Goal: Task Accomplishment & Management: Manage account settings

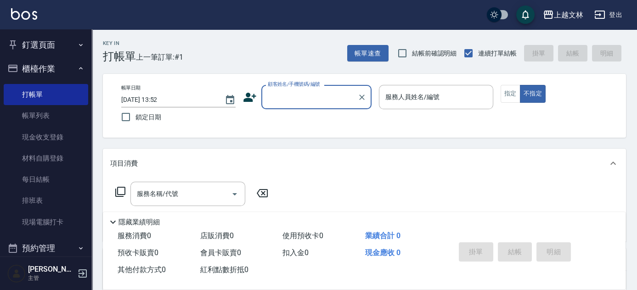
click at [311, 96] on input "顧客姓名/手機號碼/編號" at bounding box center [309, 97] width 88 height 16
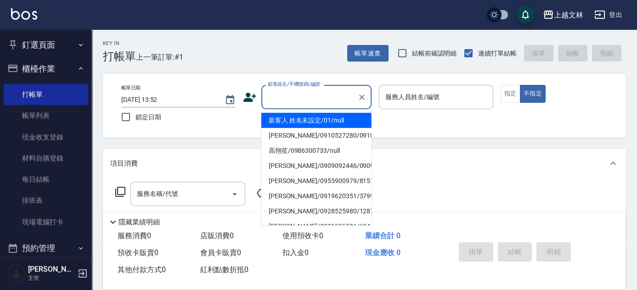
click at [311, 119] on li "新客人 姓名未設定/01/null" at bounding box center [316, 120] width 110 height 15
type input "新客人 姓名未設定/01/null"
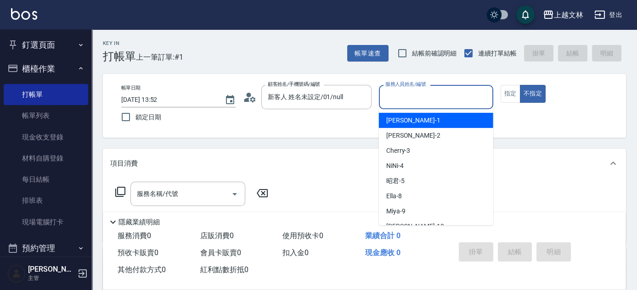
click at [399, 96] on input "服務人員姓名/編號" at bounding box center [436, 97] width 106 height 16
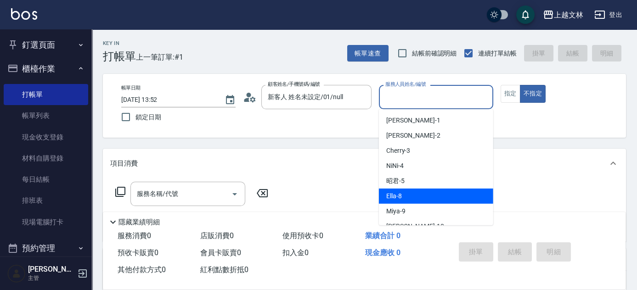
click at [397, 191] on div "Ella -8" at bounding box center [436, 196] width 114 height 15
type input "Ella-8"
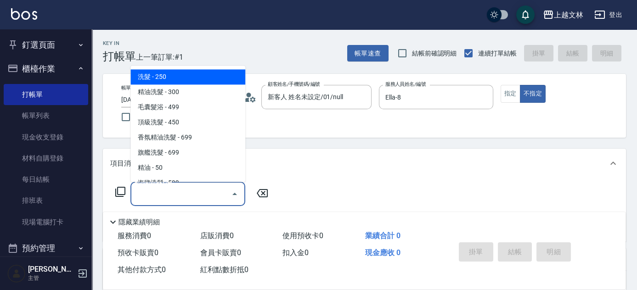
click at [218, 196] on input "服務名稱/代號" at bounding box center [181, 194] width 93 height 16
click at [197, 77] on span "洗髮 - 250" at bounding box center [187, 77] width 115 height 15
type input "洗髮(101)"
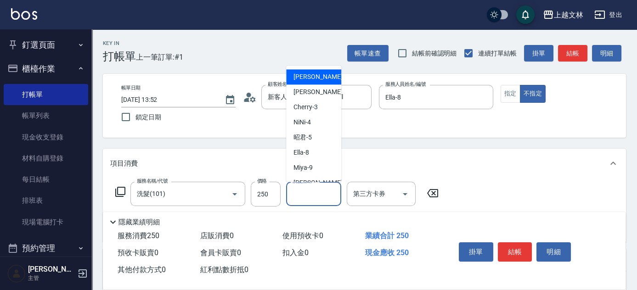
click at [317, 198] on input "洗髮互助-1" at bounding box center [313, 194] width 47 height 16
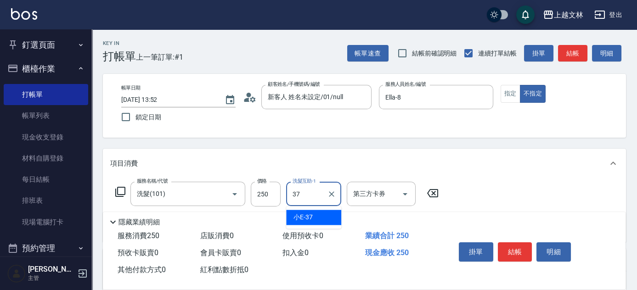
type input "小E-37"
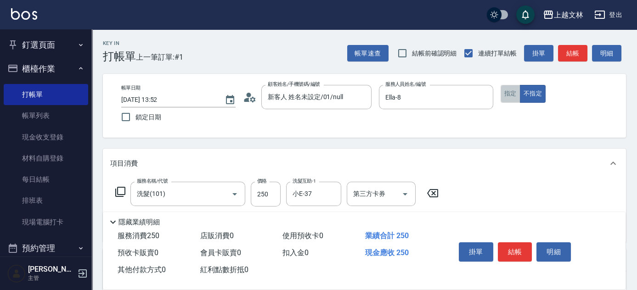
click at [514, 95] on button "指定" at bounding box center [510, 94] width 20 height 18
click at [573, 55] on button "結帳" at bounding box center [572, 53] width 29 height 17
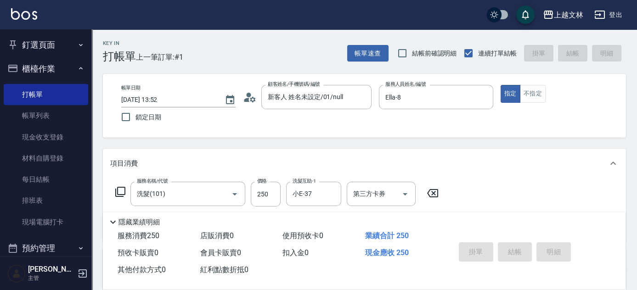
type input "2025/09/19 17:54"
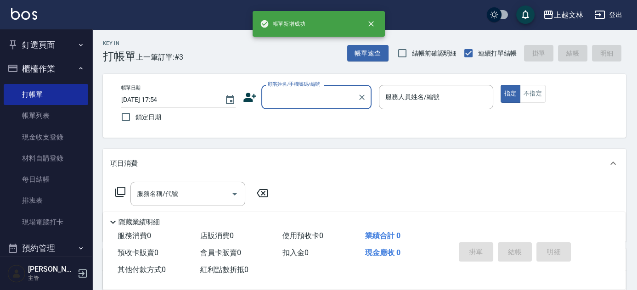
click at [325, 101] on input "顧客姓名/手機號碼/編號" at bounding box center [309, 97] width 88 height 16
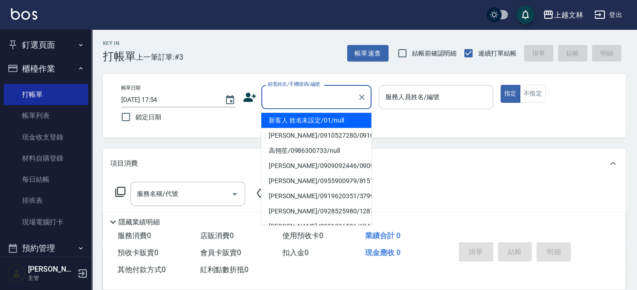
drag, startPoint x: 318, startPoint y: 123, endPoint x: 383, endPoint y: 104, distance: 68.0
click at [318, 123] on li "新客人 姓名未設定/01/null" at bounding box center [316, 120] width 110 height 15
type input "新客人 姓名未設定/01/null"
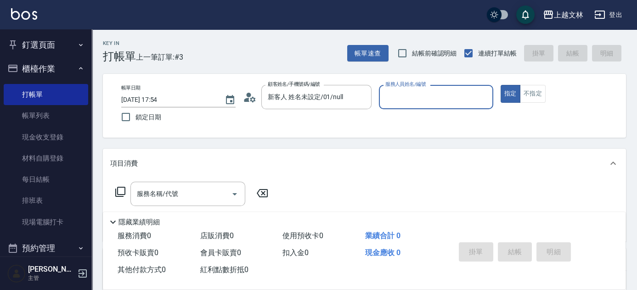
click at [402, 99] on input "服務人員姓名/編號" at bounding box center [436, 97] width 106 height 16
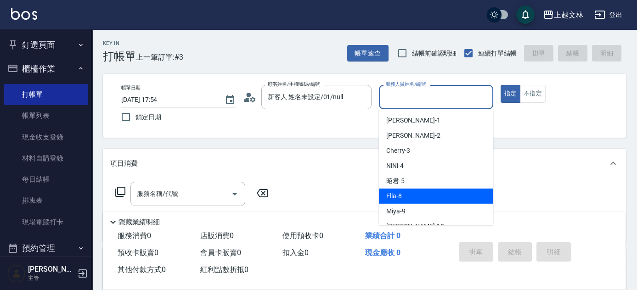
click at [393, 196] on span "Ella -8" at bounding box center [394, 196] width 16 height 10
type input "Ella-8"
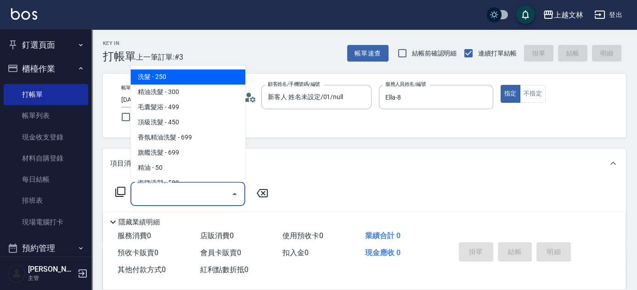
click at [201, 191] on input "服務名稱/代號" at bounding box center [181, 194] width 93 height 16
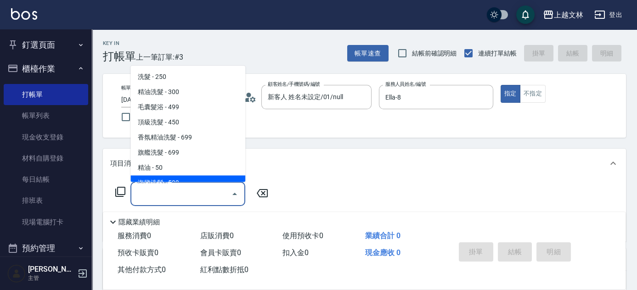
click at [200, 178] on span "海鹽洗髮 - 599" at bounding box center [187, 183] width 115 height 15
type input "海鹽洗髮(110)"
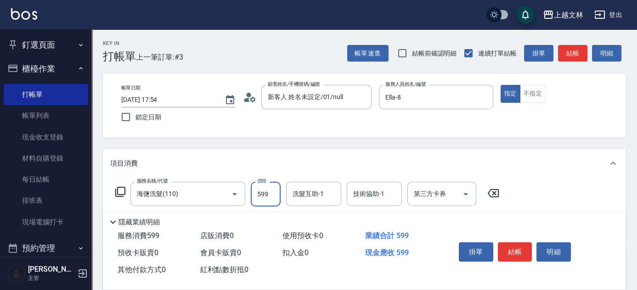
click at [271, 188] on input "599" at bounding box center [266, 194] width 30 height 25
type input "699"
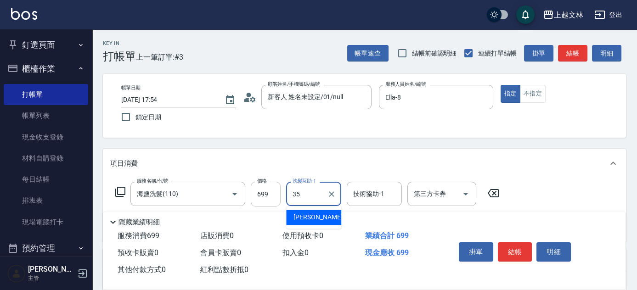
type input "顏瑄遙-35"
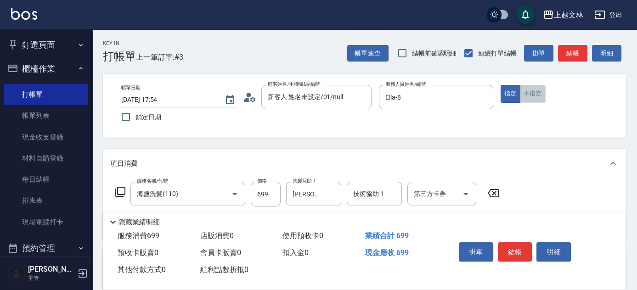
click at [533, 91] on button "不指定" at bounding box center [533, 94] width 26 height 18
click at [575, 50] on button "結帳" at bounding box center [572, 53] width 29 height 17
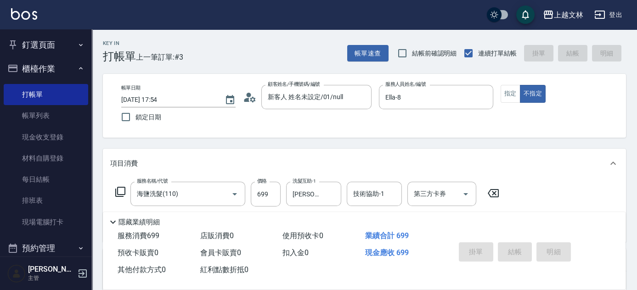
type input "2025/09/19 17:55"
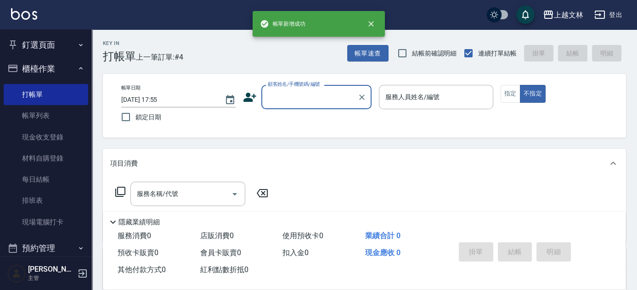
click at [324, 95] on input "顧客姓名/手機號碼/編號" at bounding box center [309, 97] width 88 height 16
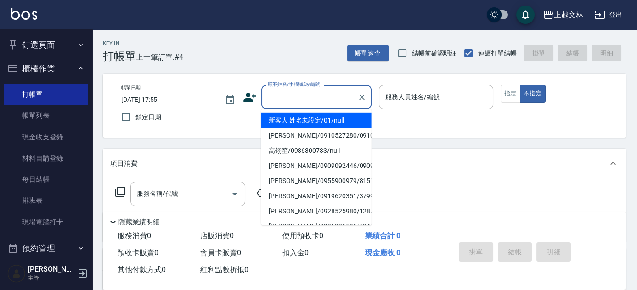
click at [324, 118] on li "新客人 姓名未設定/01/null" at bounding box center [316, 120] width 110 height 15
type input "新客人 姓名未設定/01/null"
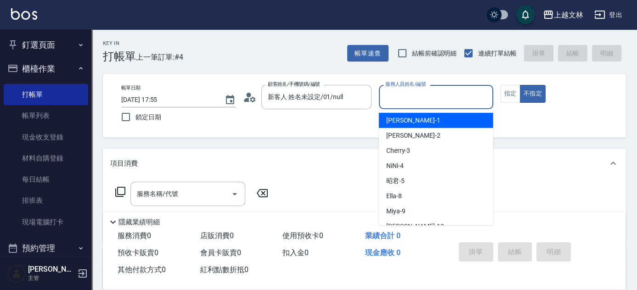
click at [401, 91] on input "服務人員姓名/編號" at bounding box center [436, 97] width 106 height 16
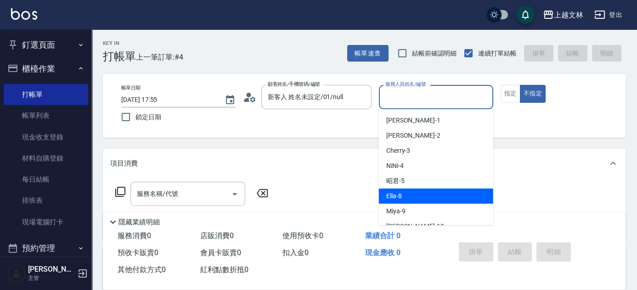
click at [397, 198] on span "Ella -8" at bounding box center [394, 196] width 16 height 10
type input "Ella-8"
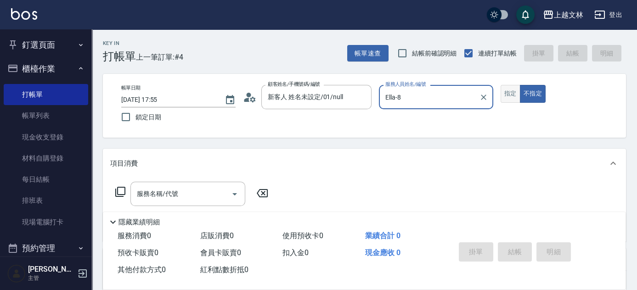
click at [513, 92] on button "指定" at bounding box center [510, 94] width 20 height 18
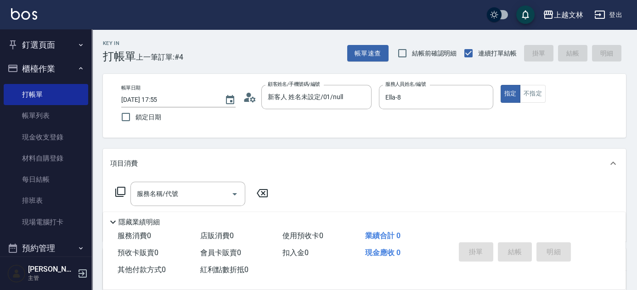
click at [121, 193] on icon at bounding box center [120, 191] width 11 height 11
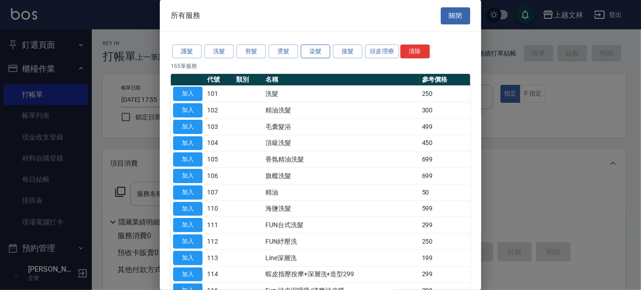
click at [312, 53] on button "染髮" at bounding box center [315, 52] width 29 height 14
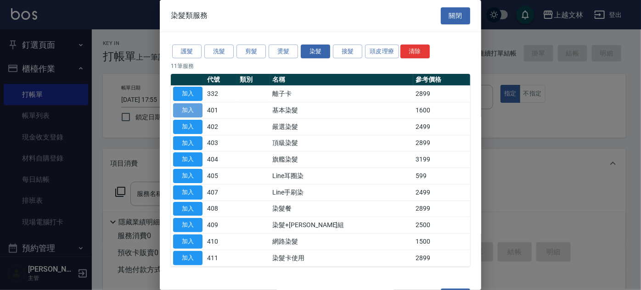
click at [190, 107] on button "加入" at bounding box center [187, 110] width 29 height 14
type input "基本染髮(401)"
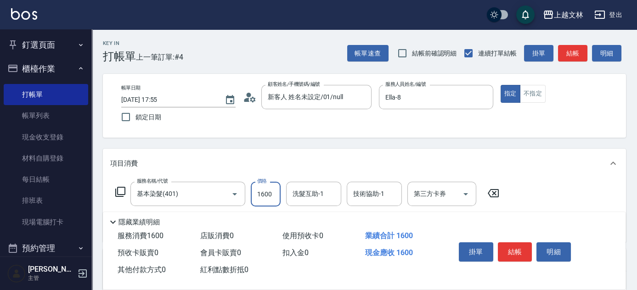
click at [272, 191] on input "1600" at bounding box center [266, 194] width 30 height 25
type input "3499"
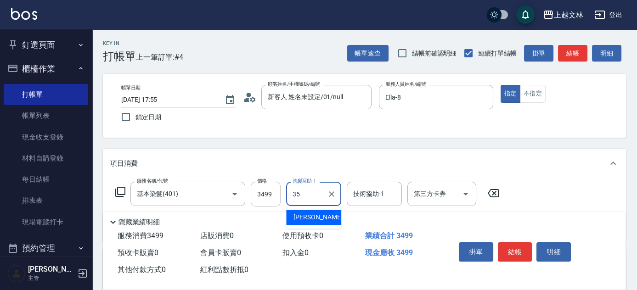
type input "顏瑄遙-35"
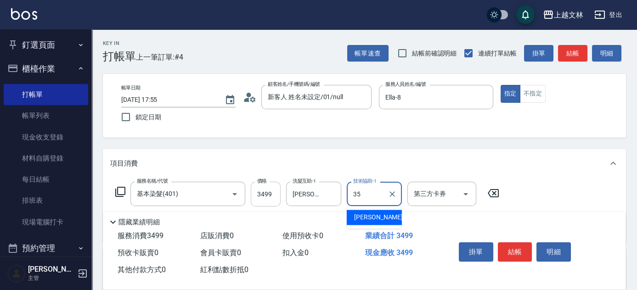
type input "顏瑄遙-35"
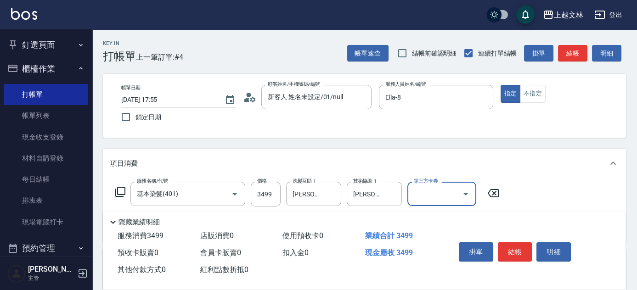
click at [574, 57] on button "結帳" at bounding box center [572, 53] width 29 height 17
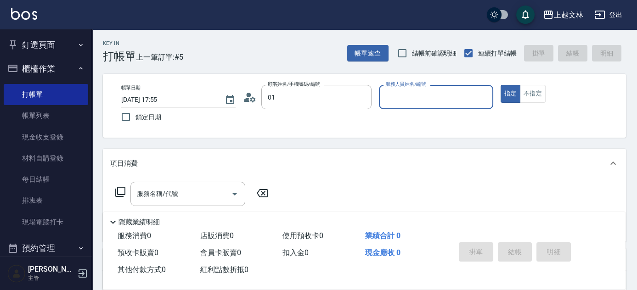
type input "新客人 姓名未設定/01/null"
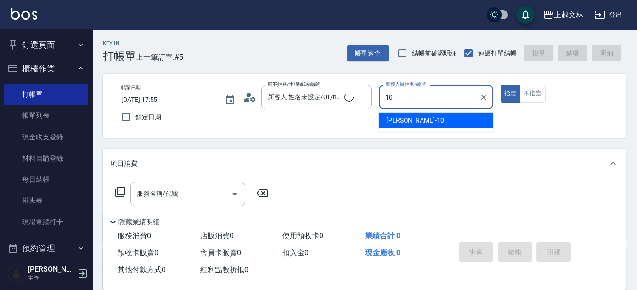
type input "Amy-10"
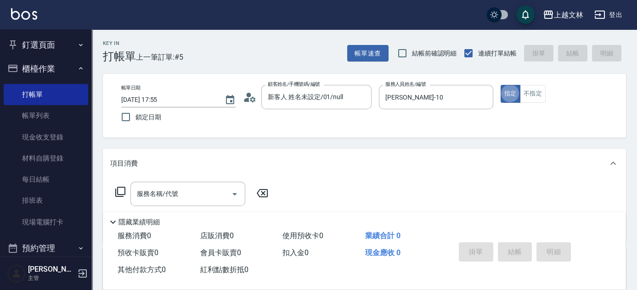
type button "true"
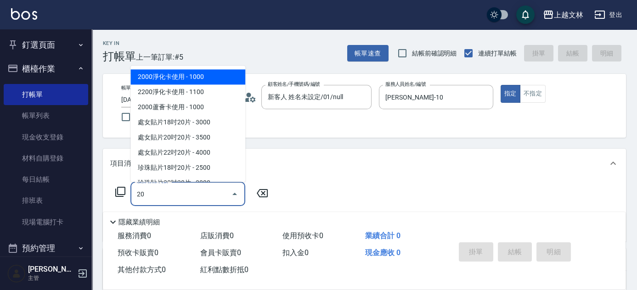
type input "204"
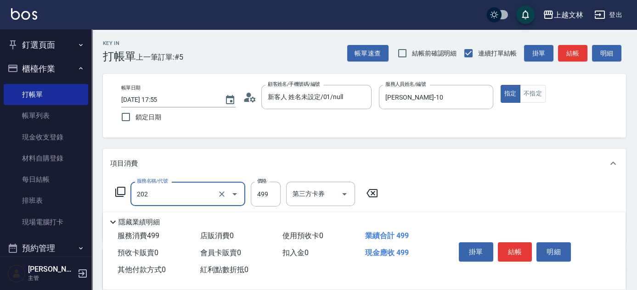
type input "A級單剪(202)"
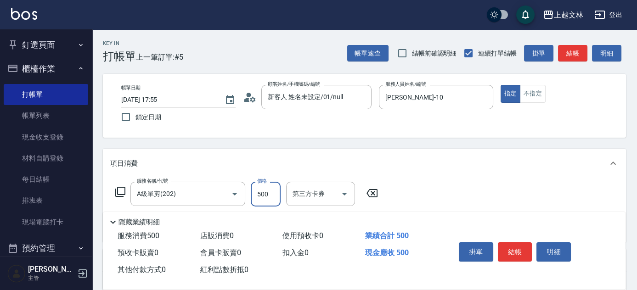
type input "500"
click at [518, 246] on button "結帳" at bounding box center [515, 251] width 34 height 19
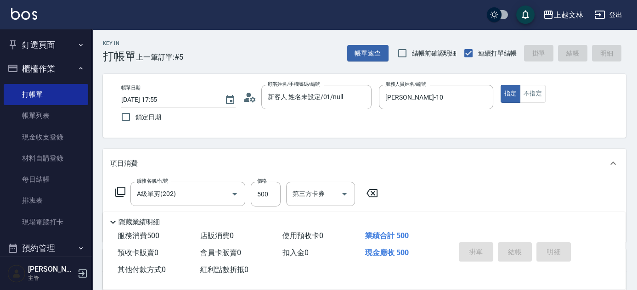
type input "2025/09/19 18:05"
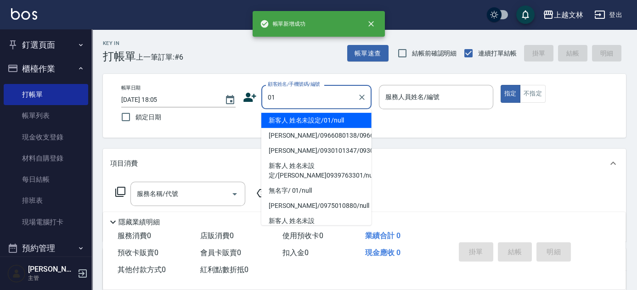
type input "新客人 姓名未設定/01/null"
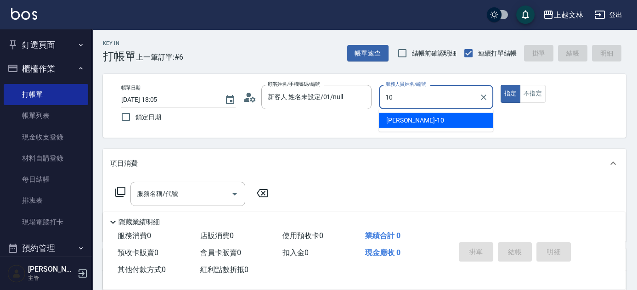
type input "Amy-10"
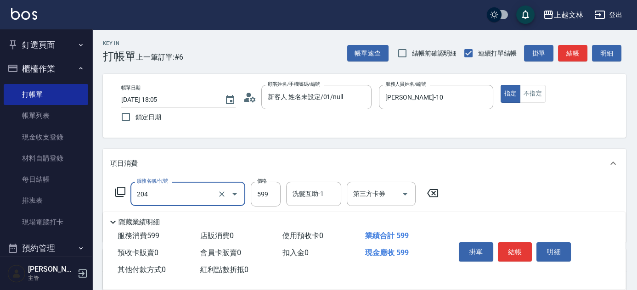
type input "A級洗+剪(204)"
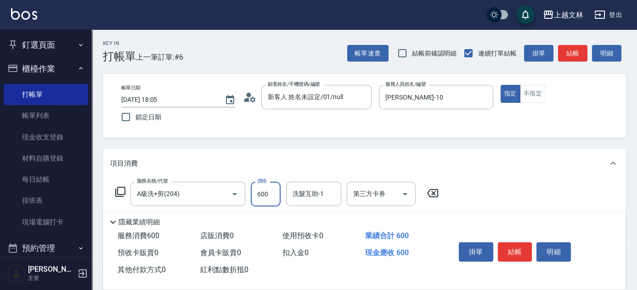
type input "600"
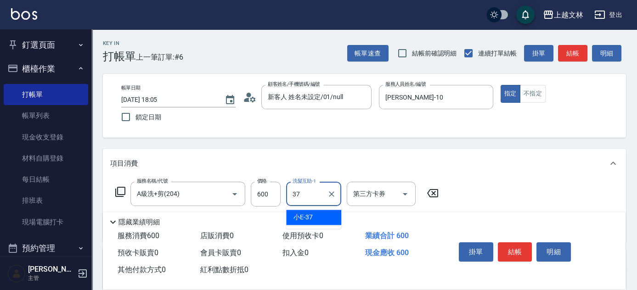
type input "小E-37"
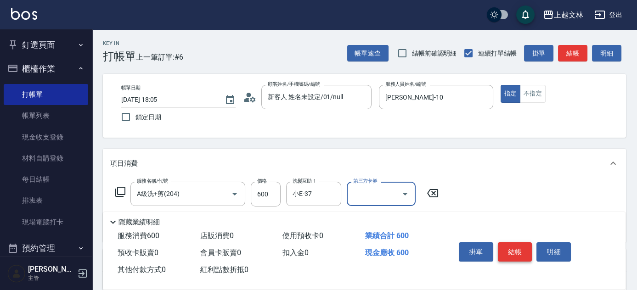
click at [513, 243] on button "結帳" at bounding box center [515, 251] width 34 height 19
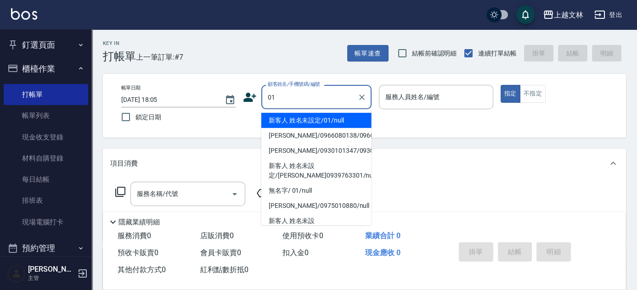
type input "新客人 姓名未設定/01/null"
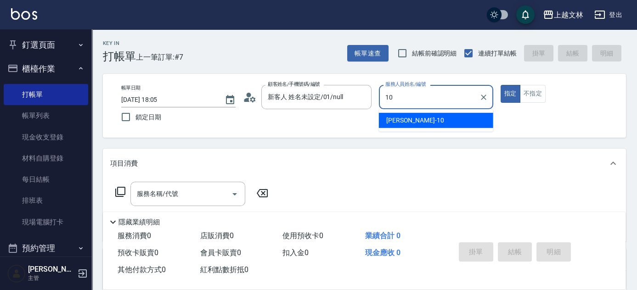
type input "Amy-10"
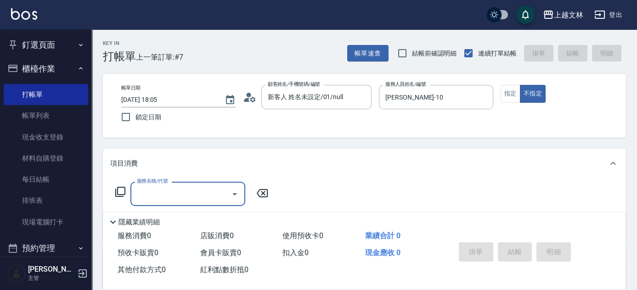
type input "2"
type input "102"
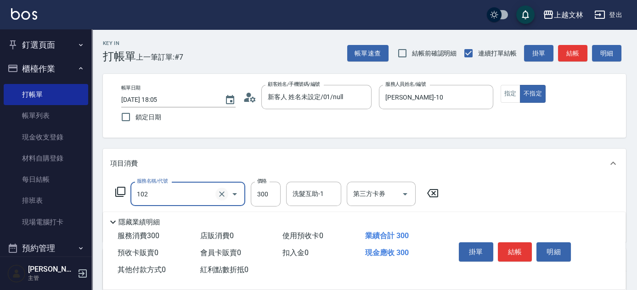
drag, startPoint x: 233, startPoint y: 192, endPoint x: 221, endPoint y: 189, distance: 11.8
click at [227, 191] on div at bounding box center [228, 194] width 26 height 24
click at [222, 191] on icon "Clear" at bounding box center [221, 194] width 9 height 9
click at [233, 192] on icon "Open" at bounding box center [234, 194] width 11 height 11
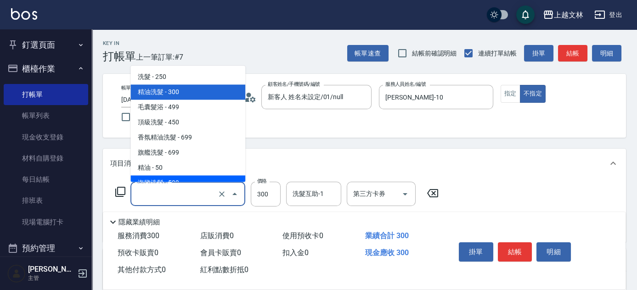
click at [190, 180] on span "海鹽洗髮 - 599" at bounding box center [187, 183] width 115 height 15
type input "海鹽洗髮(110)"
type input "599"
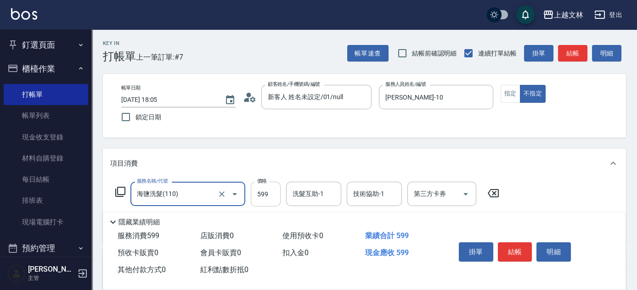
type input "海鹽洗髮(110)"
click at [276, 197] on input "599" at bounding box center [266, 194] width 30 height 25
type input "450"
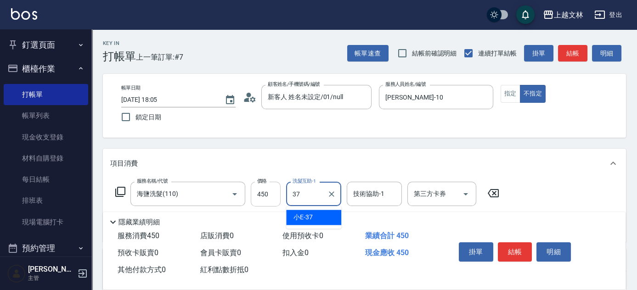
type input "小E-37"
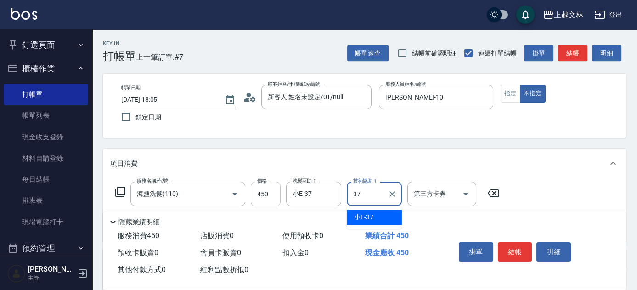
type input "小E-37"
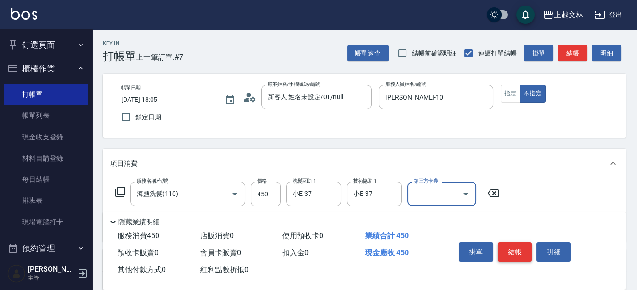
click at [516, 252] on button "結帳" at bounding box center [515, 251] width 34 height 19
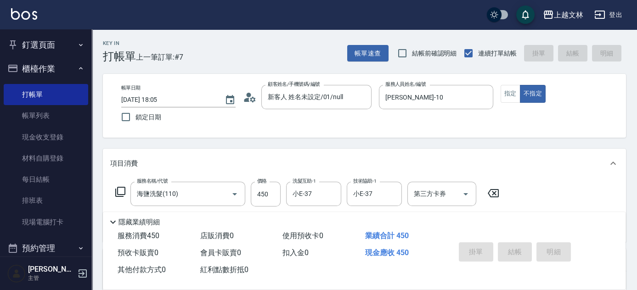
type input "2025/09/19 18:06"
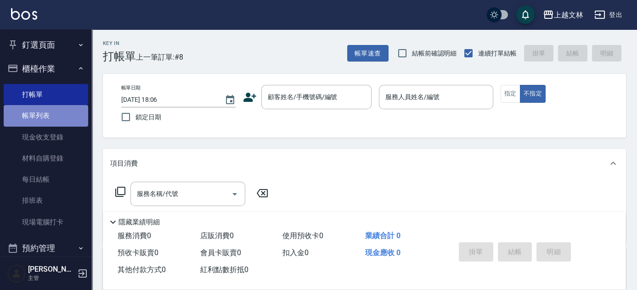
click at [65, 110] on link "帳單列表" at bounding box center [46, 115] width 84 height 21
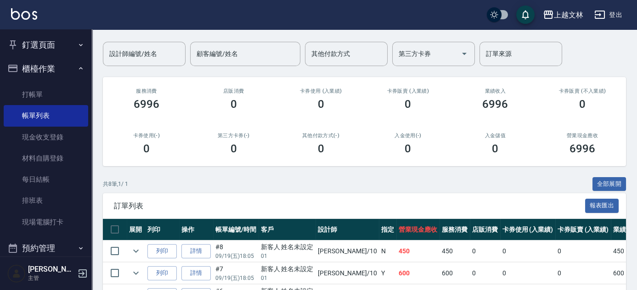
scroll to position [79, 0]
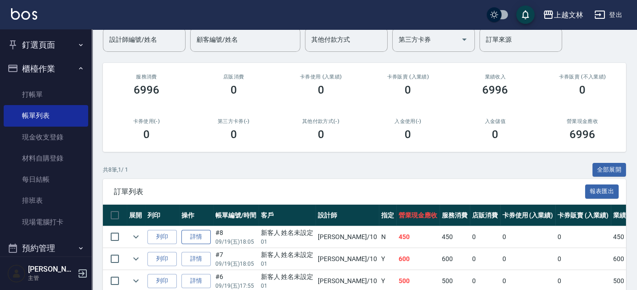
click at [204, 234] on link "詳情" at bounding box center [195, 237] width 29 height 14
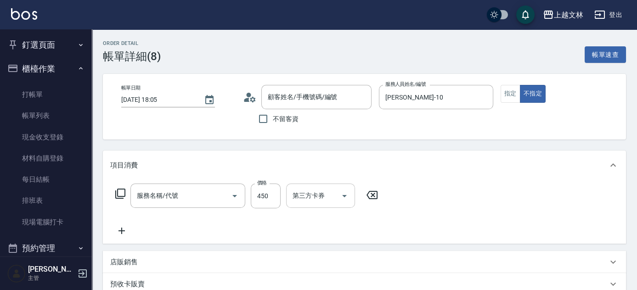
type input "2025/09/19 18:05"
type input "Amy-10"
type input "海鹽洗髮(110)"
type input "新客人 姓名未設定/01/null"
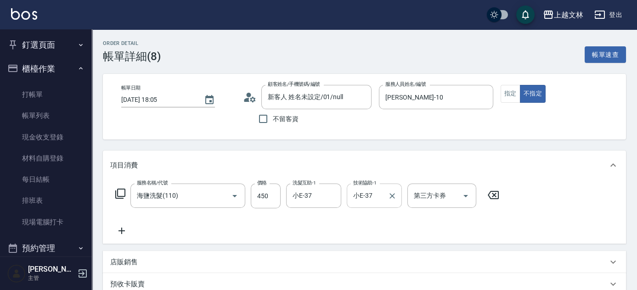
click at [392, 197] on icon "Clear" at bounding box center [392, 195] width 9 height 9
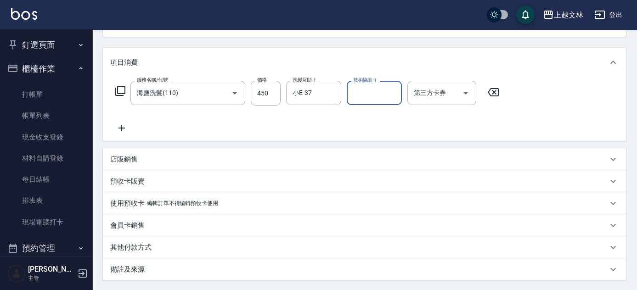
scroll to position [159, 0]
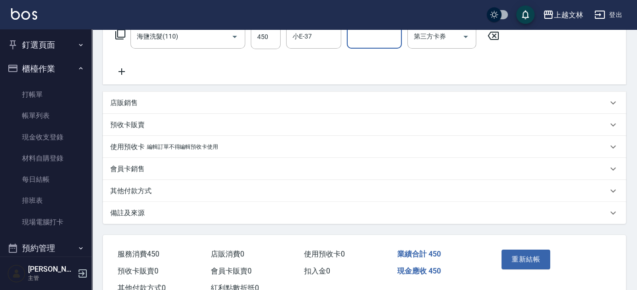
click at [524, 259] on button "重新結帳" at bounding box center [525, 259] width 49 height 19
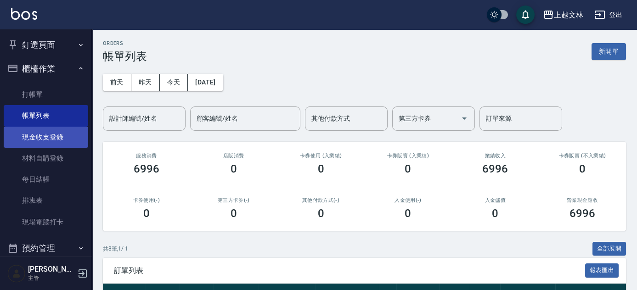
drag, startPoint x: 46, startPoint y: 141, endPoint x: 57, endPoint y: 143, distance: 11.2
click at [46, 141] on link "現金收支登錄" at bounding box center [46, 137] width 84 height 21
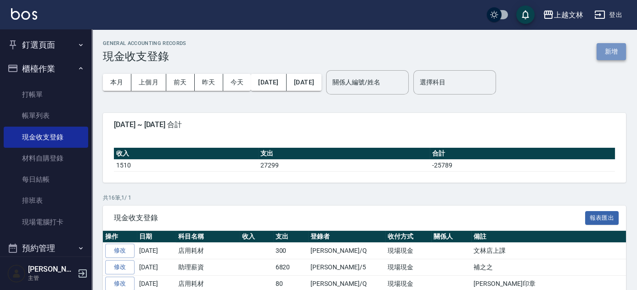
click at [601, 52] on button "新增" at bounding box center [610, 51] width 29 height 17
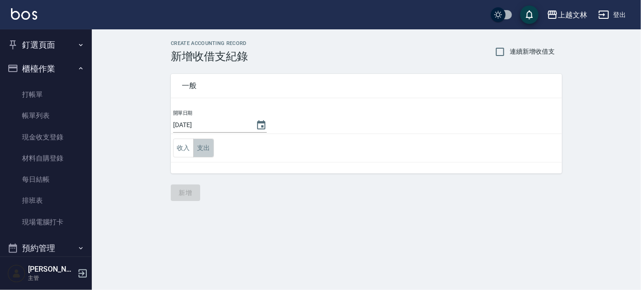
click at [200, 147] on button "支出" at bounding box center [203, 148] width 21 height 19
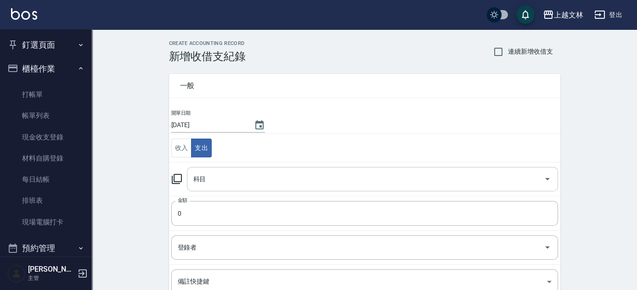
click at [546, 177] on icon "Open" at bounding box center [547, 179] width 11 height 11
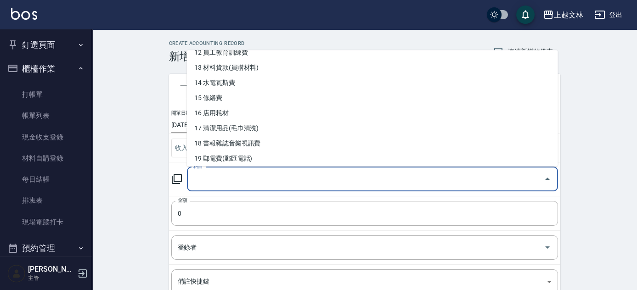
scroll to position [192, 0]
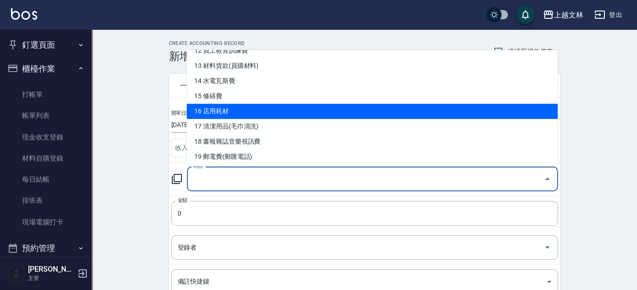
click at [230, 105] on li "16 店用耗材" at bounding box center [372, 111] width 371 height 15
type input "16 店用耗材"
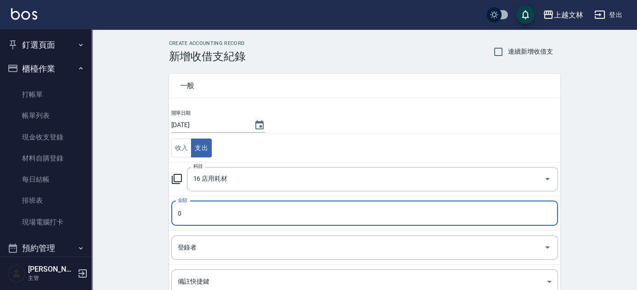
click at [224, 215] on input "0" at bounding box center [364, 213] width 387 height 25
type input "300"
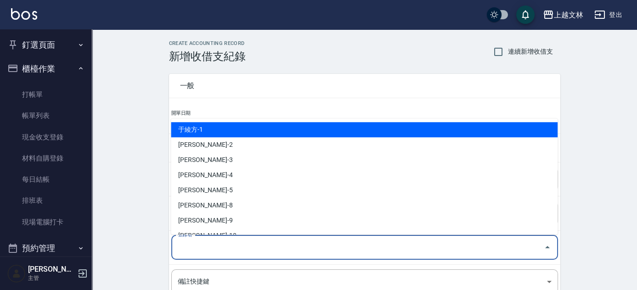
click at [209, 253] on input "登錄者" at bounding box center [357, 248] width 365 height 16
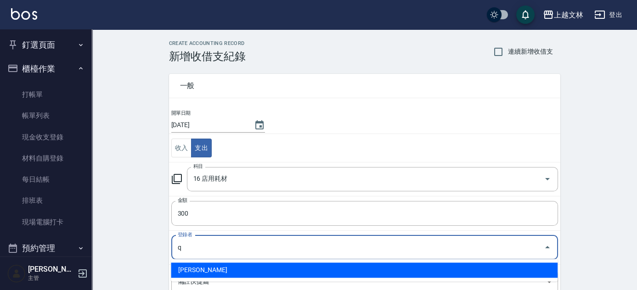
click at [194, 271] on li "羅梓華-Q" at bounding box center [364, 270] width 387 height 15
type input "羅梓華-Q"
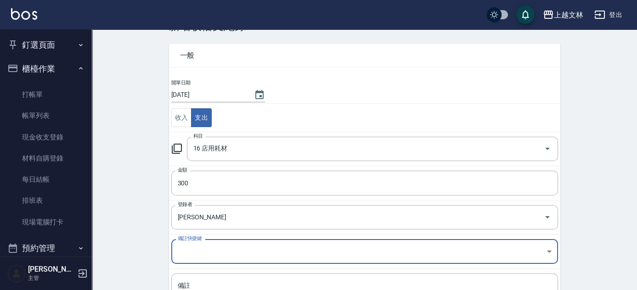
scroll to position [59, 0]
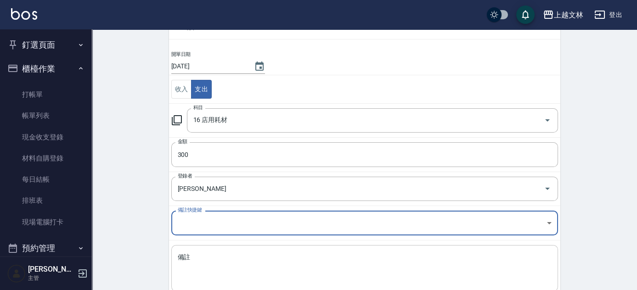
click at [175, 252] on div "x 備註" at bounding box center [364, 268] width 387 height 46
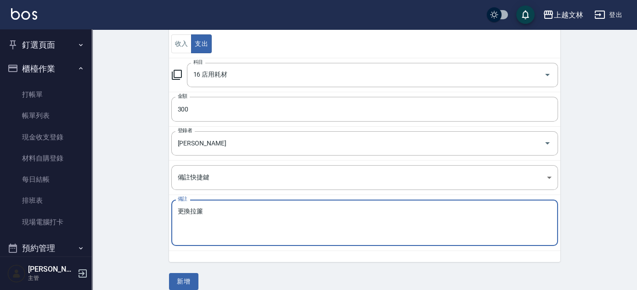
scroll to position [114, 0]
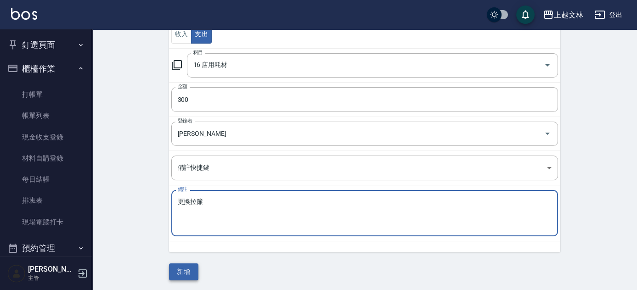
type textarea "更換拉簾"
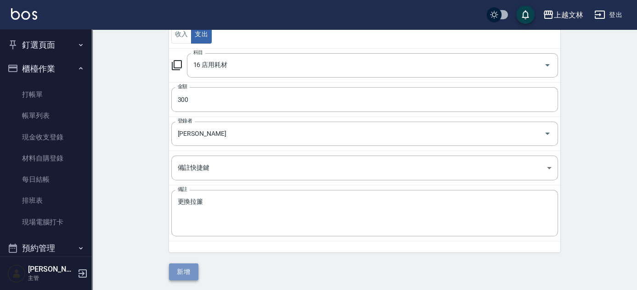
click at [180, 274] on button "新增" at bounding box center [183, 272] width 29 height 17
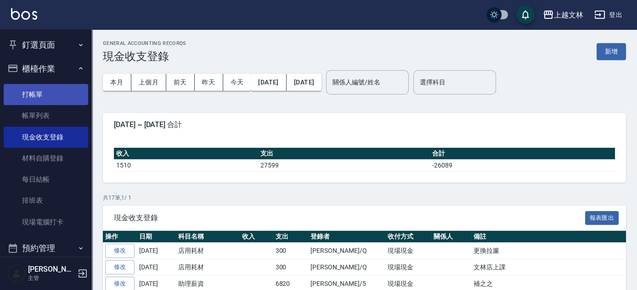
click at [35, 91] on link "打帳單" at bounding box center [46, 94] width 84 height 21
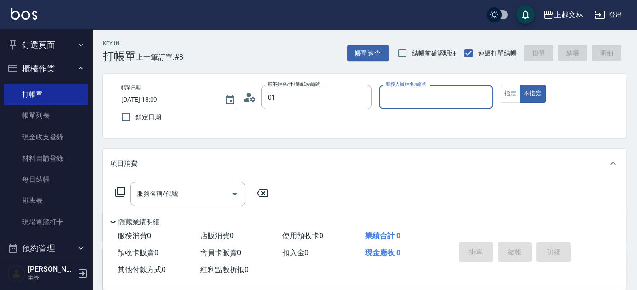
type input "新客人 姓名未設定/01/null"
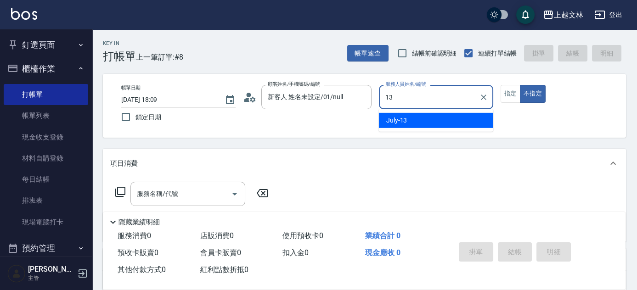
type input "July-13"
type button "false"
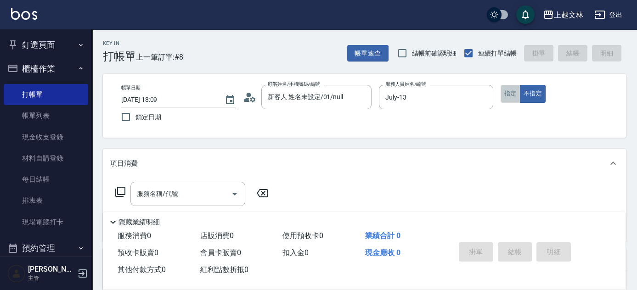
click at [508, 94] on button "指定" at bounding box center [510, 94] width 20 height 18
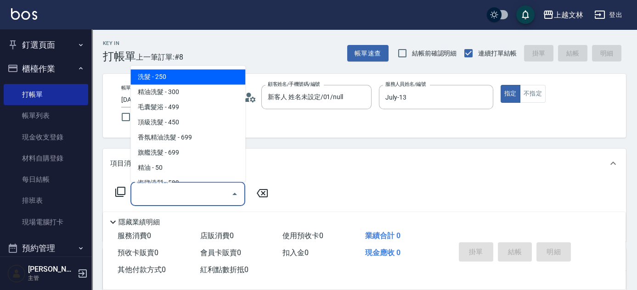
click at [149, 189] on div "服務名稱/代號 服務名稱/代號" at bounding box center [187, 194] width 115 height 24
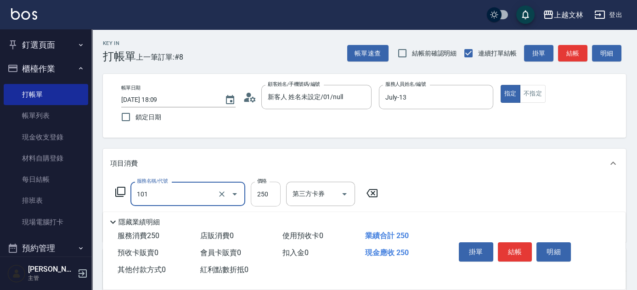
type input "洗髮(101)"
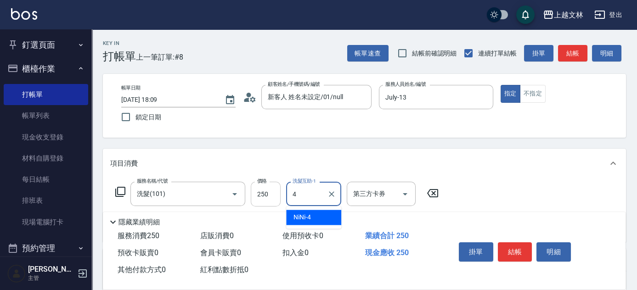
type input "4"
click at [264, 195] on input "250" at bounding box center [266, 194] width 30 height 25
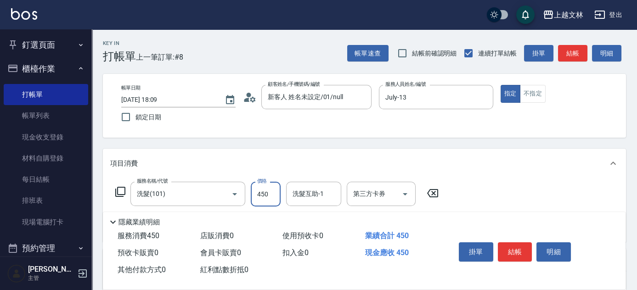
type input "450"
click at [506, 253] on button "結帳" at bounding box center [515, 251] width 34 height 19
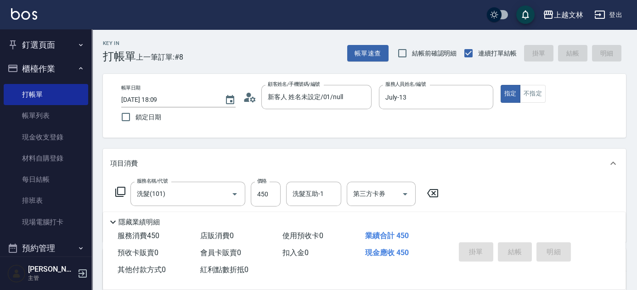
type input "2025/09/19 18:14"
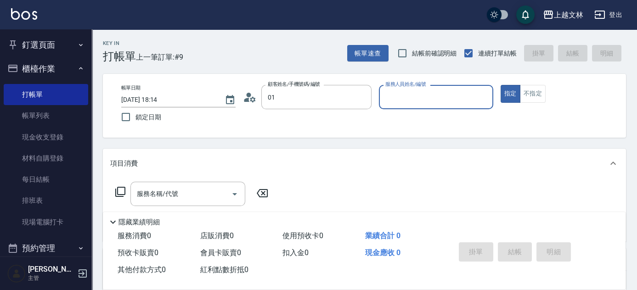
type input "新客人 姓名未設定/01/null"
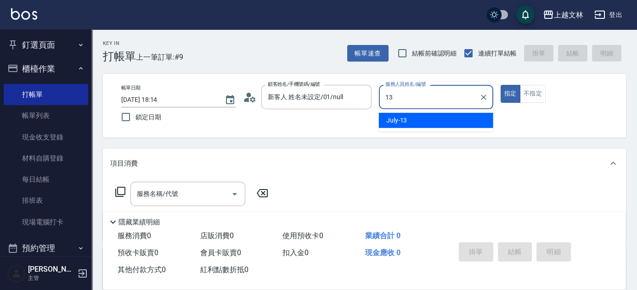
type input "July-13"
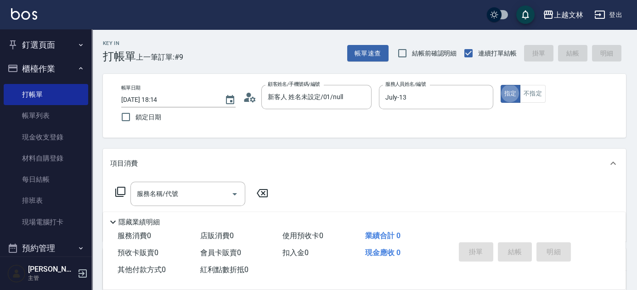
type button "true"
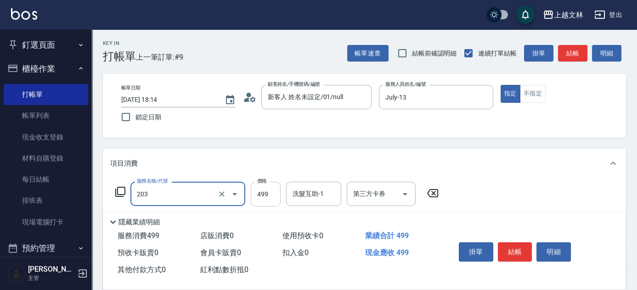
click at [258, 197] on input "499" at bounding box center [266, 194] width 30 height 25
type input "B級洗+剪(203)"
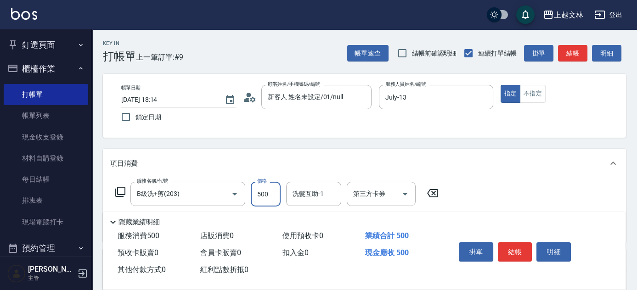
type input "500"
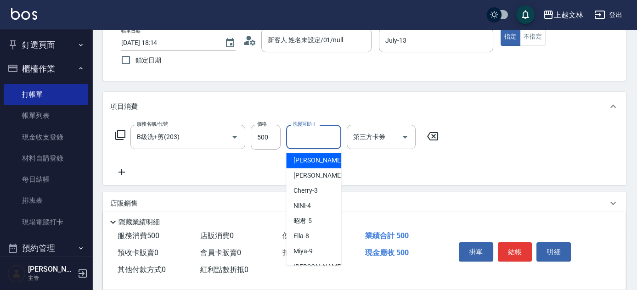
click at [322, 129] on input "洗髮互助-1" at bounding box center [313, 137] width 47 height 16
type input "小E-37"
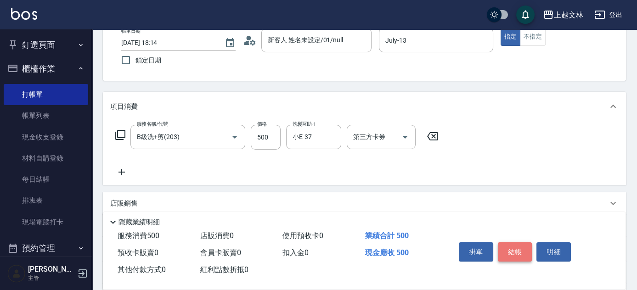
click at [514, 247] on button "結帳" at bounding box center [515, 251] width 34 height 19
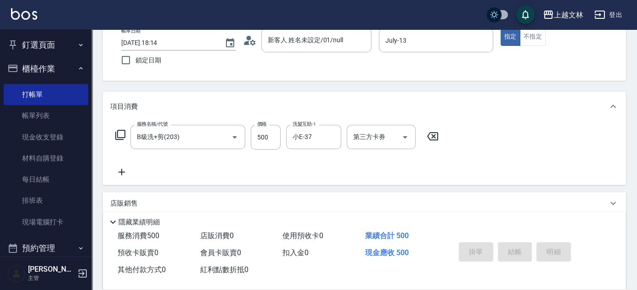
type input "2025/09/19 18:30"
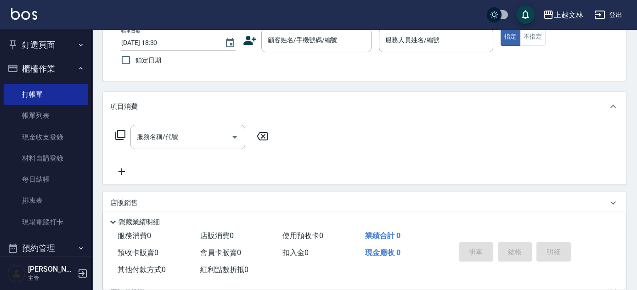
click at [188, 97] on div "項目消費" at bounding box center [364, 106] width 523 height 29
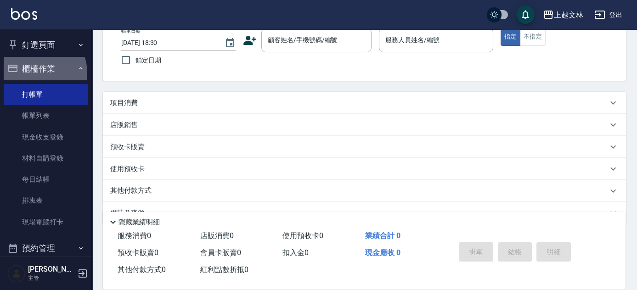
click at [39, 73] on button "櫃檯作業" at bounding box center [46, 69] width 84 height 24
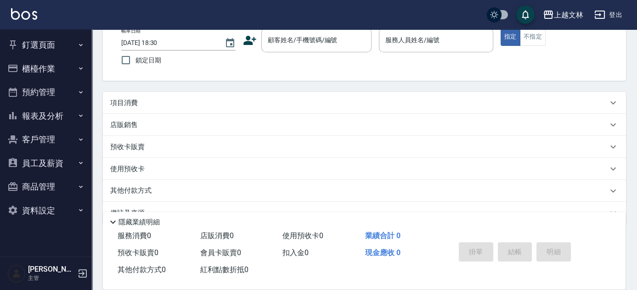
click at [81, 115] on icon "button" at bounding box center [80, 115] width 7 height 7
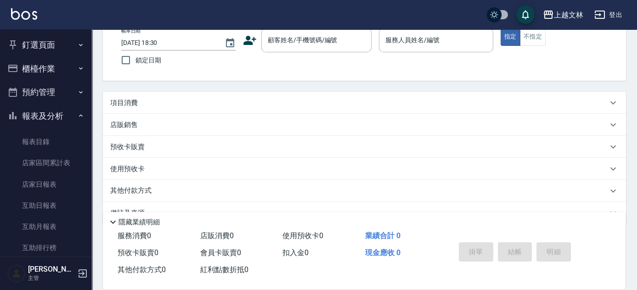
scroll to position [199, 0]
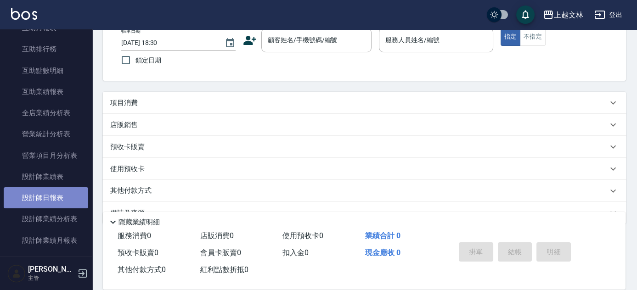
click at [79, 188] on link "設計師日報表" at bounding box center [46, 197] width 84 height 21
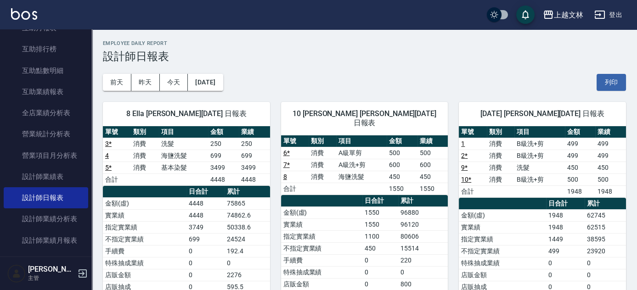
click at [90, 28] on div "上越文林 登出" at bounding box center [318, 14] width 637 height 29
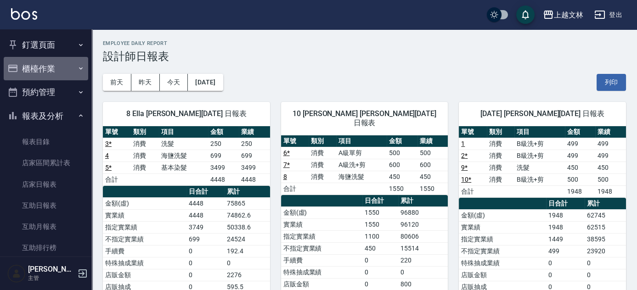
click at [62, 66] on button "櫃檯作業" at bounding box center [46, 69] width 84 height 24
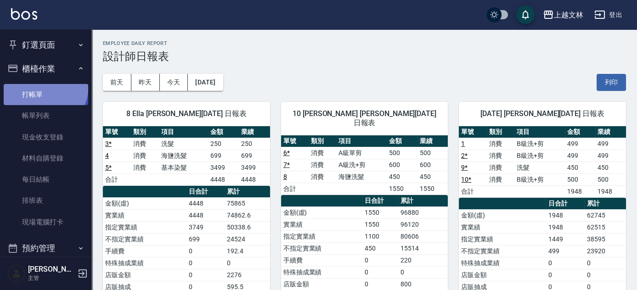
click at [38, 86] on link "打帳單" at bounding box center [46, 94] width 84 height 21
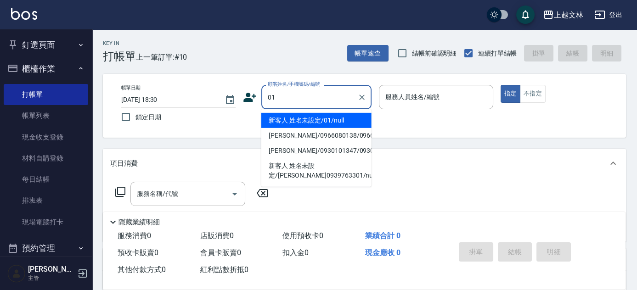
type input "新客人 姓名未設定/01/null"
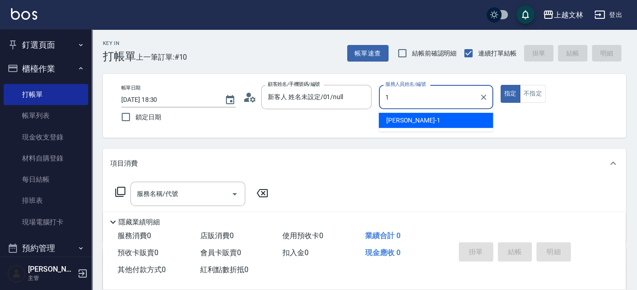
type input "1"
type button "true"
type input "FIONA-1"
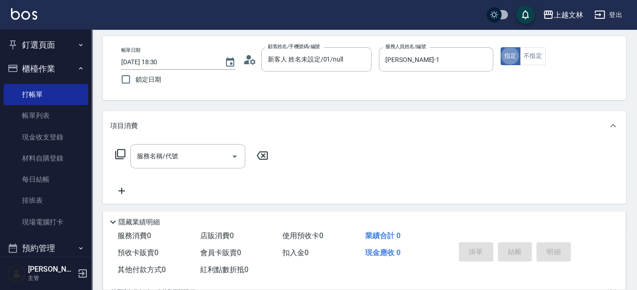
scroll to position [83, 0]
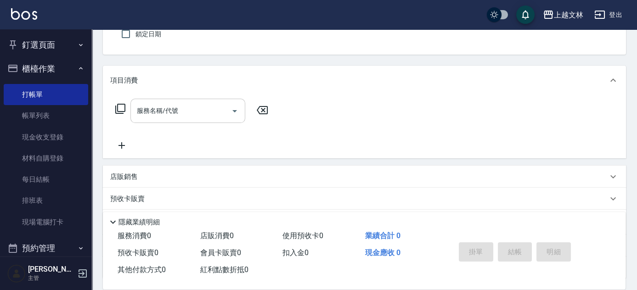
click at [159, 117] on input "服務名稱/代號" at bounding box center [181, 111] width 93 height 16
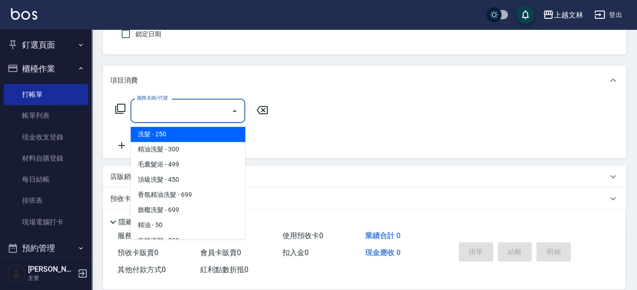
type input "4"
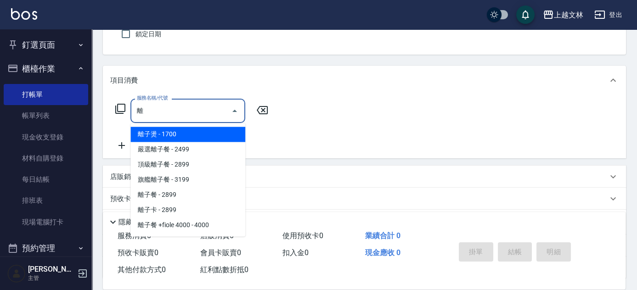
click at [188, 134] on span "離子燙 - 1700" at bounding box center [187, 134] width 115 height 15
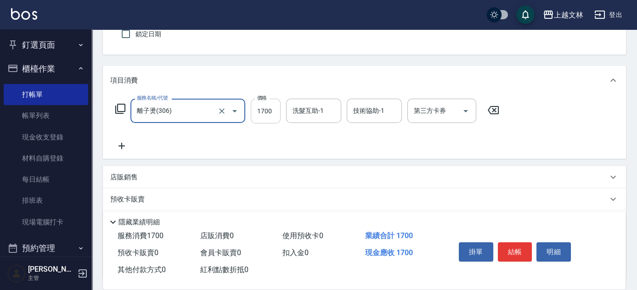
type input "離子燙(306)"
click at [274, 109] on input "1700" at bounding box center [266, 111] width 30 height 25
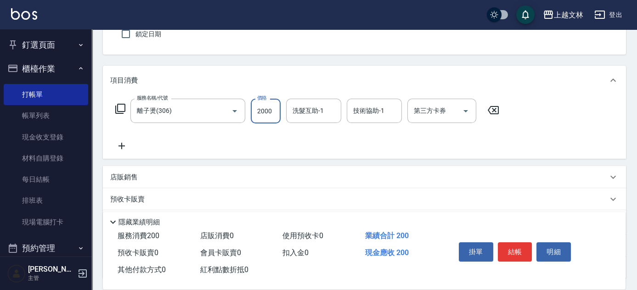
type input "2000"
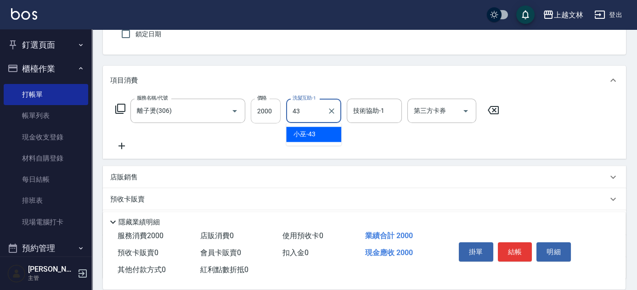
type input "小巫-43"
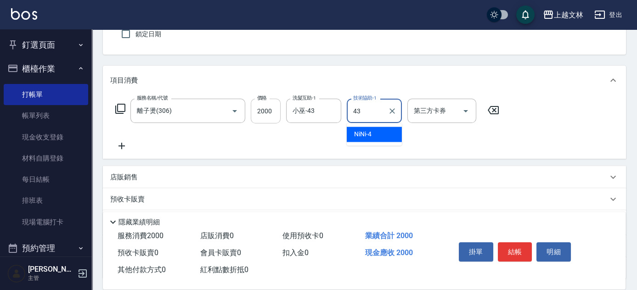
type input "小巫-43"
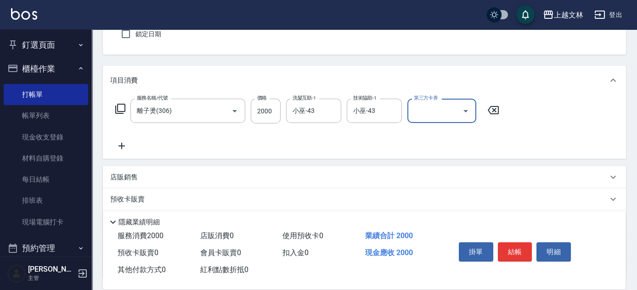
click at [120, 142] on icon at bounding box center [121, 146] width 23 height 11
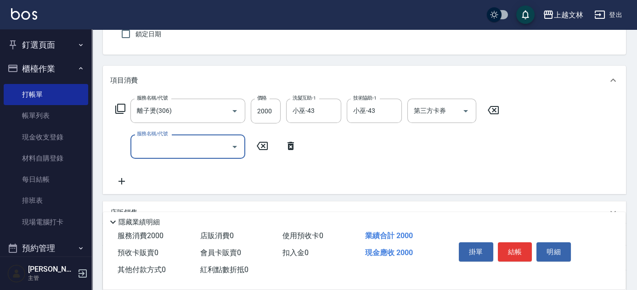
click at [158, 145] on input "服務名稱/代號" at bounding box center [181, 147] width 93 height 16
type input "嚴選染髮(402)"
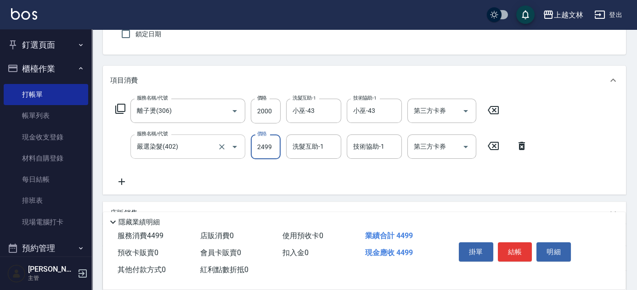
drag, startPoint x: 195, startPoint y: 134, endPoint x: 198, endPoint y: 152, distance: 18.2
click at [196, 135] on div "嚴選染髮(402) 服務名稱/代號" at bounding box center [187, 147] width 115 height 24
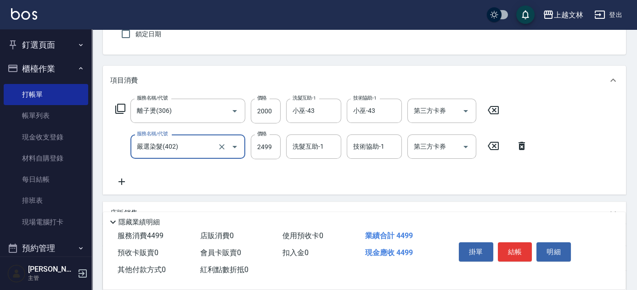
click at [199, 152] on input "嚴選染髮(402)" at bounding box center [175, 147] width 81 height 16
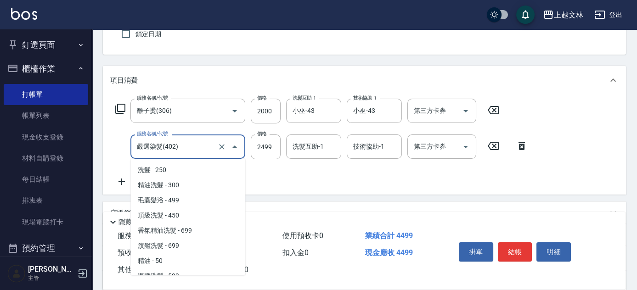
scroll to position [731, 0]
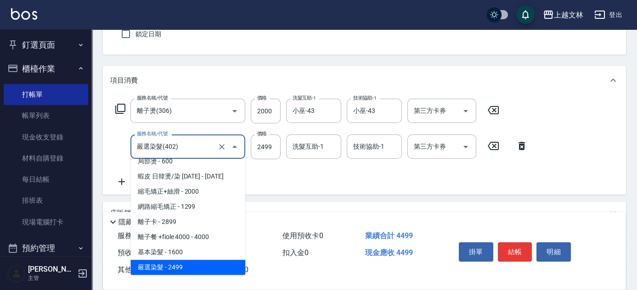
click at [199, 152] on input "嚴選染髮(402)" at bounding box center [175, 147] width 81 height 16
click at [223, 146] on icon "Clear" at bounding box center [221, 146] width 9 height 9
drag, startPoint x: 197, startPoint y: 152, endPoint x: 189, endPoint y: 152, distance: 8.3
click at [197, 152] on input "服務名稱/代號" at bounding box center [175, 147] width 81 height 16
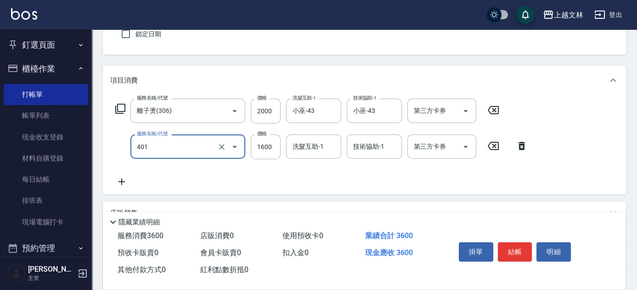
type input "基本染髮(401)"
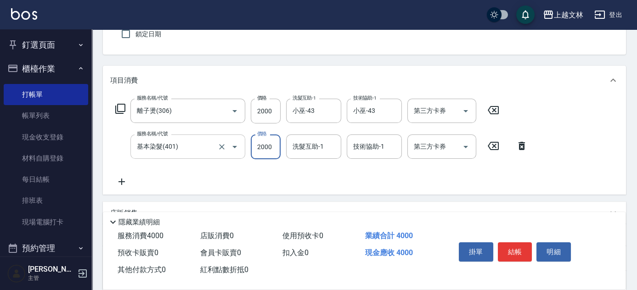
type input "2000"
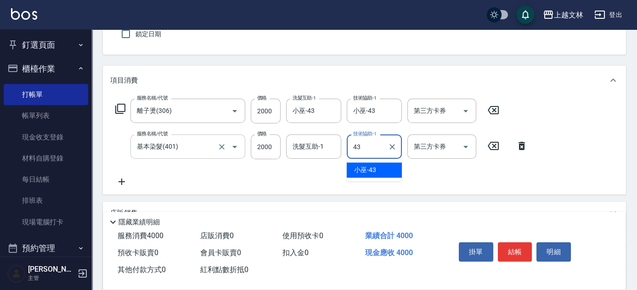
type input "小巫-43"
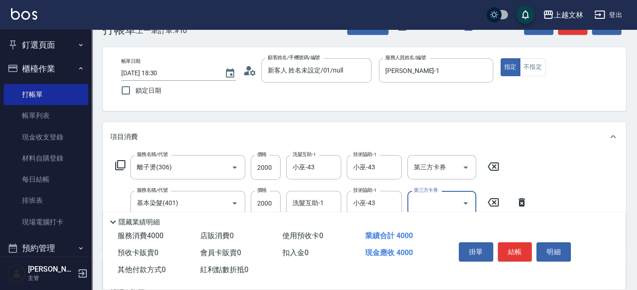
scroll to position [0, 0]
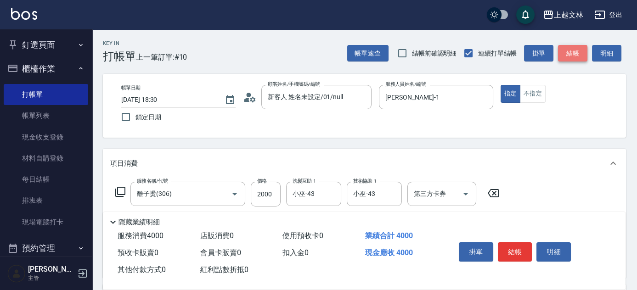
click at [579, 51] on button "結帳" at bounding box center [572, 53] width 29 height 17
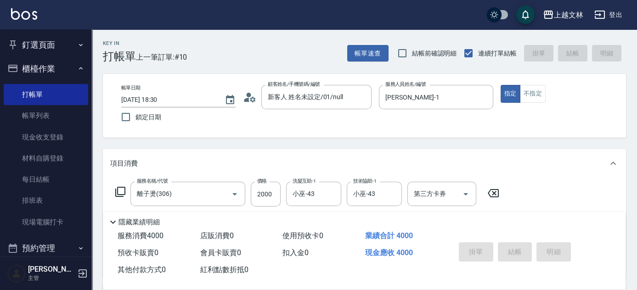
type input "2025/09/19 18:36"
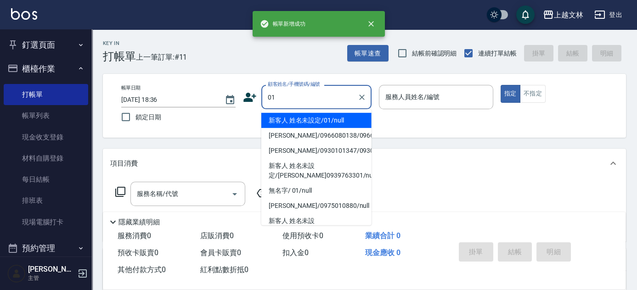
type input "新客人 姓名未設定/01/null"
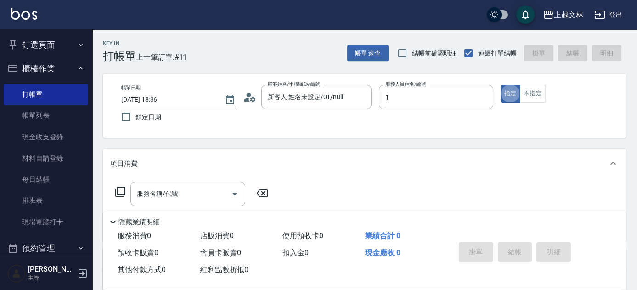
type input "FIONA-1"
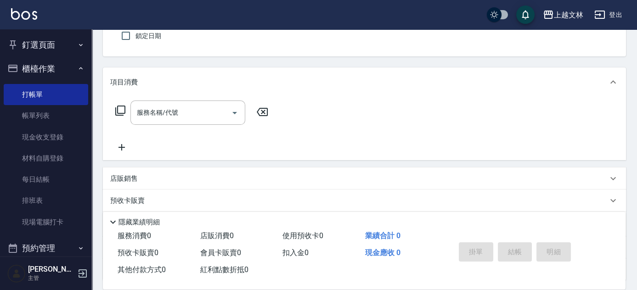
scroll to position [83, 0]
click at [116, 143] on icon at bounding box center [121, 145] width 23 height 11
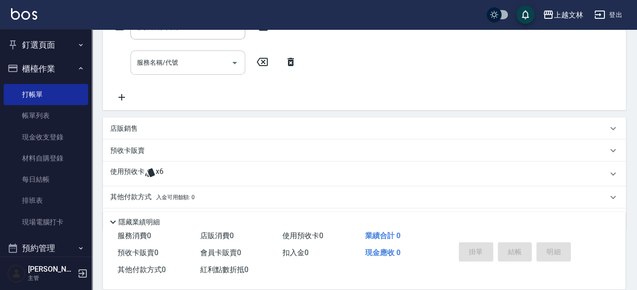
scroll to position [125, 0]
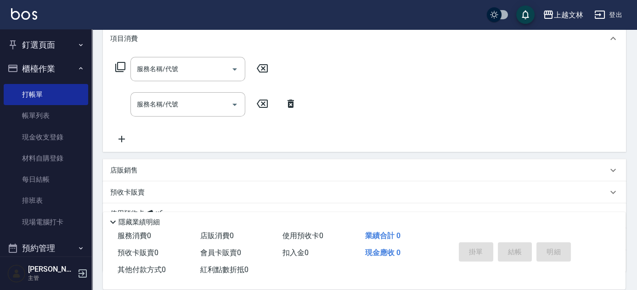
click at [121, 136] on icon at bounding box center [121, 139] width 6 height 6
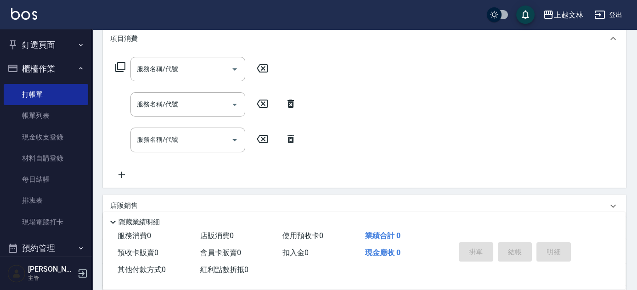
click at [124, 175] on icon at bounding box center [121, 174] width 23 height 11
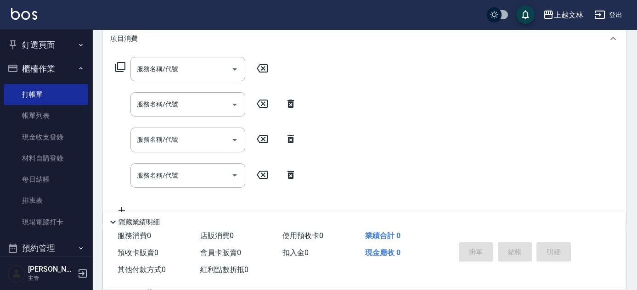
scroll to position [148, 0]
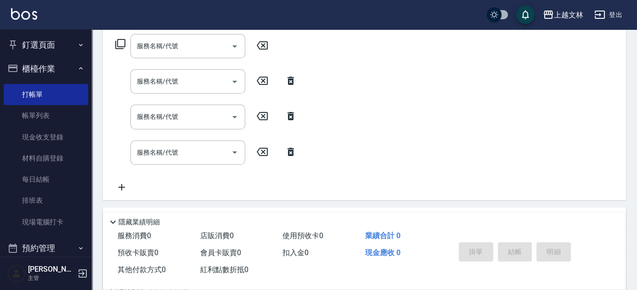
click at [119, 182] on icon at bounding box center [121, 187] width 23 height 11
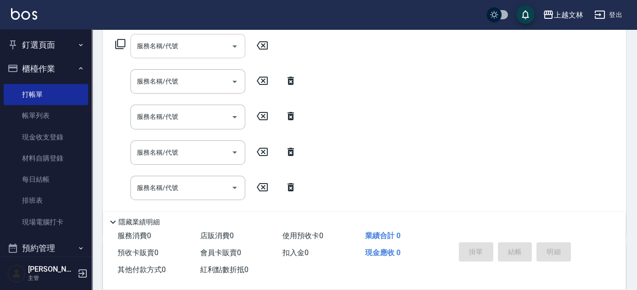
click at [186, 50] on input "服務名稱/代號" at bounding box center [181, 46] width 93 height 16
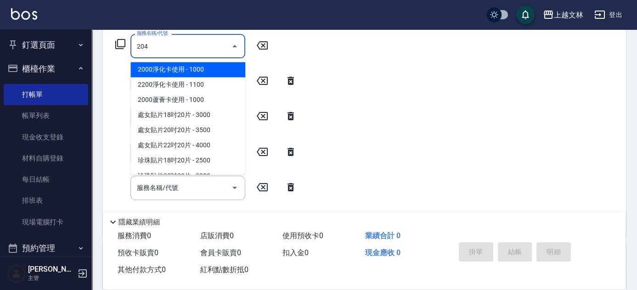
type input "A級洗+剪(204)"
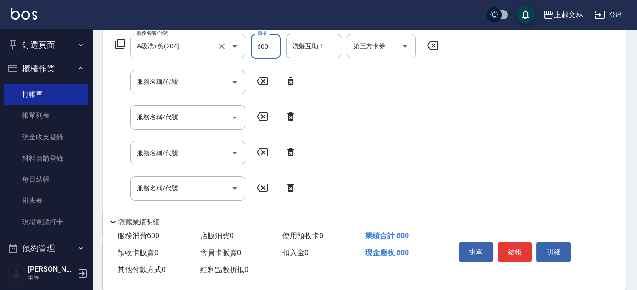
type input "600"
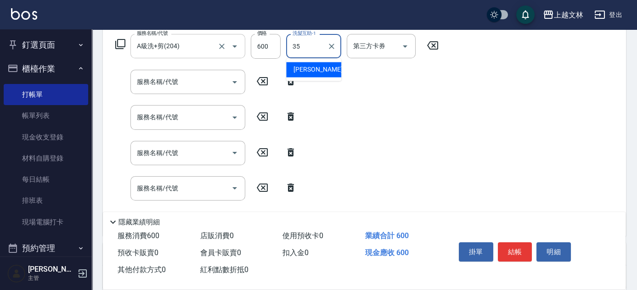
type input "顏瑄遙-35"
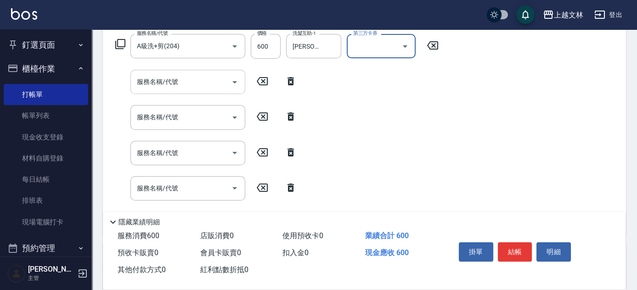
click at [190, 84] on input "服務名稱/代號" at bounding box center [181, 82] width 93 height 16
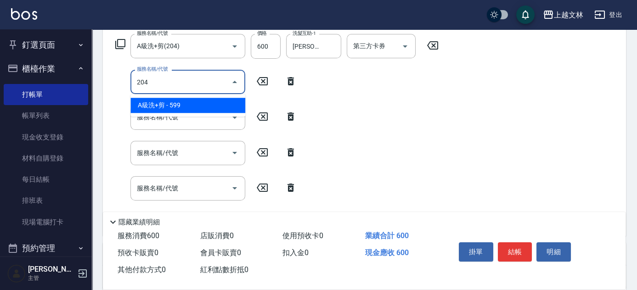
type input "A級洗+剪(204)"
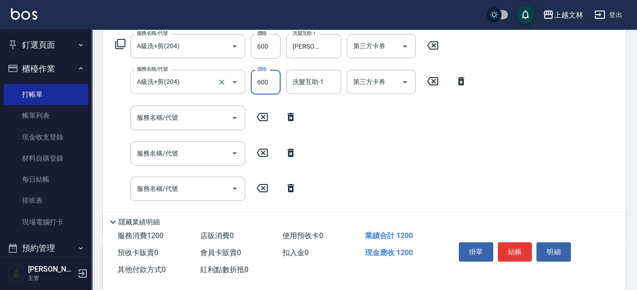
type input "600"
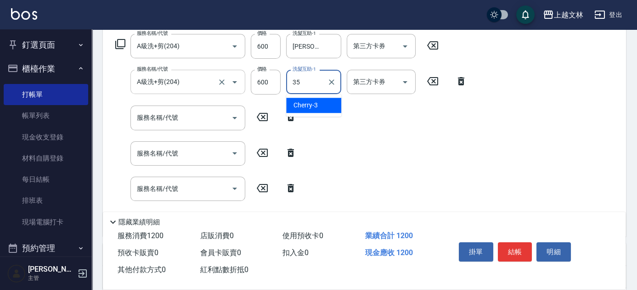
type input "顏瑄遙-35"
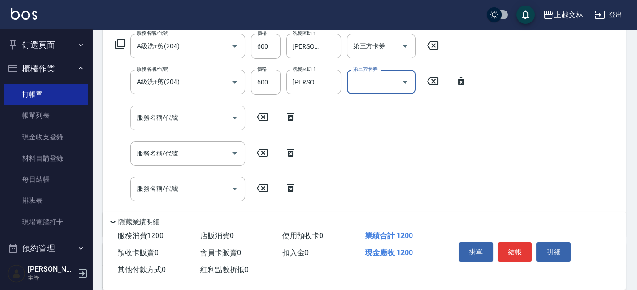
click at [185, 118] on input "服務名稱/代號" at bounding box center [181, 118] width 93 height 16
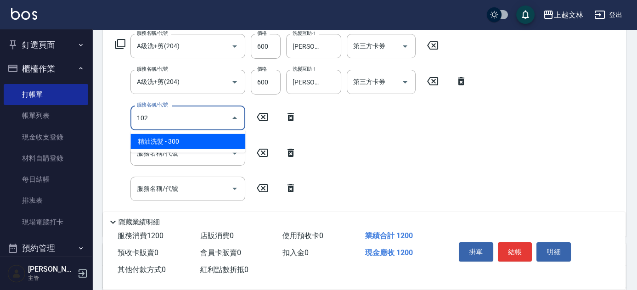
type input "精油洗髮(102)"
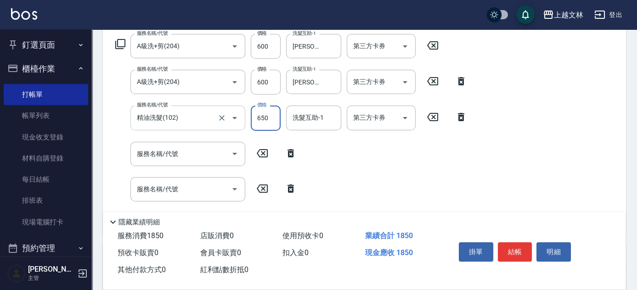
type input "650"
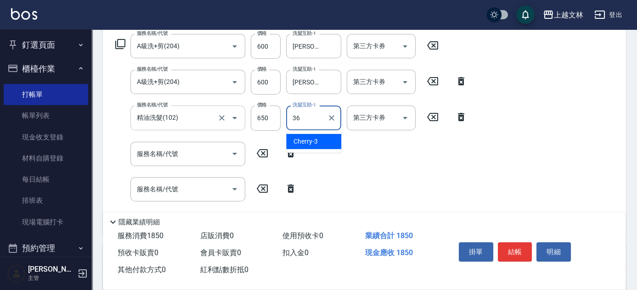
type input "清原-36"
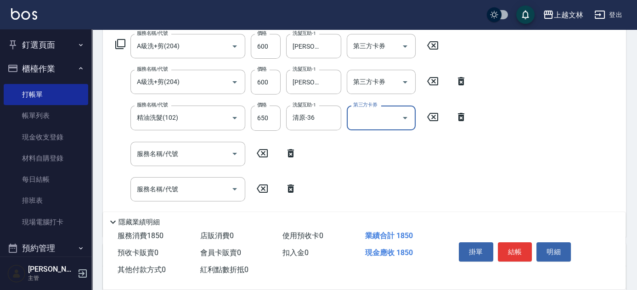
click at [180, 152] on input "服務名稱/代號" at bounding box center [181, 154] width 93 height 16
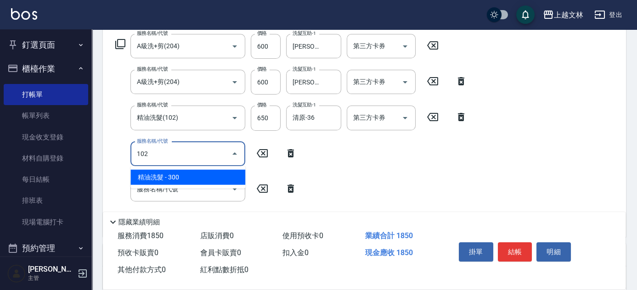
type input "精油洗髮(102)"
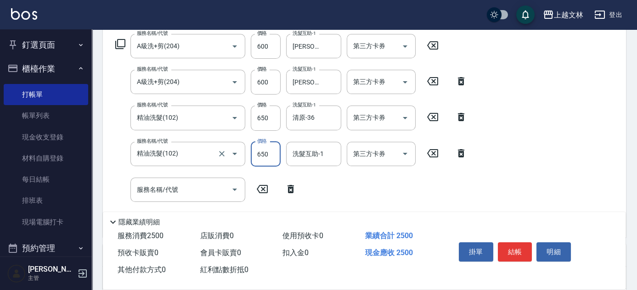
type input "650"
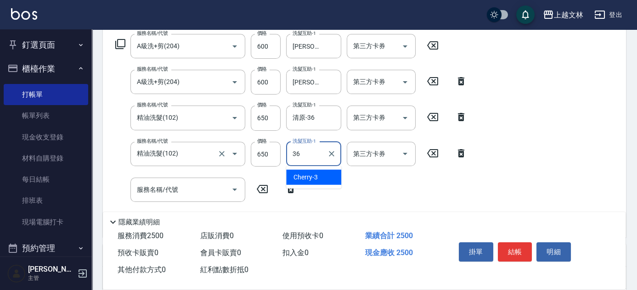
type input "清原-36"
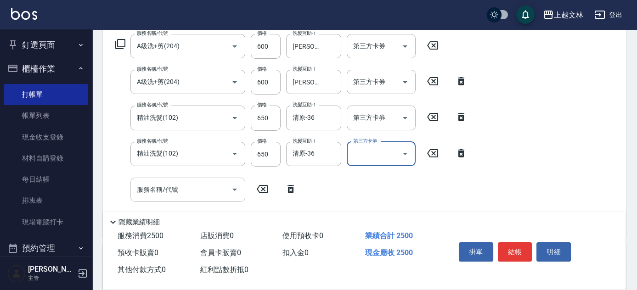
click at [208, 188] on input "服務名稱/代號" at bounding box center [181, 190] width 93 height 16
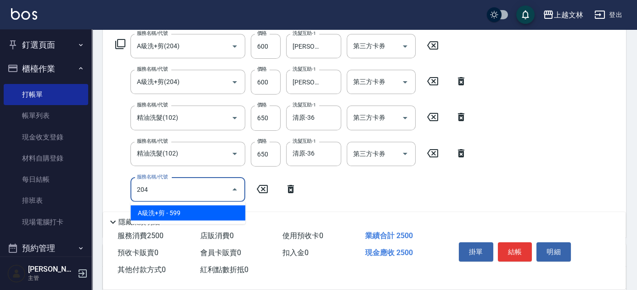
type input "A級洗+剪(204)"
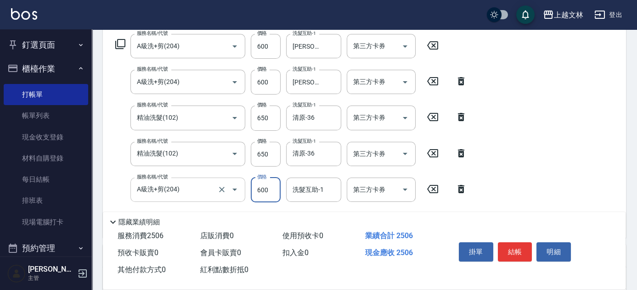
type input "600"
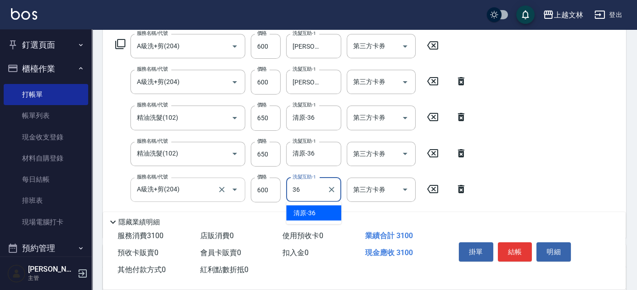
type input "清原-36"
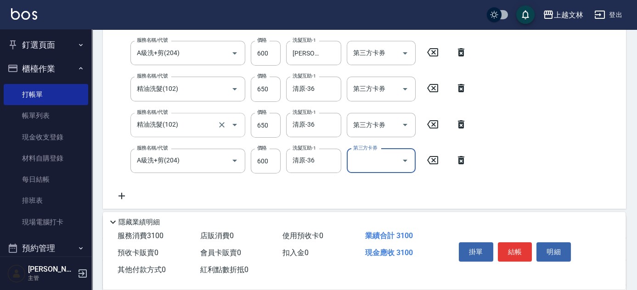
scroll to position [190, 0]
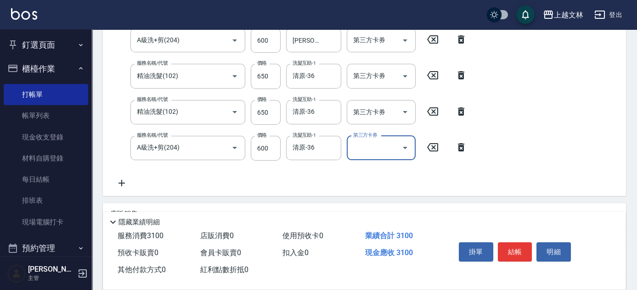
click at [120, 185] on icon at bounding box center [121, 183] width 23 height 11
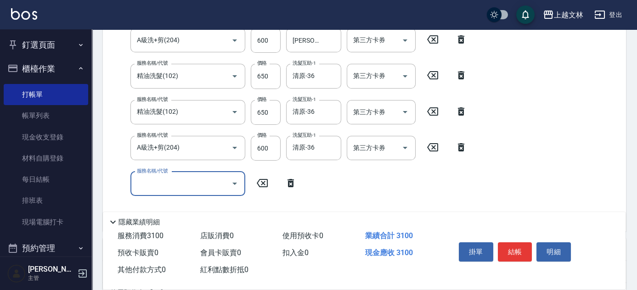
scroll to position [186, 0]
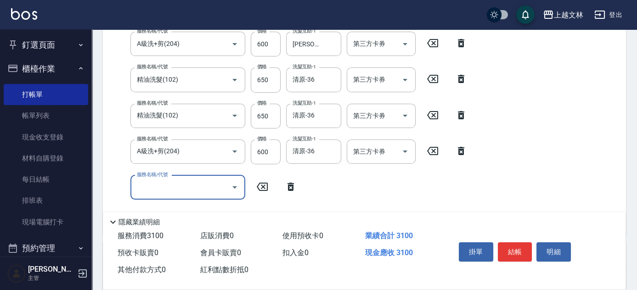
click at [166, 186] on input "服務名稱/代號" at bounding box center [181, 188] width 93 height 16
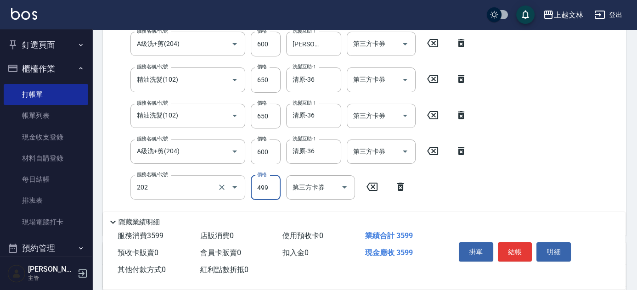
type input "A級單剪(202)"
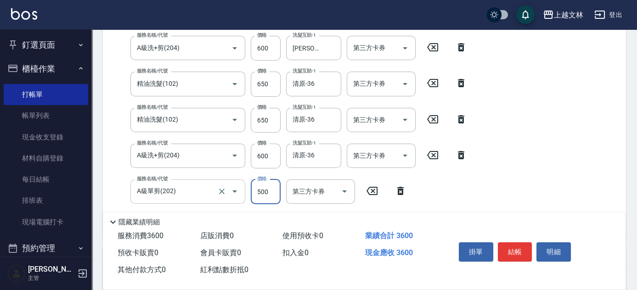
type input "500"
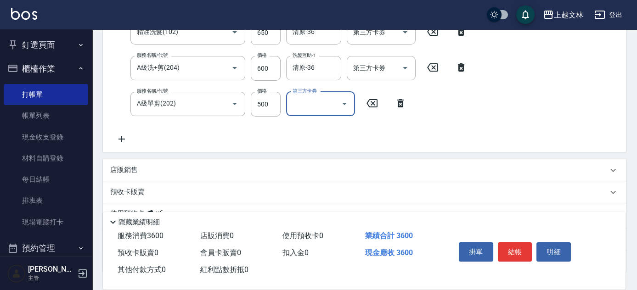
scroll to position [307, 0]
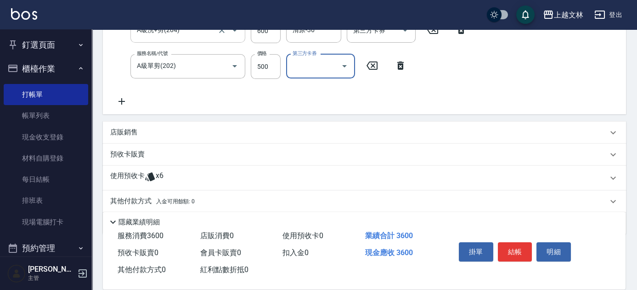
drag, startPoint x: 127, startPoint y: 100, endPoint x: 140, endPoint y: 101, distance: 12.4
click at [127, 100] on icon at bounding box center [121, 101] width 23 height 11
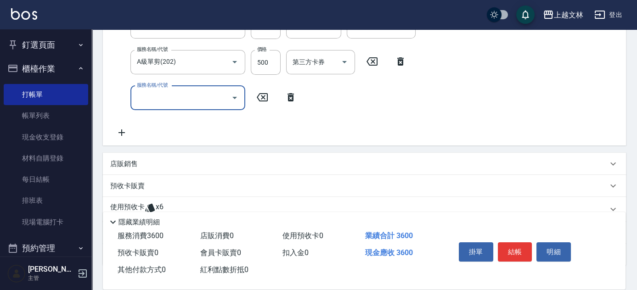
scroll to position [312, 0]
click at [123, 133] on icon at bounding box center [121, 132] width 23 height 11
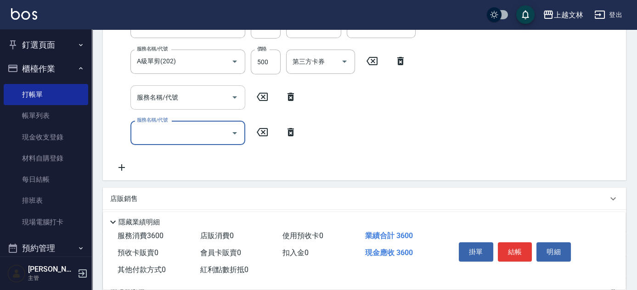
click at [191, 104] on input "服務名稱/代號" at bounding box center [181, 98] width 93 height 16
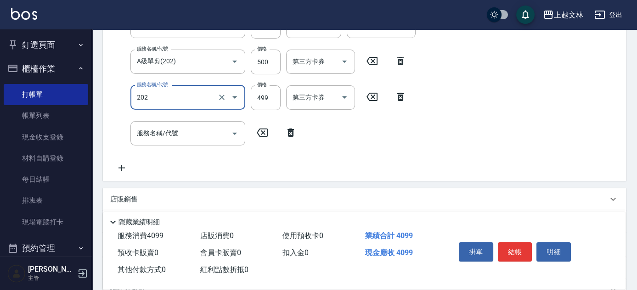
type input "A級單剪(202)"
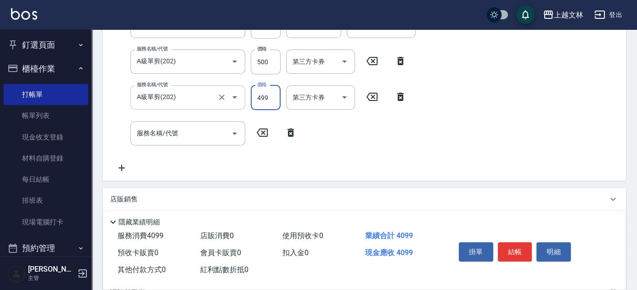
scroll to position [228, 0]
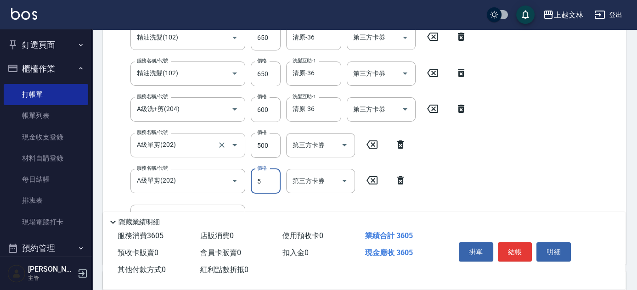
type input "5"
click at [206, 142] on input "A級單剪(202)" at bounding box center [175, 145] width 81 height 16
click at [257, 145] on input "500" at bounding box center [266, 145] width 30 height 25
click at [259, 146] on input "500" at bounding box center [266, 145] width 30 height 25
type input "1000"
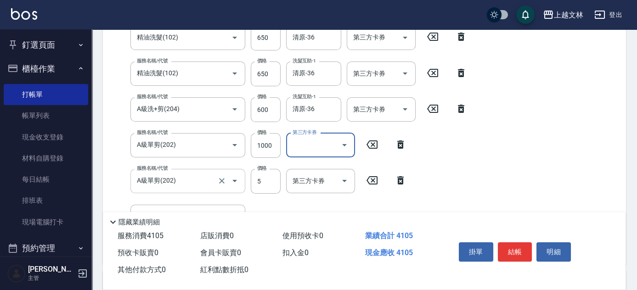
drag, startPoint x: 399, startPoint y: 179, endPoint x: 214, endPoint y: 178, distance: 185.0
click at [399, 179] on icon at bounding box center [400, 180] width 6 height 8
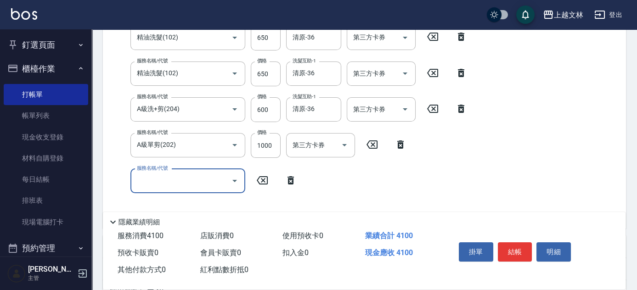
click at [165, 188] on input "服務名稱/代號" at bounding box center [181, 181] width 93 height 16
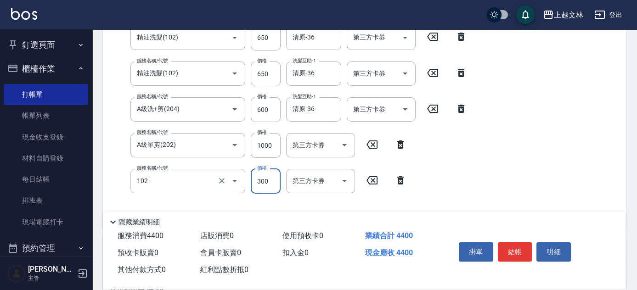
type input "精油洗髮(102)"
type input "650"
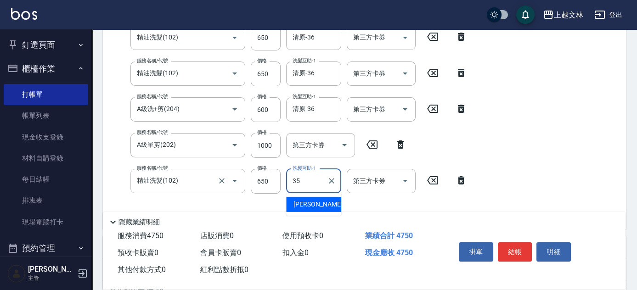
type input "顏瑄遙-35"
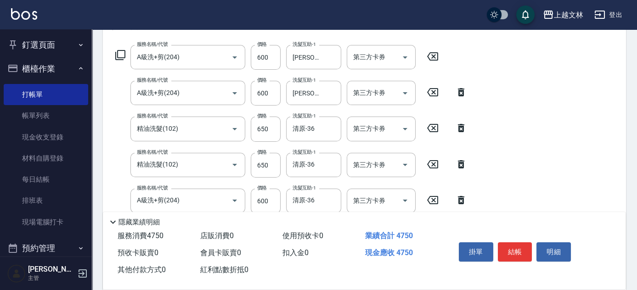
scroll to position [19, 0]
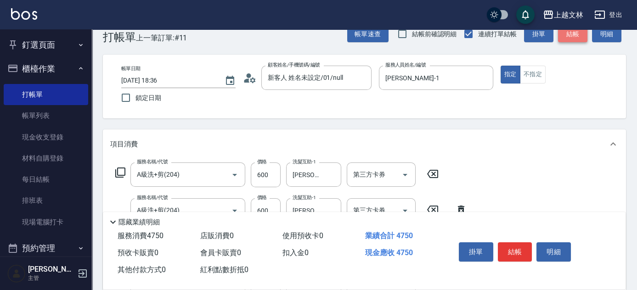
click at [568, 37] on button "結帳" at bounding box center [572, 34] width 29 height 17
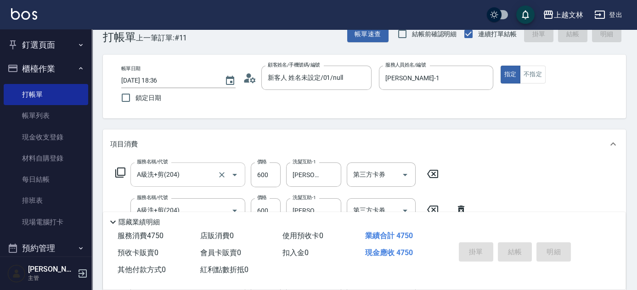
type input "2025/09/19 18:38"
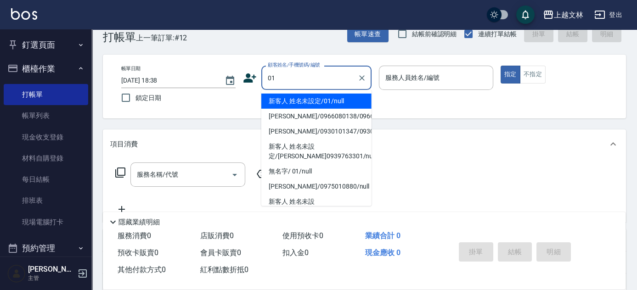
type input "新客人 姓名未設定/01/null"
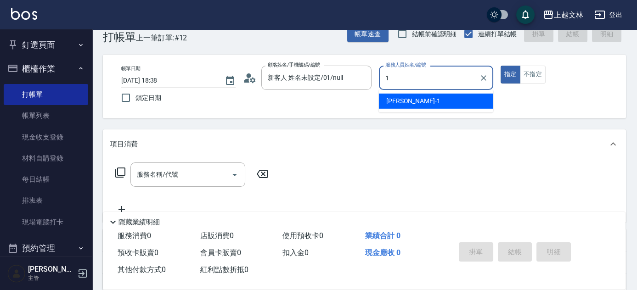
type input "FIONA-1"
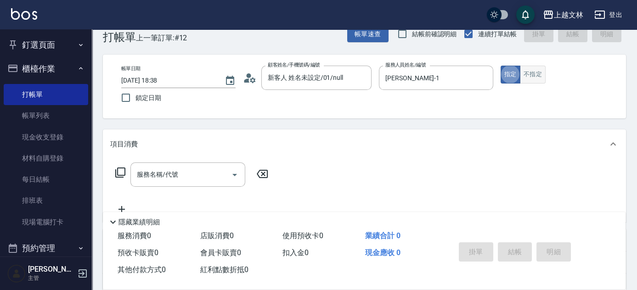
click at [533, 73] on button "不指定" at bounding box center [533, 75] width 26 height 18
drag, startPoint x: 175, startPoint y: 175, endPoint x: 158, endPoint y: 167, distance: 18.9
click at [176, 175] on div "服務名稱/代號 服務名稱/代號" at bounding box center [187, 175] width 115 height 24
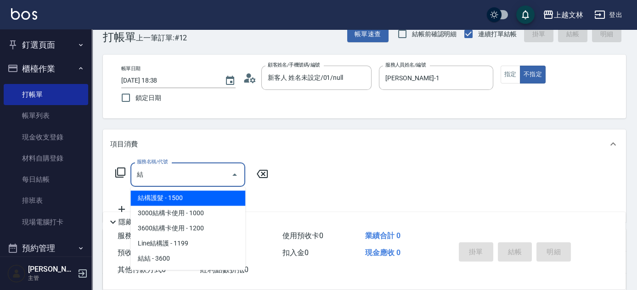
click at [190, 198] on span "結構護髮 - 1500" at bounding box center [187, 198] width 115 height 15
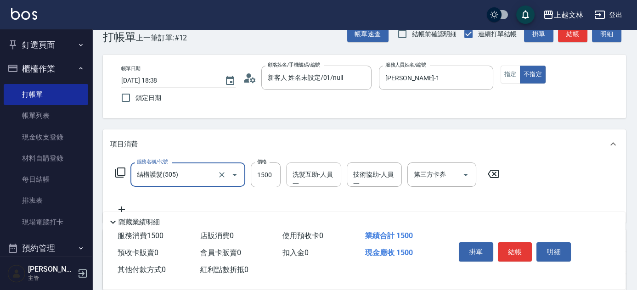
type input "結構護髮(505)"
click at [307, 176] on div "洗髮互助-人員一 洗髮互助-人員一" at bounding box center [313, 175] width 55 height 24
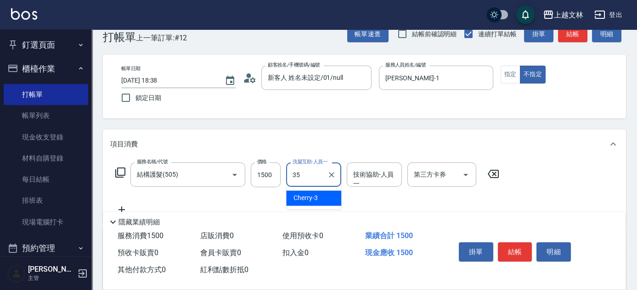
type input "顏瑄遙-35"
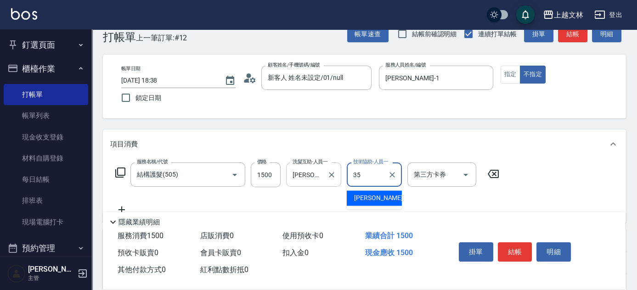
type input "顏瑄遙-35"
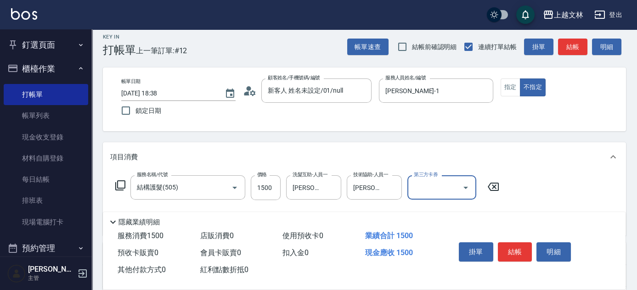
scroll to position [0, 0]
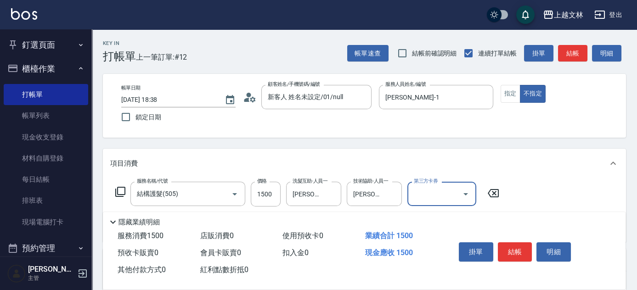
drag, startPoint x: 575, startPoint y: 55, endPoint x: 563, endPoint y: 50, distance: 13.0
click at [575, 55] on button "結帳" at bounding box center [572, 53] width 29 height 17
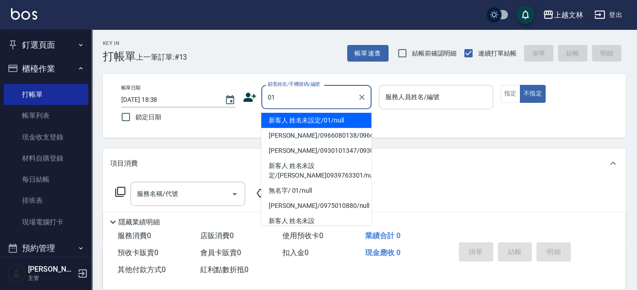
type input "新客人 姓名未設定/01/null"
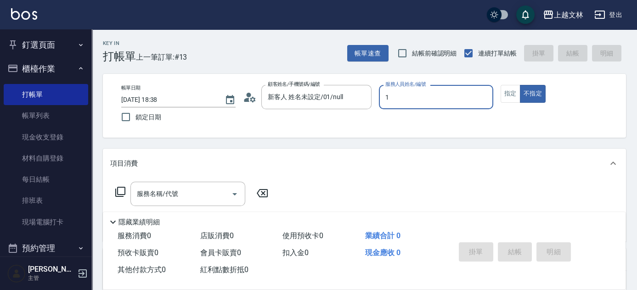
type input "1"
type button "false"
type input "FIONA-1"
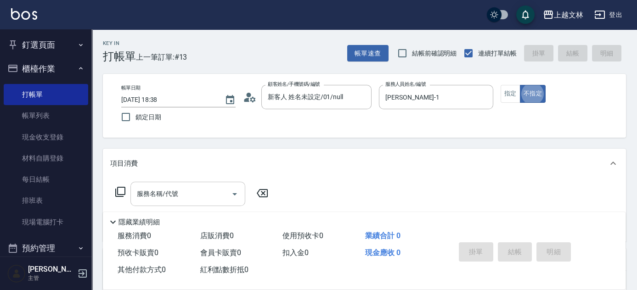
click at [199, 190] on input "服務名稱/代號" at bounding box center [181, 194] width 93 height 16
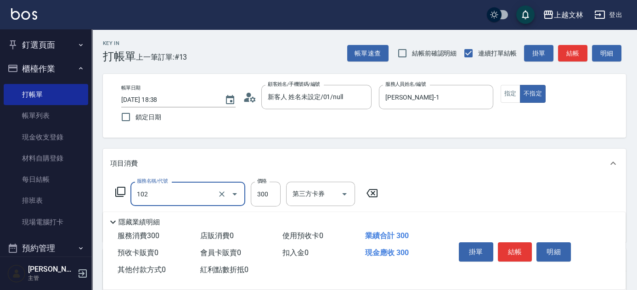
type input "精油洗髮(102)"
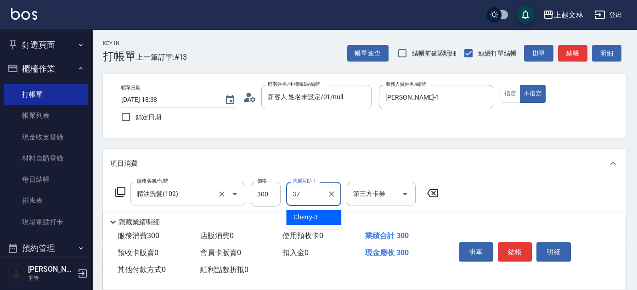
type input "小E-37"
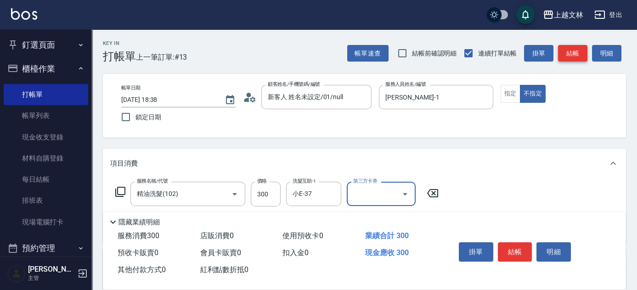
click at [581, 55] on button "結帳" at bounding box center [572, 53] width 29 height 17
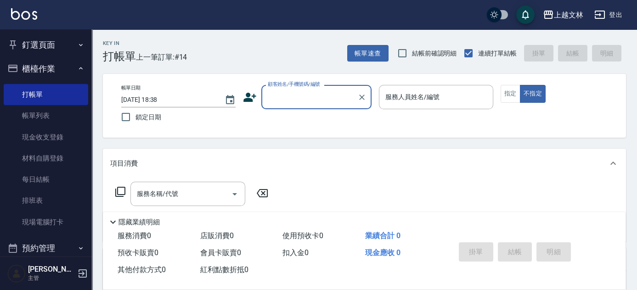
click at [276, 95] on input "顧客姓名/手機號碼/編號" at bounding box center [309, 97] width 88 height 16
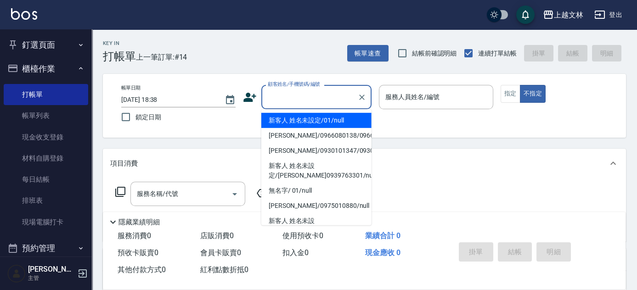
drag, startPoint x: 305, startPoint y: 119, endPoint x: 350, endPoint y: 114, distance: 45.3
click at [305, 119] on li "新客人 姓名未設定/01/null" at bounding box center [316, 120] width 110 height 15
type input "新客人 姓名未設定/01/null"
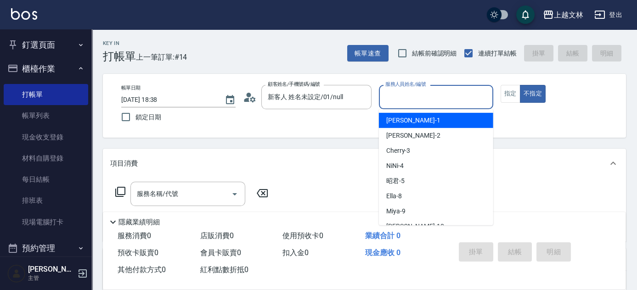
click at [421, 98] on input "服務人員姓名/編號" at bounding box center [436, 97] width 106 height 16
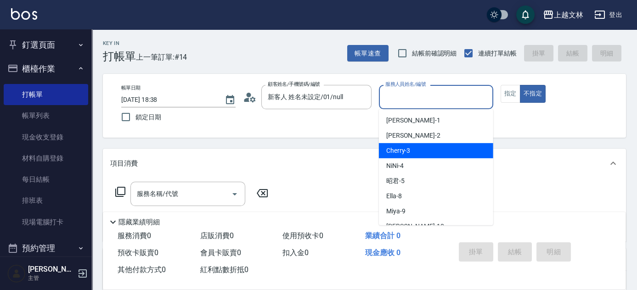
click at [420, 145] on div "Cherry -3" at bounding box center [436, 150] width 114 height 15
type input "Cherry-3"
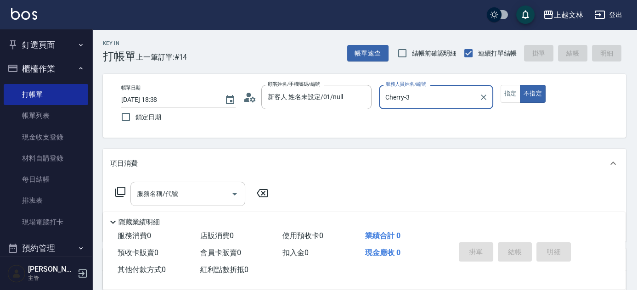
click at [189, 193] on input "服務名稱/代號" at bounding box center [181, 194] width 93 height 16
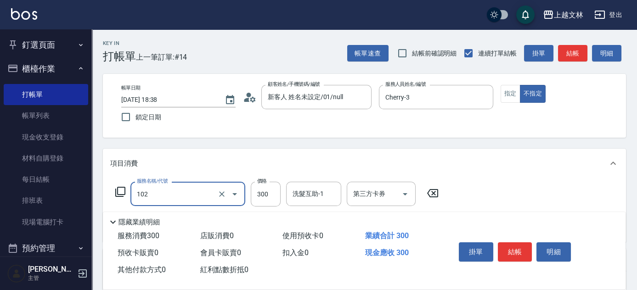
type input "精油洗髮(102)"
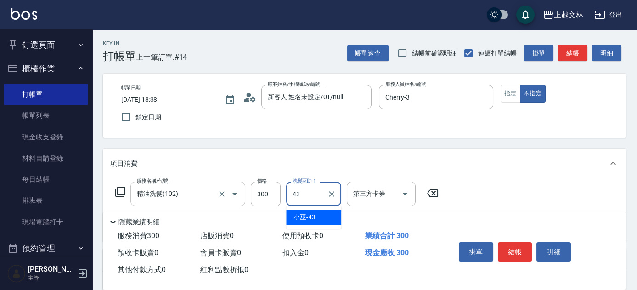
type input "小巫-43"
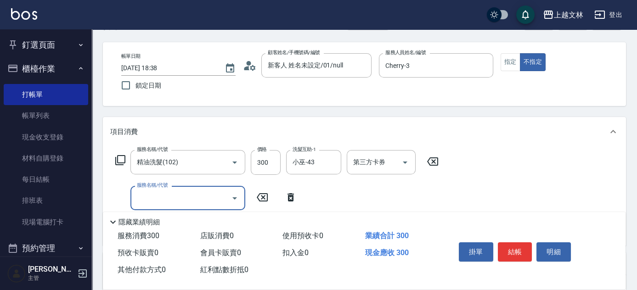
scroll to position [43, 0]
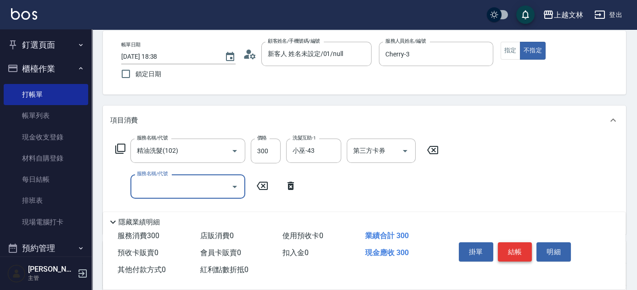
click at [516, 248] on button "結帳" at bounding box center [515, 251] width 34 height 19
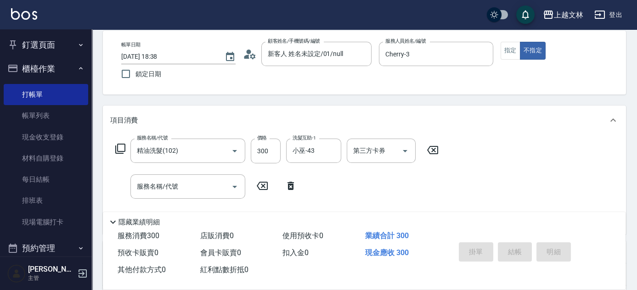
type input "2025/09/19 18:39"
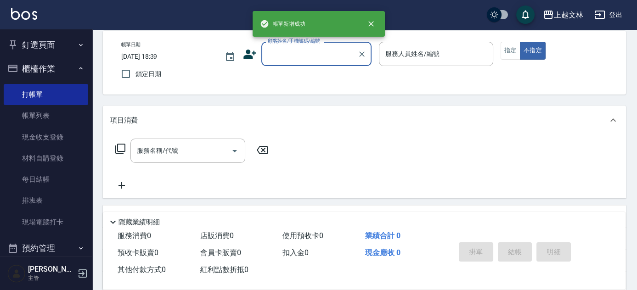
click at [329, 55] on input "顧客姓名/手機號碼/編號" at bounding box center [309, 54] width 88 height 16
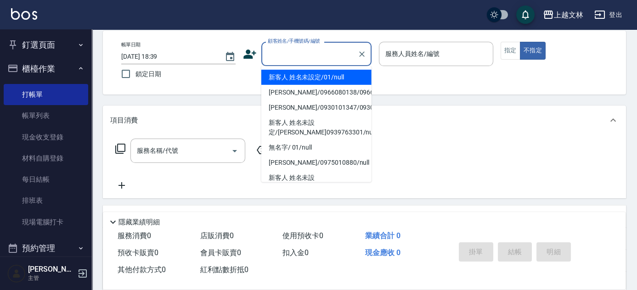
click at [315, 82] on li "新客人 姓名未設定/01/null" at bounding box center [316, 77] width 110 height 15
type input "新客人 姓名未設定/01/null"
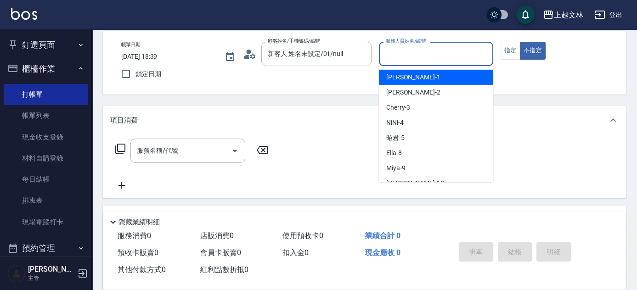
click at [398, 58] on input "服務人員姓名/編號" at bounding box center [436, 54] width 106 height 16
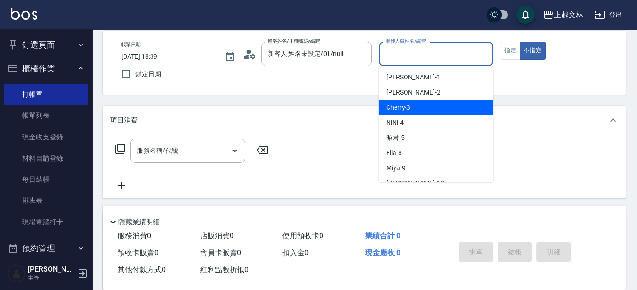
click at [425, 111] on div "Cherry -3" at bounding box center [436, 107] width 114 height 15
type input "Cherry-3"
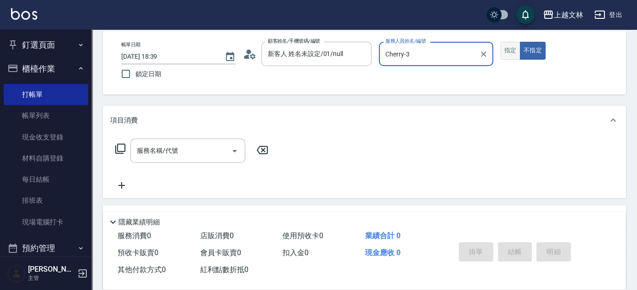
click at [510, 49] on button "指定" at bounding box center [510, 51] width 20 height 18
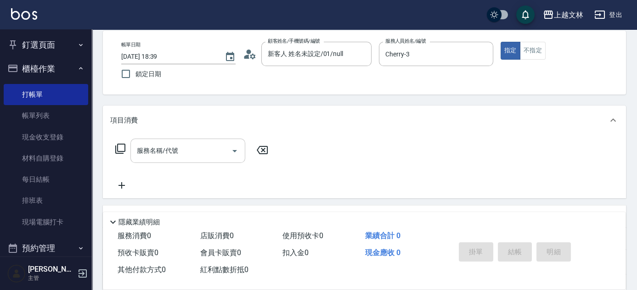
click at [181, 145] on input "服務名稱/代號" at bounding box center [181, 151] width 93 height 16
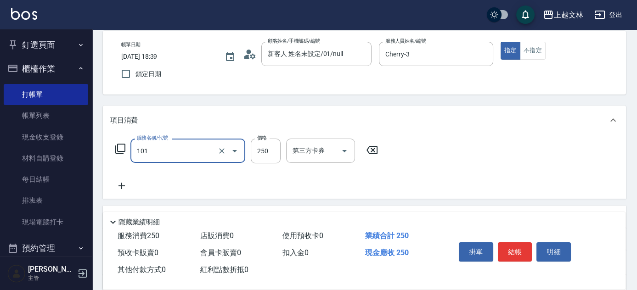
type input "洗髮(101)"
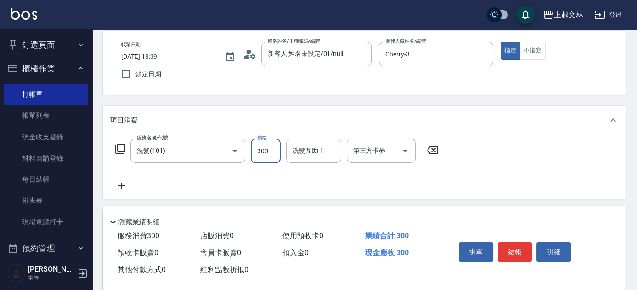
type input "300"
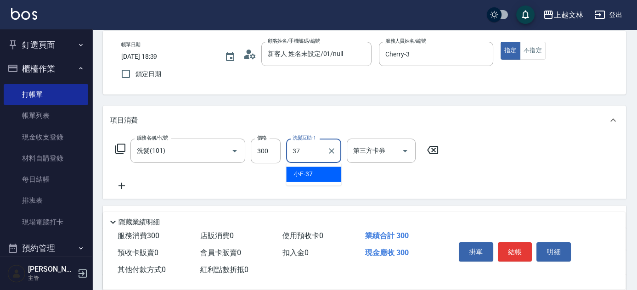
type input "小E-37"
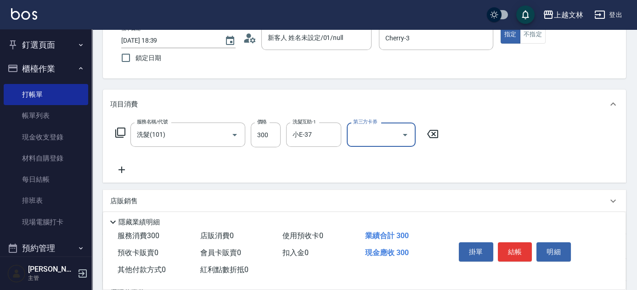
scroll to position [70, 0]
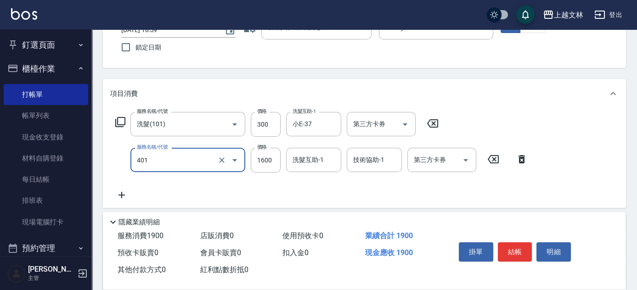
type input "基本染髮(401)"
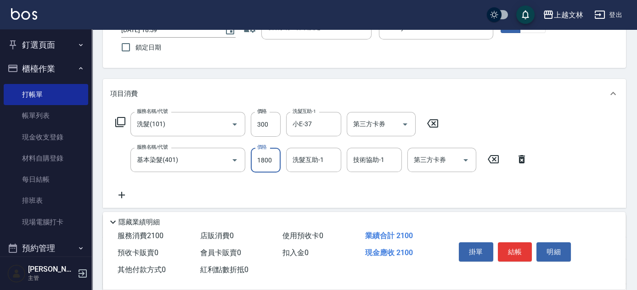
type input "1800"
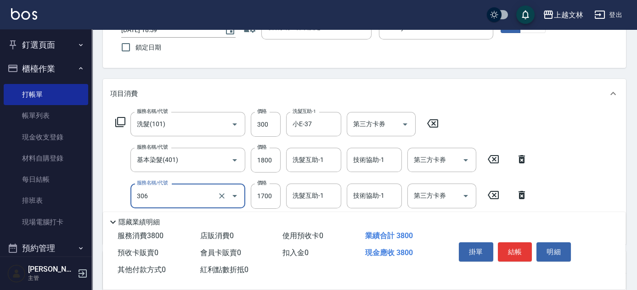
type input "離子燙(306)"
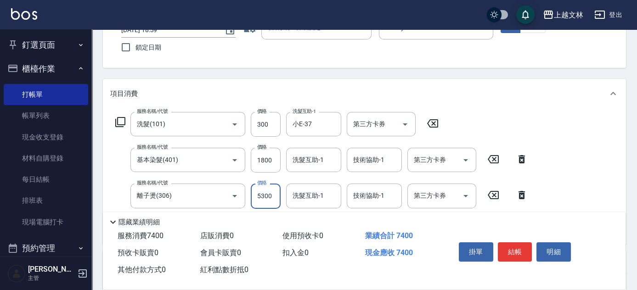
type input "5300"
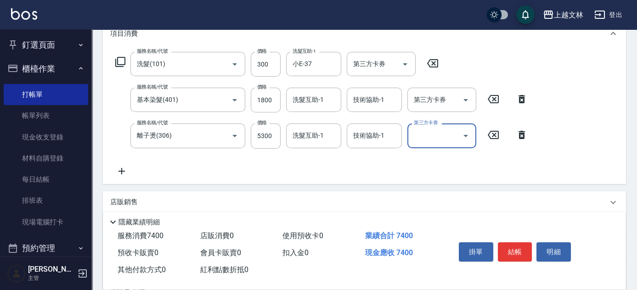
scroll to position [154, 0]
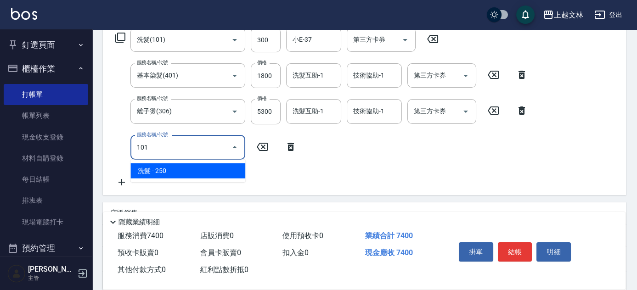
type input "洗髮(101)"
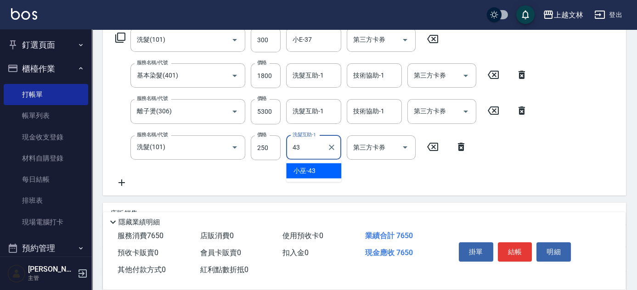
type input "小巫-43"
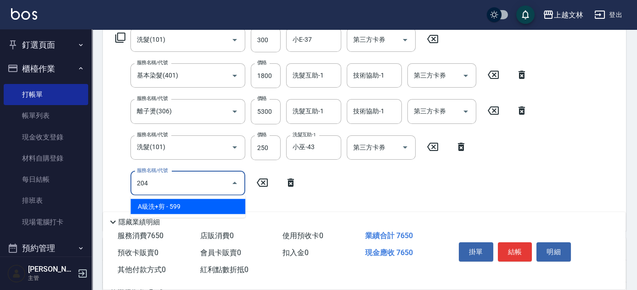
type input "A級洗+剪(204)"
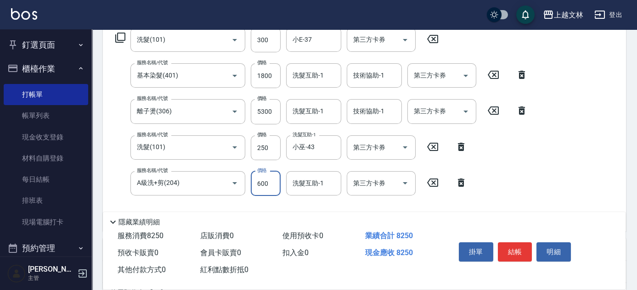
type input "600"
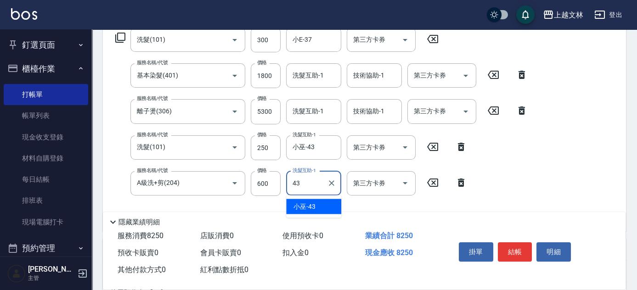
type input "小巫-43"
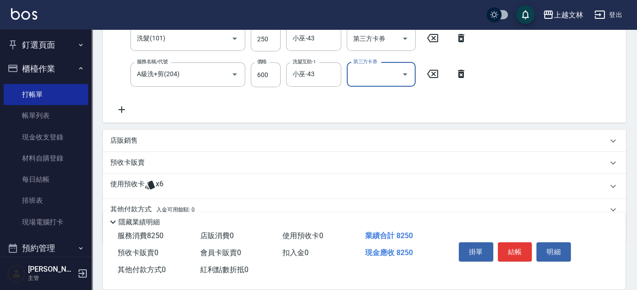
scroll to position [262, 0]
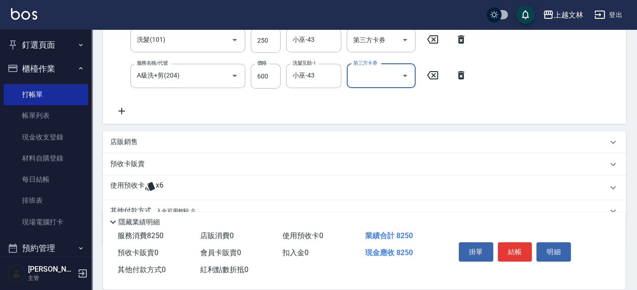
click at [126, 182] on p "使用預收卡" at bounding box center [127, 188] width 34 height 14
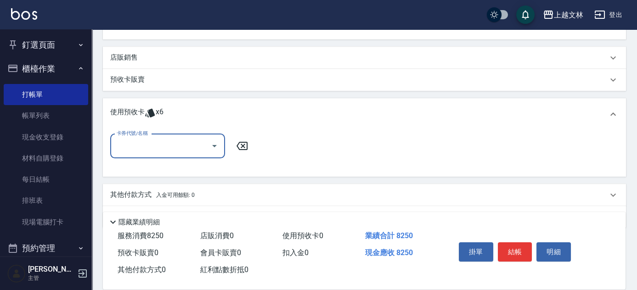
scroll to position [356, 0]
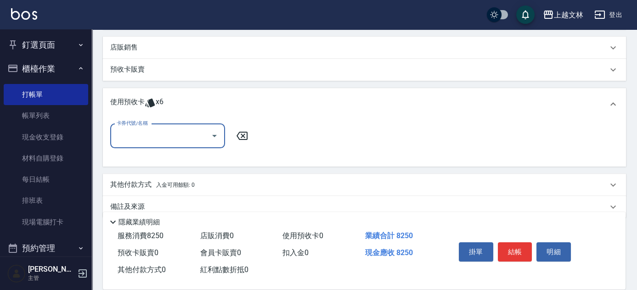
click at [170, 140] on input "卡券代號/名稱" at bounding box center [160, 136] width 93 height 16
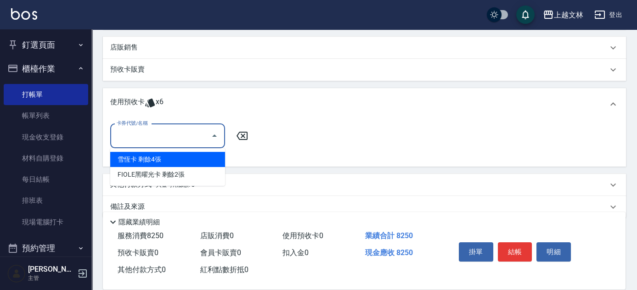
click at [180, 155] on div "雪恆卡 剩餘4張" at bounding box center [167, 159] width 115 height 15
type input "雪恆卡"
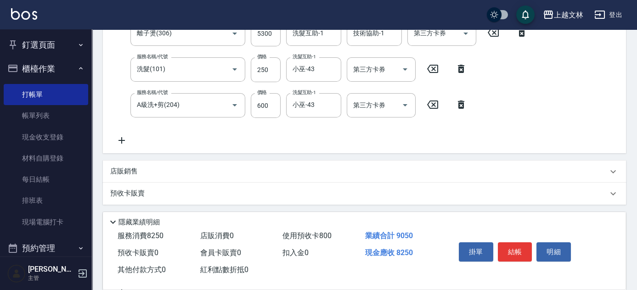
scroll to position [225, 0]
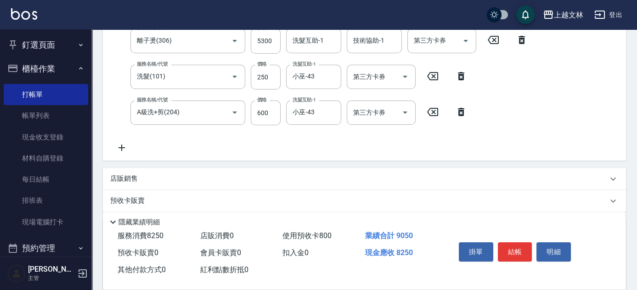
click at [119, 148] on icon at bounding box center [121, 147] width 23 height 11
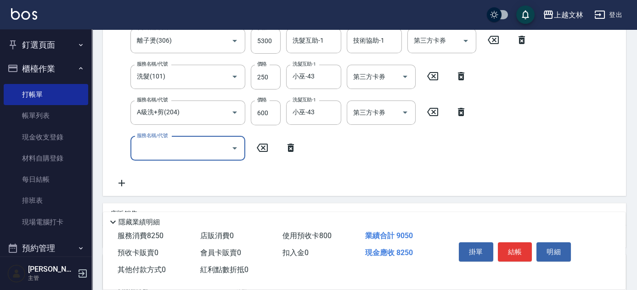
scroll to position [228, 0]
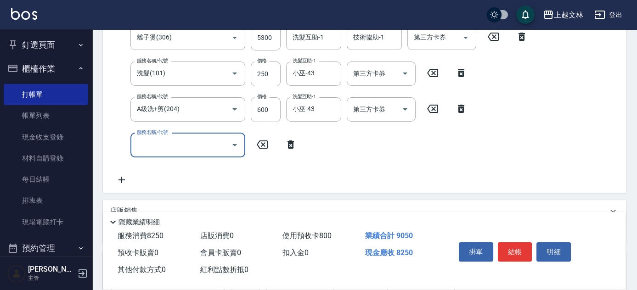
click at [174, 144] on input "服務名稱/代號" at bounding box center [181, 145] width 93 height 16
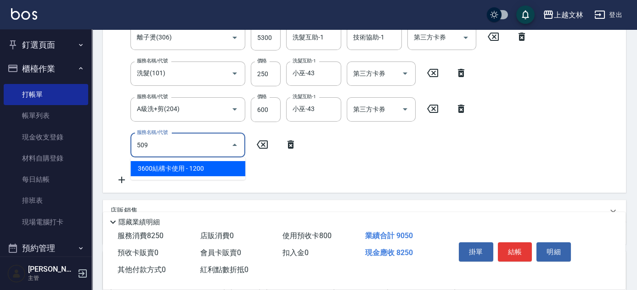
type input "3600結構卡使用(509)"
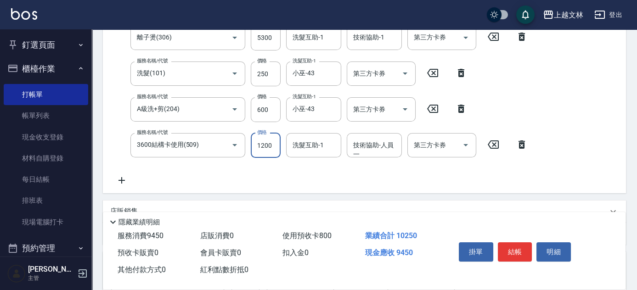
click at [431, 144] on div "第三方卡券 第三方卡券" at bounding box center [441, 145] width 69 height 24
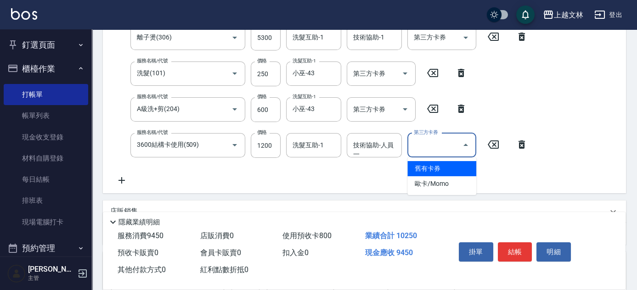
drag, startPoint x: 432, startPoint y: 165, endPoint x: 491, endPoint y: 155, distance: 60.2
click at [433, 164] on span "舊有卡券" at bounding box center [441, 168] width 69 height 15
type input "舊有卡券"
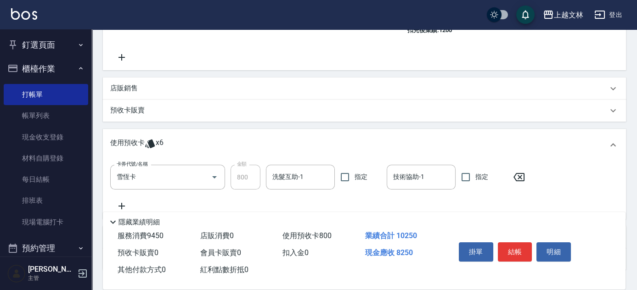
scroll to position [362, 0]
click at [122, 82] on div "店販銷售" at bounding box center [364, 87] width 523 height 22
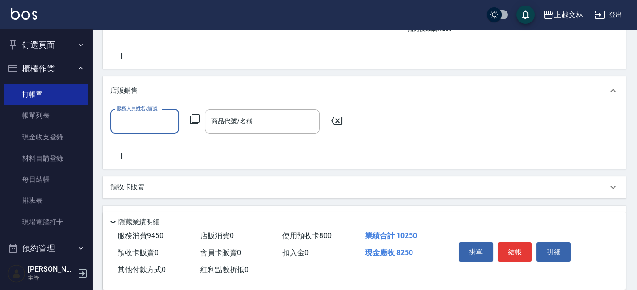
scroll to position [0, 0]
click at [140, 123] on input "服務人員姓名/編號" at bounding box center [144, 121] width 61 height 16
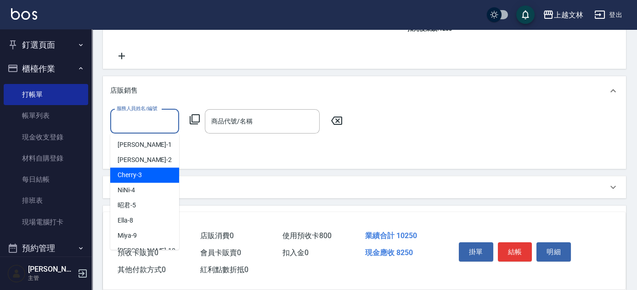
click at [149, 172] on div "Cherry -3" at bounding box center [144, 175] width 69 height 15
type input "Cherry-3"
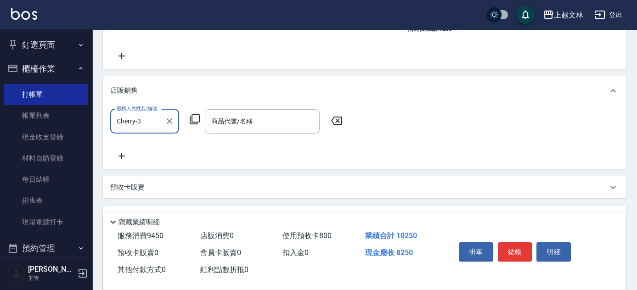
click at [198, 118] on icon at bounding box center [194, 119] width 11 height 11
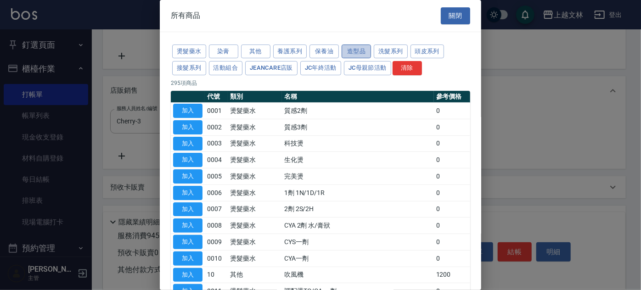
click at [357, 50] on button "造型品" at bounding box center [356, 52] width 29 height 14
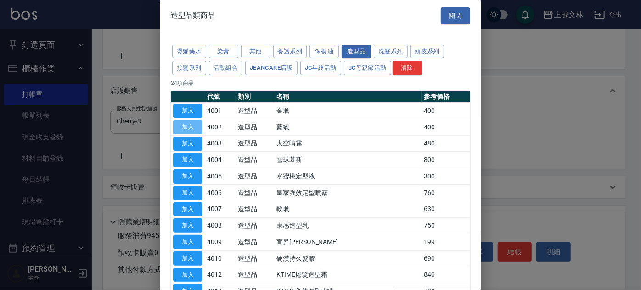
click at [190, 120] on button "加入" at bounding box center [187, 127] width 29 height 14
type input "藍蠟"
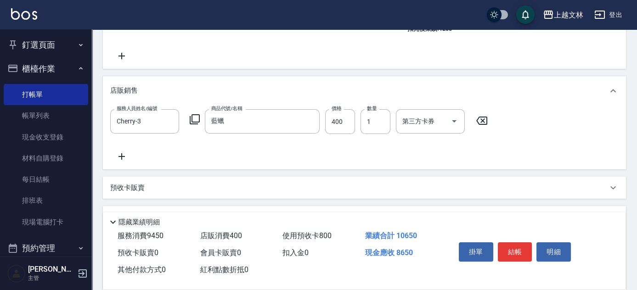
scroll to position [506, 0]
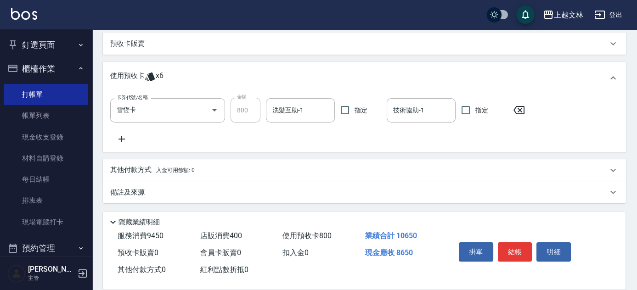
click at [133, 169] on p "其他付款方式 入金可用餘額: 0" at bounding box center [152, 170] width 84 height 10
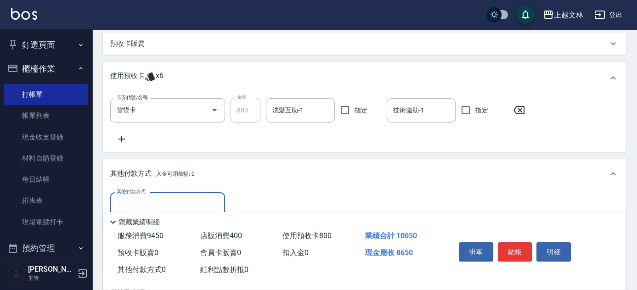
scroll to position [607, 0]
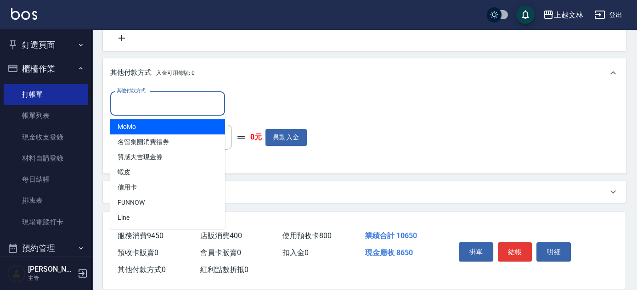
click at [181, 96] on input "其他付款方式" at bounding box center [167, 104] width 107 height 16
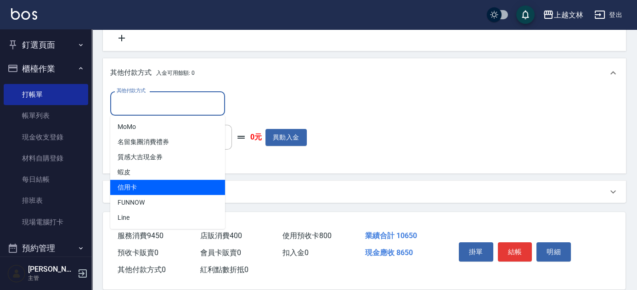
click at [155, 184] on span "信用卡" at bounding box center [167, 187] width 115 height 15
type input "信用卡"
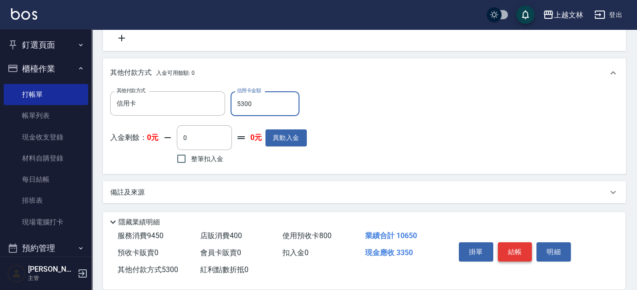
type input "5300"
click at [512, 251] on button "結帳" at bounding box center [515, 251] width 34 height 19
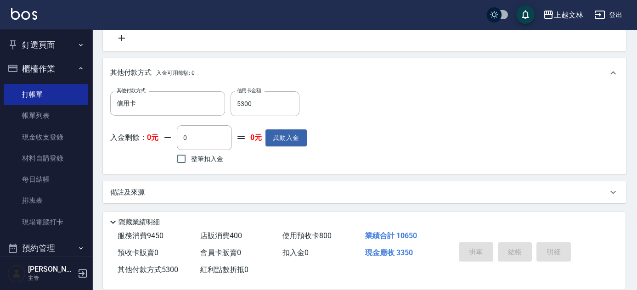
type input "2025/09/19 18:41"
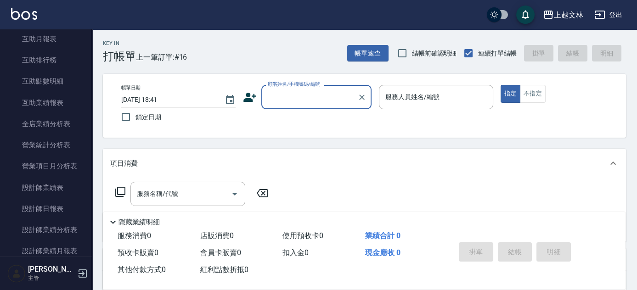
scroll to position [348, 0]
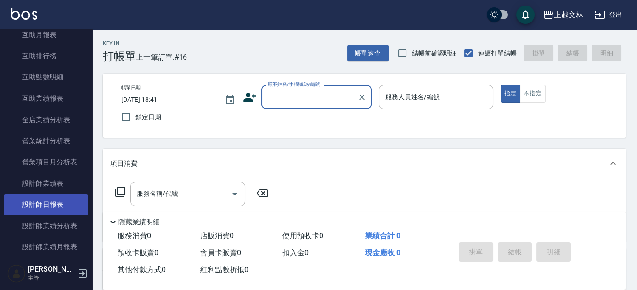
click at [58, 204] on link "設計師日報表" at bounding box center [46, 204] width 84 height 21
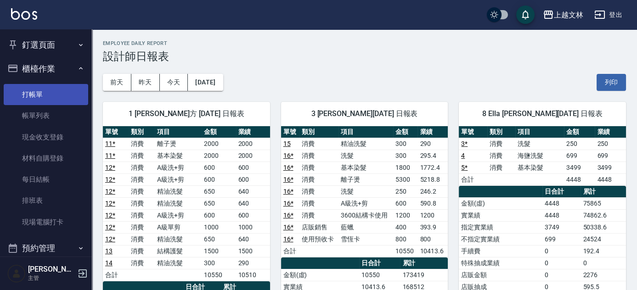
click at [57, 90] on link "打帳單" at bounding box center [46, 94] width 84 height 21
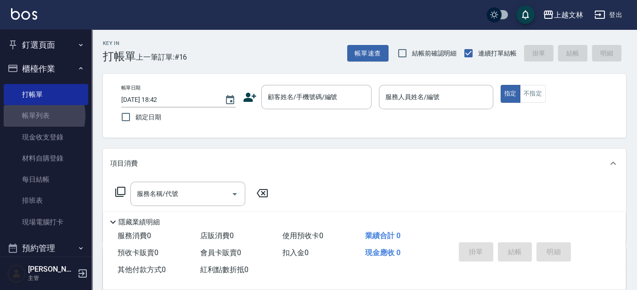
drag, startPoint x: 32, startPoint y: 116, endPoint x: 635, endPoint y: 146, distance: 603.7
click at [32, 116] on link "帳單列表" at bounding box center [46, 115] width 84 height 21
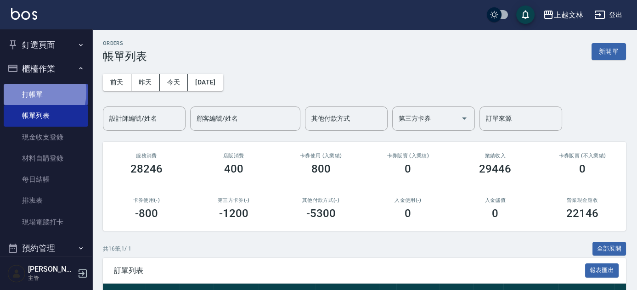
click at [33, 92] on link "打帳單" at bounding box center [46, 94] width 84 height 21
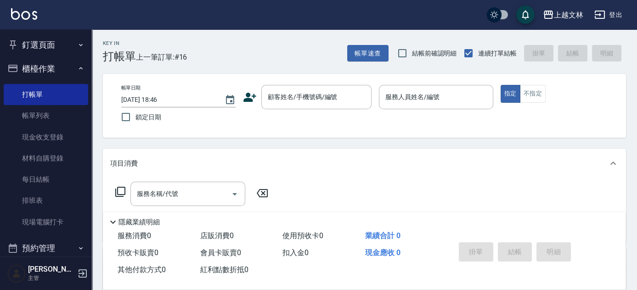
drag, startPoint x: 257, startPoint y: 193, endPoint x: 442, endPoint y: 136, distance: 194.0
click at [443, 137] on div "帳單日期 2025/09/19 18:46 鎖定日期 顧客姓名/手機號碼/編號 顧客姓名/手機號碼/編號 服務人員姓名/編號 服務人員姓名/編號 指定 不指定" at bounding box center [364, 106] width 523 height 64
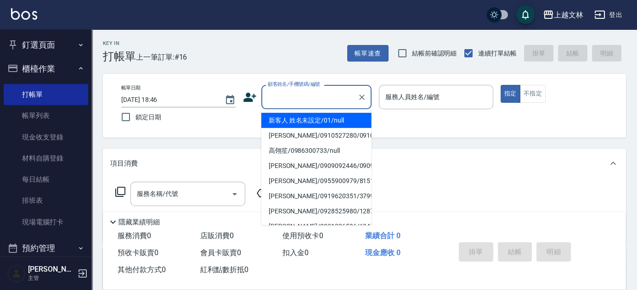
click at [325, 101] on input "顧客姓名/手機號碼/編號" at bounding box center [309, 97] width 88 height 16
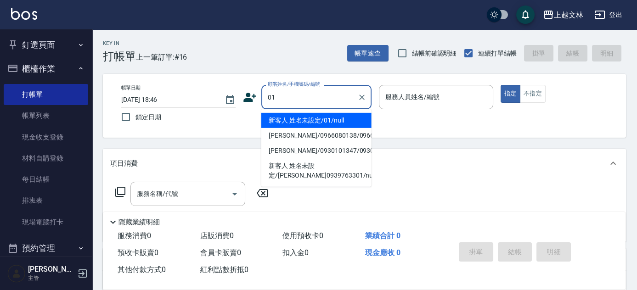
type input "新客人 姓名未設定/01/null"
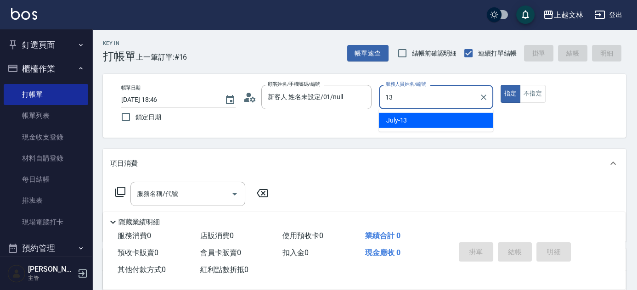
type input "July-13"
type button "true"
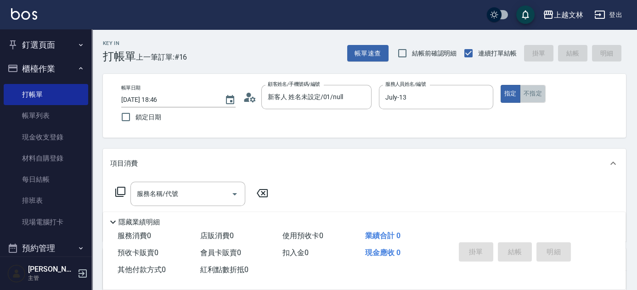
drag, startPoint x: 537, startPoint y: 95, endPoint x: 530, endPoint y: 95, distance: 6.9
click at [536, 94] on button "不指定" at bounding box center [533, 94] width 26 height 18
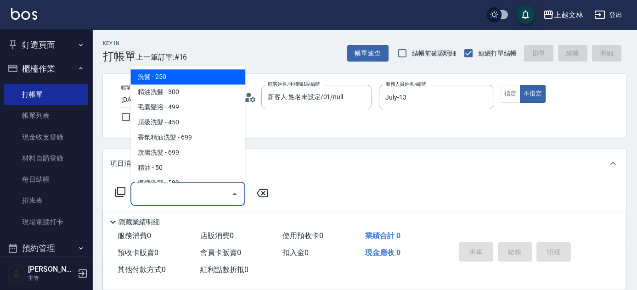
click at [198, 194] on input "服務名稱/代號" at bounding box center [181, 194] width 93 height 16
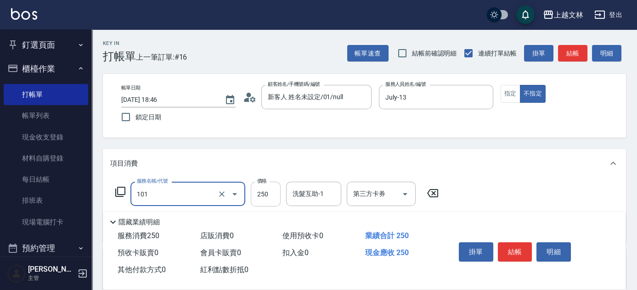
type input "洗髮(101)"
click at [274, 197] on input "250" at bounding box center [266, 194] width 30 height 25
type input "550"
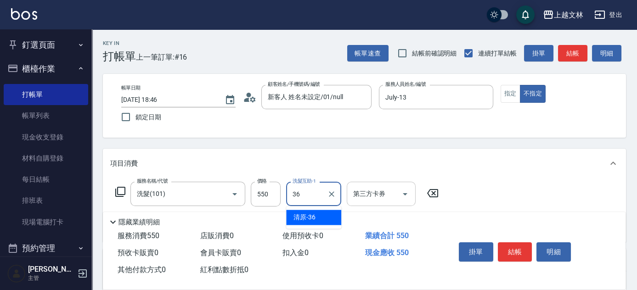
type input "清原-36"
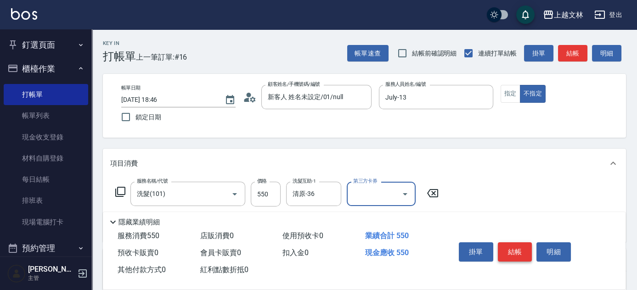
click at [515, 248] on button "結帳" at bounding box center [515, 251] width 34 height 19
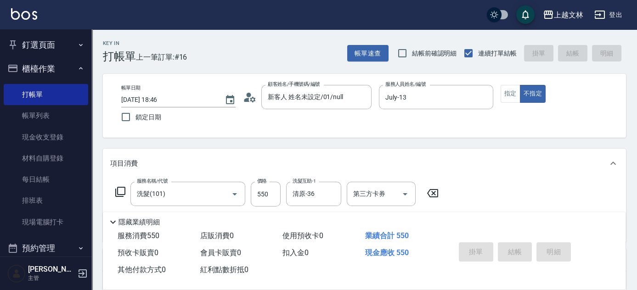
type input "2025/09/19 18:49"
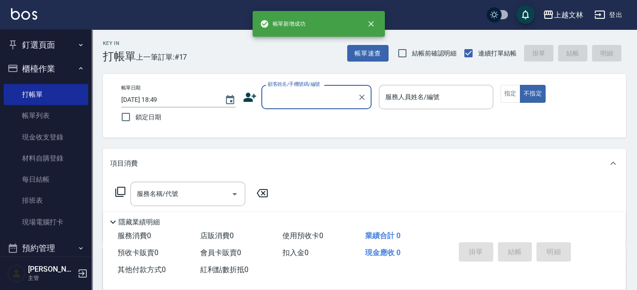
click at [48, 73] on button "櫃檯作業" at bounding box center [46, 69] width 84 height 24
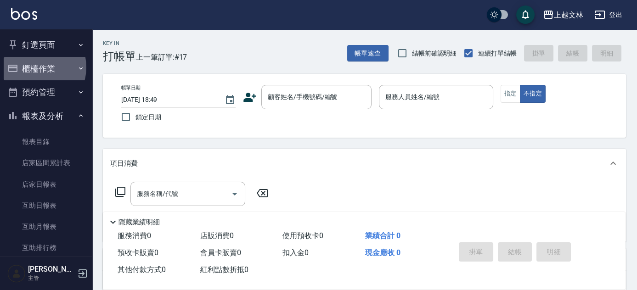
click at [37, 67] on button "櫃檯作業" at bounding box center [46, 69] width 84 height 24
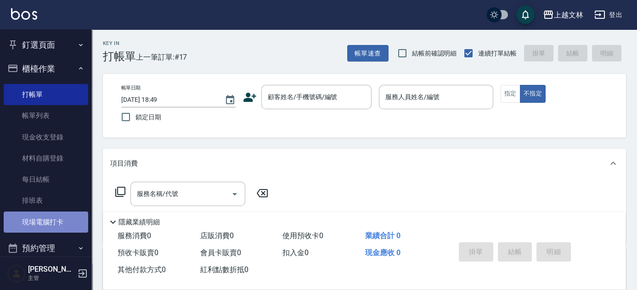
click at [57, 225] on link "現場電腦打卡" at bounding box center [46, 222] width 84 height 21
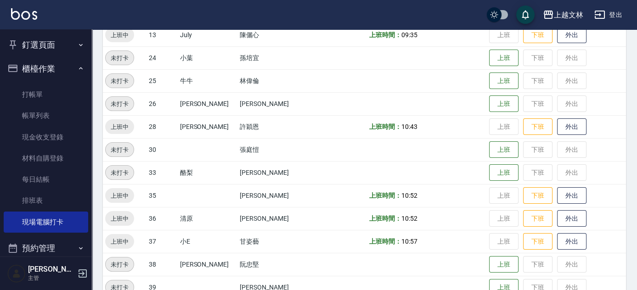
scroll to position [332, 0]
click at [527, 215] on button "下班" at bounding box center [537, 218] width 29 height 16
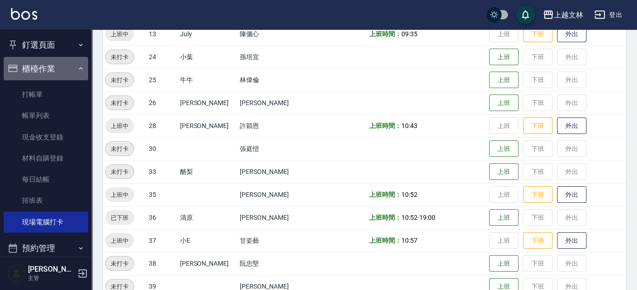
click at [55, 75] on button "櫃檯作業" at bounding box center [46, 69] width 84 height 24
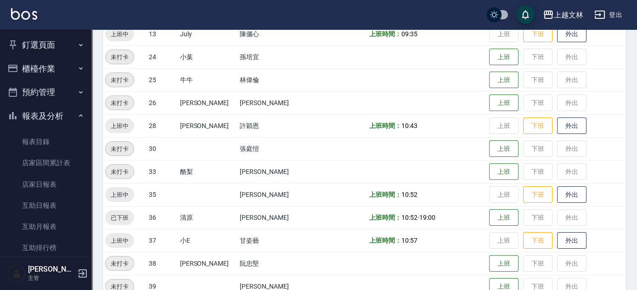
click at [87, 129] on nav "釘選頁面 店家日報表 設計師排行榜 每日結帳 櫃檯作業 打帳單 帳單列表 現金收支登錄 材料自購登錄 每日結帳 排班表 現場電腦打卡 預約管理 預約管理 單日…" at bounding box center [46, 142] width 92 height 227
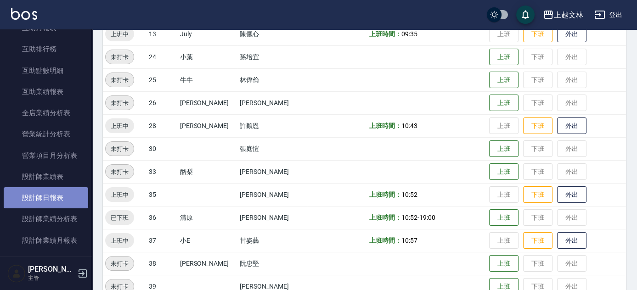
click at [81, 190] on link "設計師日報表" at bounding box center [46, 197] width 84 height 21
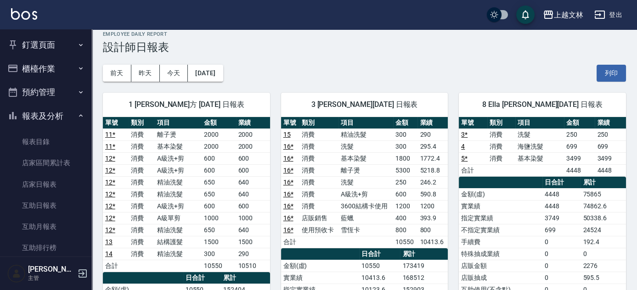
click at [61, 120] on button "報表及分析" at bounding box center [46, 116] width 84 height 24
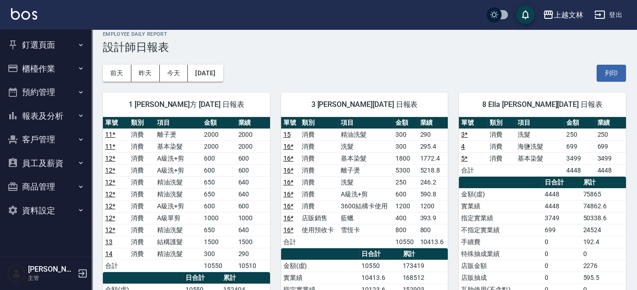
click at [62, 69] on button "櫃檯作業" at bounding box center [46, 69] width 84 height 24
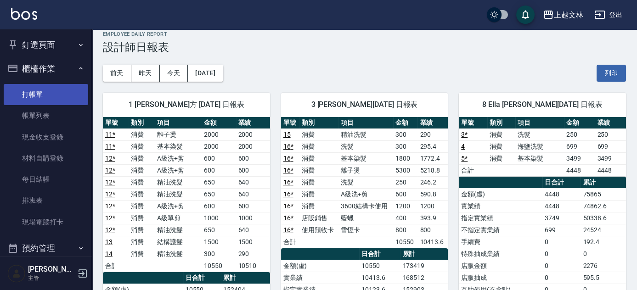
click at [68, 92] on link "打帳單" at bounding box center [46, 94] width 84 height 21
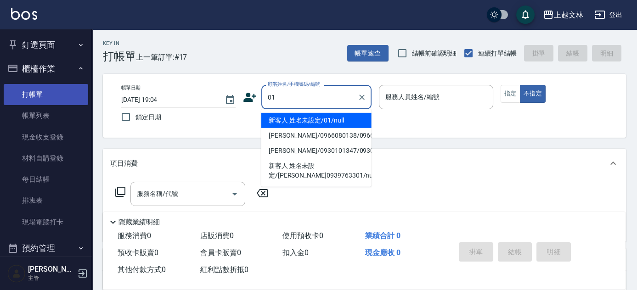
type input "新客人 姓名未設定/01/null"
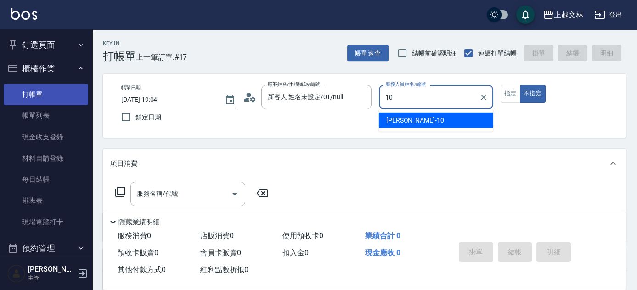
type input "Amy-10"
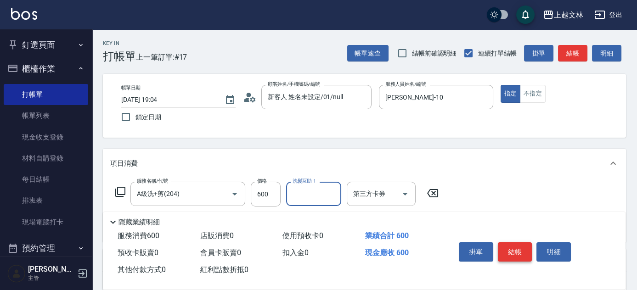
click at [517, 243] on button "結帳" at bounding box center [515, 251] width 34 height 19
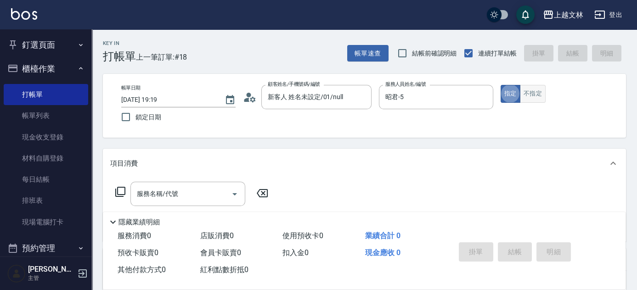
click at [527, 94] on button "不指定" at bounding box center [533, 94] width 26 height 18
click at [186, 192] on input "服務名稱/代號" at bounding box center [181, 194] width 93 height 16
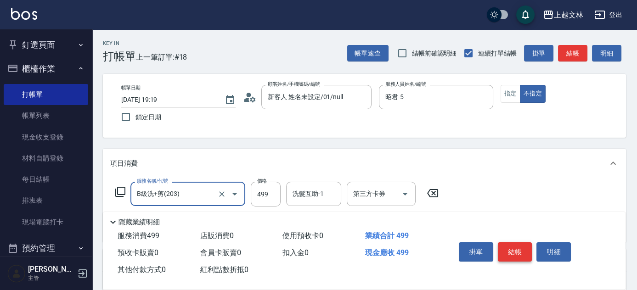
click at [512, 248] on button "結帳" at bounding box center [515, 251] width 34 height 19
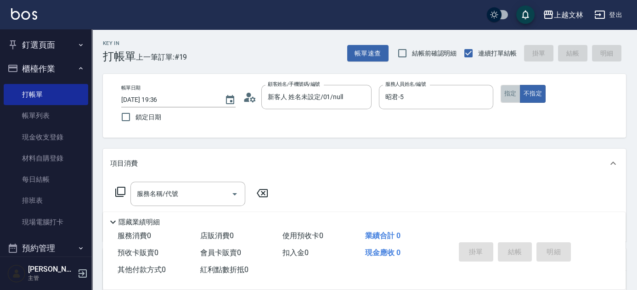
click at [506, 96] on button "指定" at bounding box center [510, 94] width 20 height 18
click at [203, 190] on input "服務名稱/代號" at bounding box center [181, 194] width 93 height 16
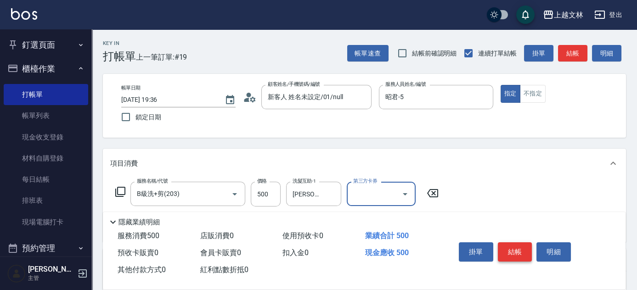
click at [517, 254] on button "結帳" at bounding box center [515, 251] width 34 height 19
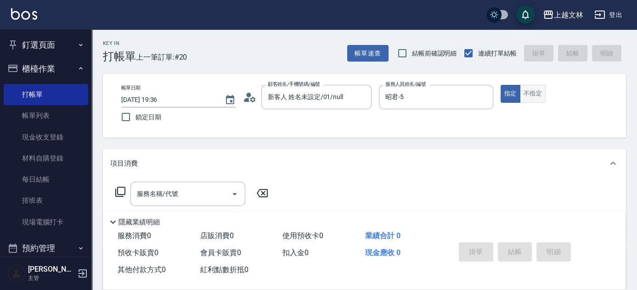
click at [530, 96] on button "不指定" at bounding box center [533, 94] width 26 height 18
click at [202, 196] on input "服務名稱/代號" at bounding box center [181, 194] width 93 height 16
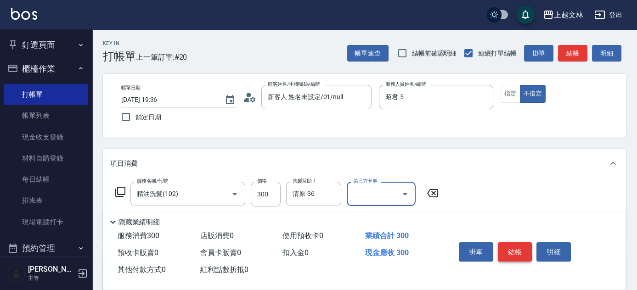
click at [517, 250] on button "結帳" at bounding box center [515, 251] width 34 height 19
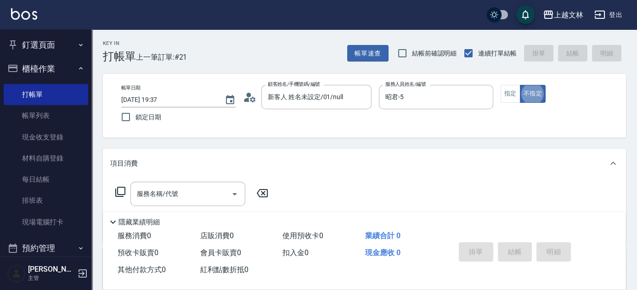
drag, startPoint x: 509, startPoint y: 88, endPoint x: 498, endPoint y: 89, distance: 11.1
click at [508, 88] on button "指定" at bounding box center [510, 94] width 20 height 18
click at [176, 197] on div "服務名稱/代號 服務名稱/代號" at bounding box center [187, 194] width 115 height 24
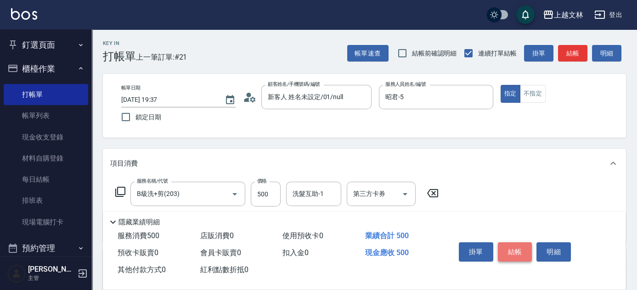
click at [518, 253] on button "結帳" at bounding box center [515, 251] width 34 height 19
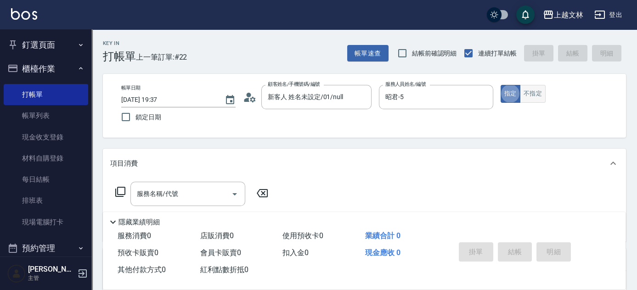
click at [534, 92] on button "不指定" at bounding box center [533, 94] width 26 height 18
click at [189, 198] on input "服務名稱/代號" at bounding box center [181, 194] width 93 height 16
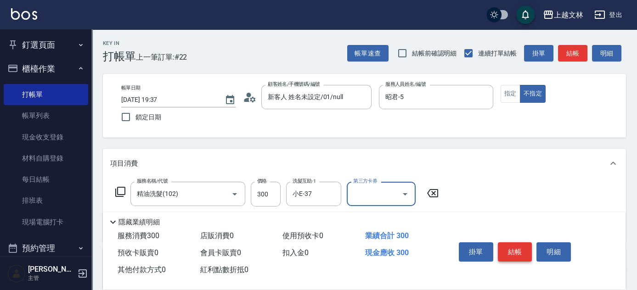
click at [510, 253] on button "結帳" at bounding box center [515, 251] width 34 height 19
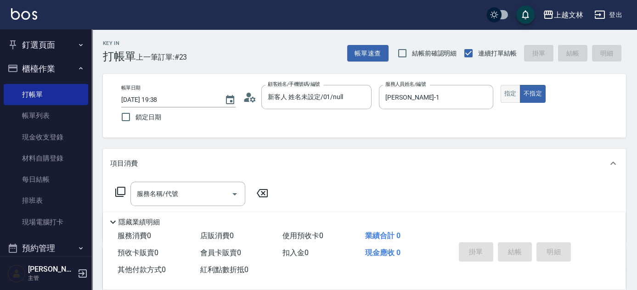
drag, startPoint x: 507, startPoint y: 94, endPoint x: 516, endPoint y: 95, distance: 8.8
click at [506, 94] on button "指定" at bounding box center [510, 94] width 20 height 18
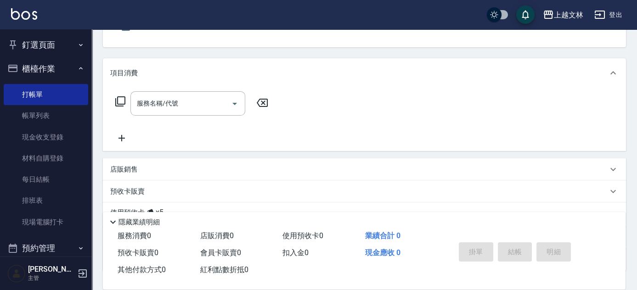
scroll to position [94, 0]
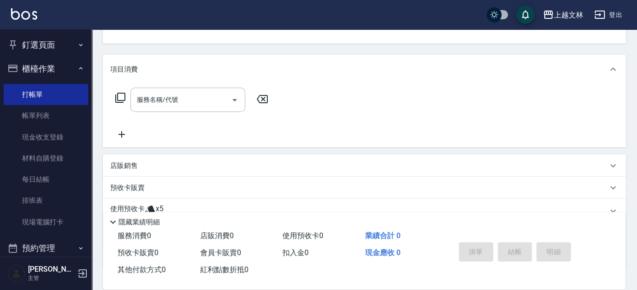
click at [125, 134] on icon at bounding box center [121, 134] width 6 height 6
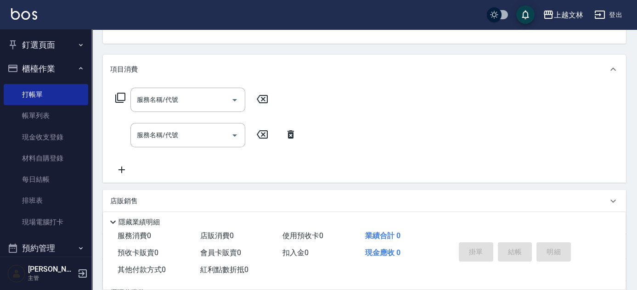
click at [121, 178] on div "服務名稱/代號 服務名稱/代號 服務名稱/代號 服務名稱/代號" at bounding box center [364, 133] width 523 height 99
click at [124, 169] on icon at bounding box center [121, 170] width 6 height 6
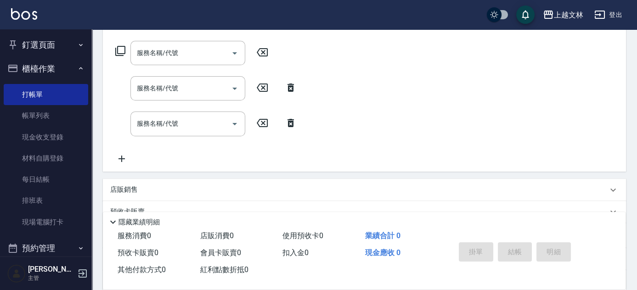
scroll to position [144, 0]
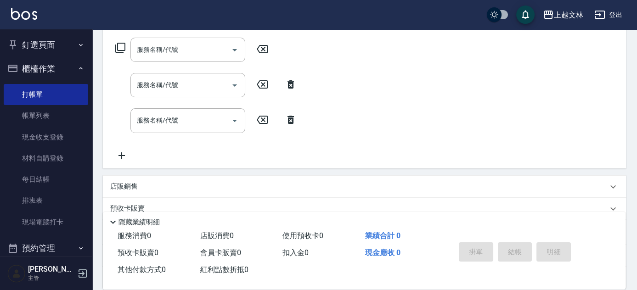
click at [119, 152] on icon at bounding box center [121, 155] width 23 height 11
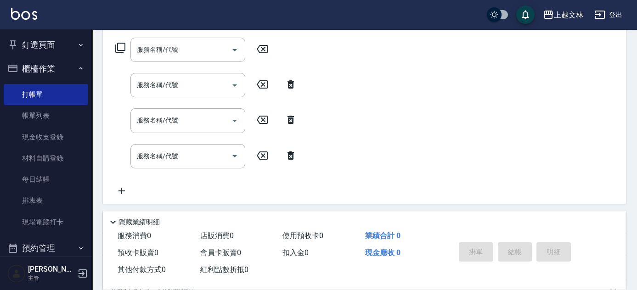
click at [119, 189] on icon at bounding box center [121, 191] width 23 height 11
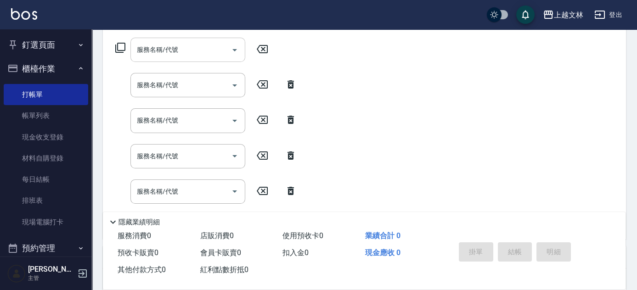
click at [172, 51] on input "服務名稱/代號" at bounding box center [181, 50] width 93 height 16
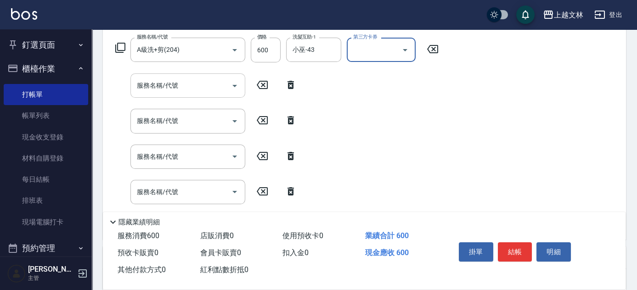
click at [199, 82] on input "服務名稱/代號" at bounding box center [181, 86] width 93 height 16
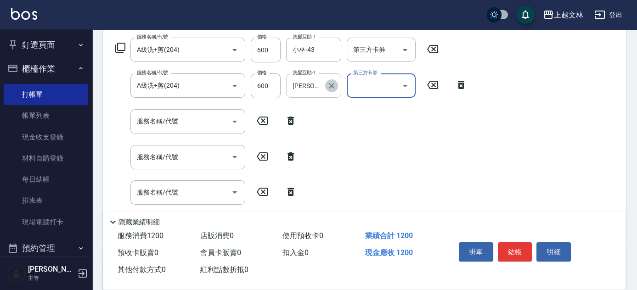
click at [334, 84] on icon "Clear" at bounding box center [331, 85] width 9 height 9
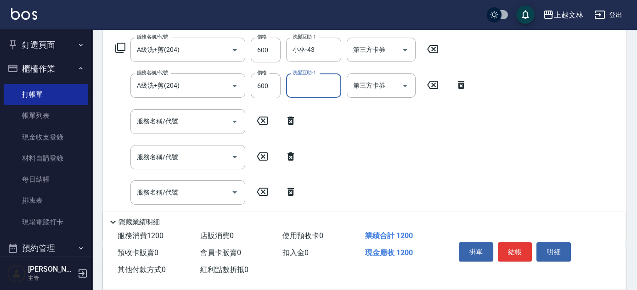
click at [317, 88] on input "洗髮互助-1" at bounding box center [313, 86] width 47 height 16
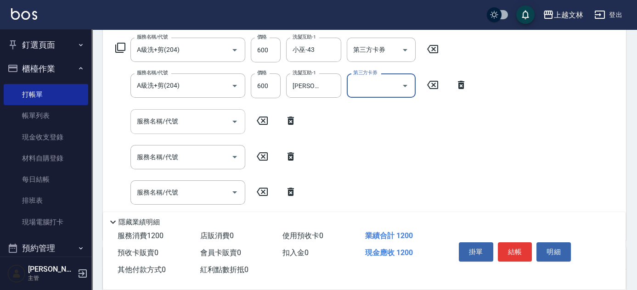
drag, startPoint x: 209, startPoint y: 136, endPoint x: 210, endPoint y: 129, distance: 6.9
click at [209, 135] on div "服務名稱/代號 A級洗+剪(204) 服務名稱/代號 價格 600 價格 洗髮互助-1 小巫-43 洗髮互助-1 第三方卡券 第三方卡券 服務名稱/代號 A級…" at bounding box center [291, 135] width 362 height 195
click at [210, 126] on input "服務名稱/代號" at bounding box center [181, 121] width 93 height 16
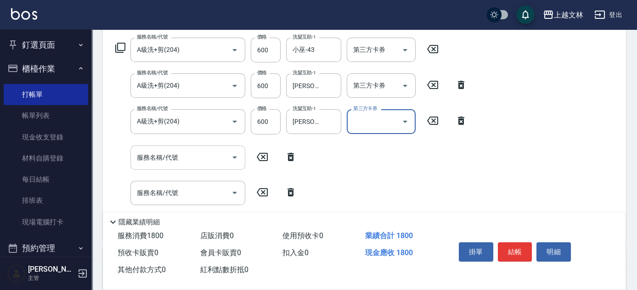
click at [215, 164] on input "服務名稱/代號" at bounding box center [181, 158] width 93 height 16
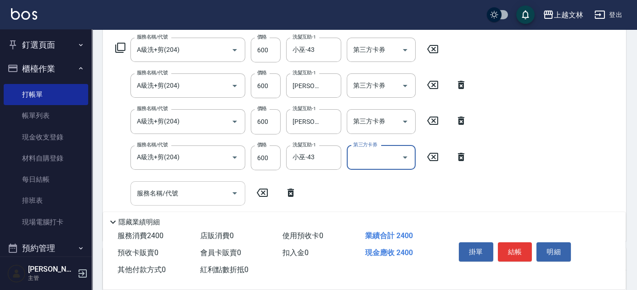
click at [208, 198] on input "服務名稱/代號" at bounding box center [181, 194] width 93 height 16
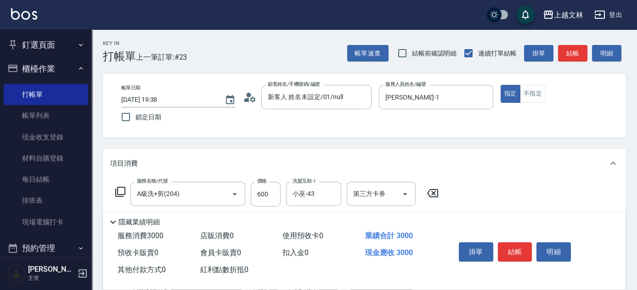
scroll to position [0, 0]
drag, startPoint x: 567, startPoint y: 52, endPoint x: 556, endPoint y: 46, distance: 12.4
click at [567, 52] on button "結帳" at bounding box center [572, 53] width 29 height 17
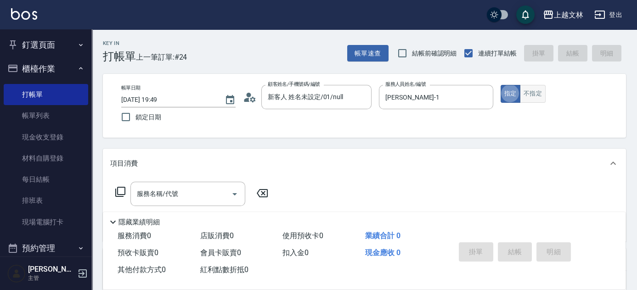
click at [534, 98] on button "不指定" at bounding box center [533, 94] width 26 height 18
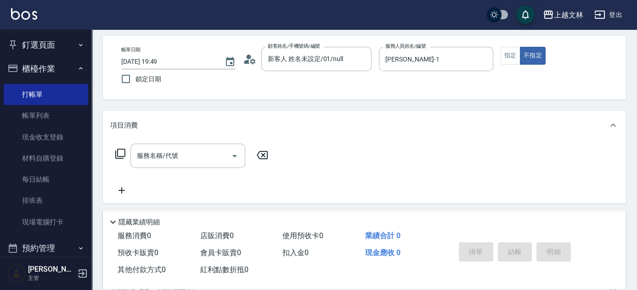
scroll to position [83, 0]
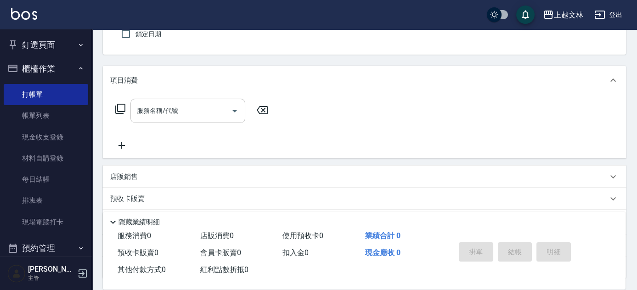
click at [181, 117] on input "服務名稱/代號" at bounding box center [181, 111] width 93 height 16
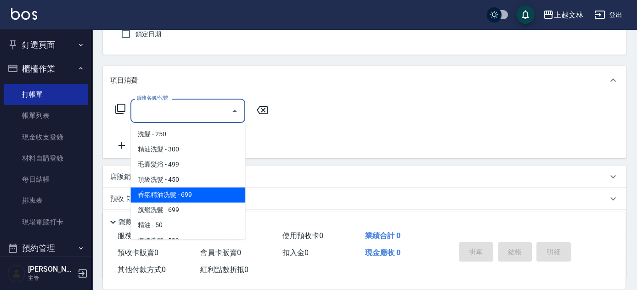
click at [191, 191] on span "香氛精油洗髮 - 699" at bounding box center [187, 194] width 115 height 15
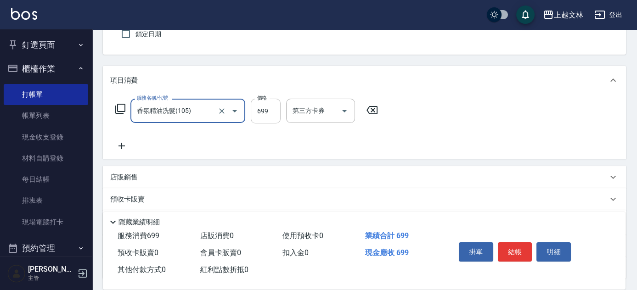
click at [267, 110] on input "699" at bounding box center [266, 111] width 30 height 25
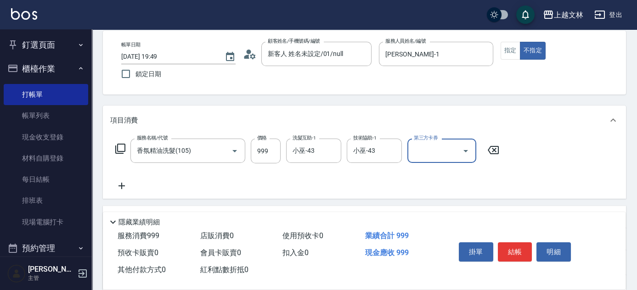
scroll to position [0, 0]
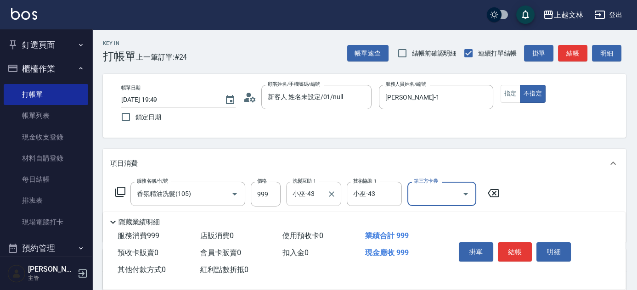
drag, startPoint x: 332, startPoint y: 193, endPoint x: 327, endPoint y: 197, distance: 5.9
click at [332, 193] on icon "Clear" at bounding box center [331, 194] width 9 height 9
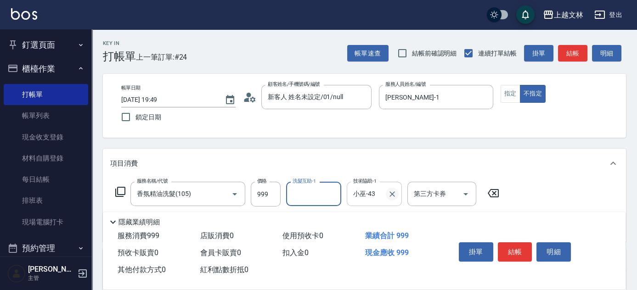
click at [394, 194] on icon "Clear" at bounding box center [392, 194] width 9 height 9
click at [312, 195] on div "洗髮互助-1 洗髮互助-1" at bounding box center [313, 194] width 55 height 24
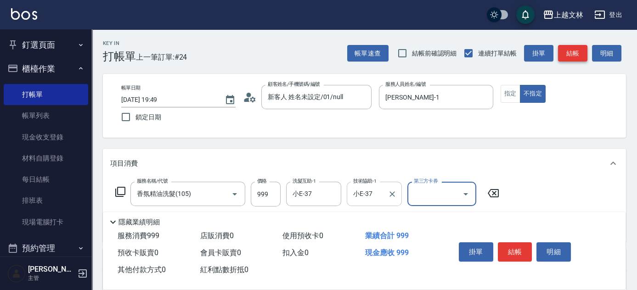
click at [580, 55] on button "結帳" at bounding box center [572, 53] width 29 height 17
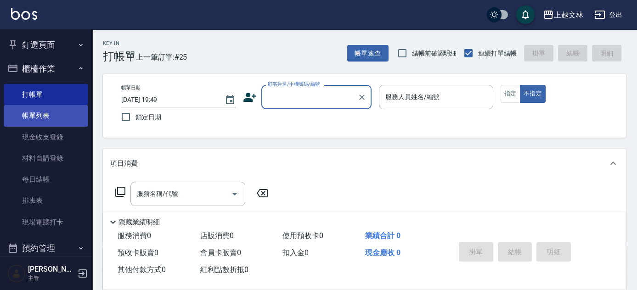
click at [38, 113] on link "帳單列表" at bounding box center [46, 115] width 84 height 21
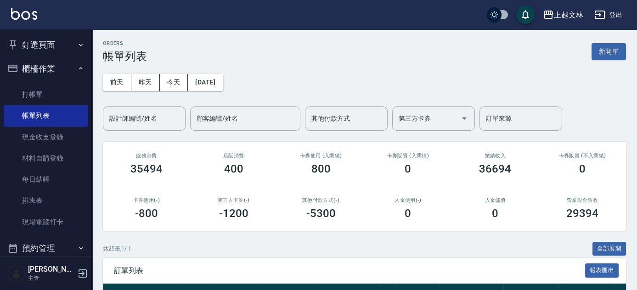
click at [155, 119] on div "設計師編號/姓名 設計師編號/姓名" at bounding box center [144, 119] width 83 height 24
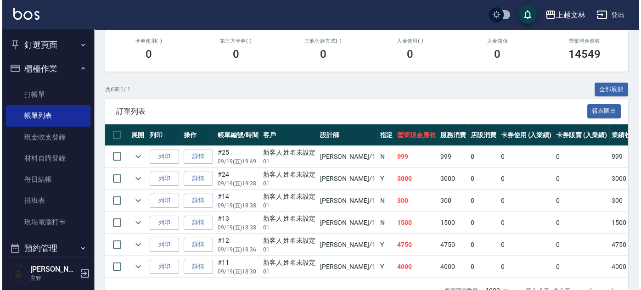
scroll to position [188, 0]
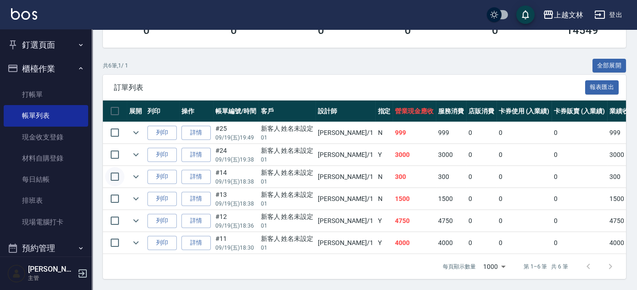
click at [118, 174] on input "checkbox" at bounding box center [114, 176] width 19 height 19
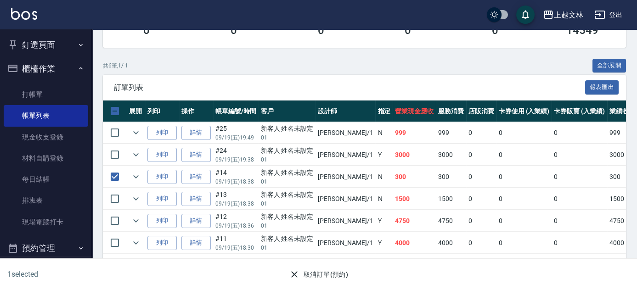
click at [311, 275] on button "取消訂單(預約)" at bounding box center [318, 274] width 67 height 17
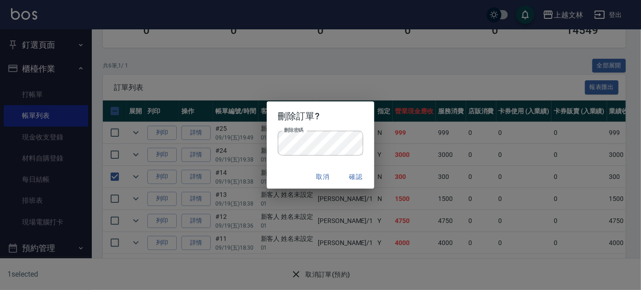
click at [357, 175] on button "確認" at bounding box center [355, 177] width 29 height 17
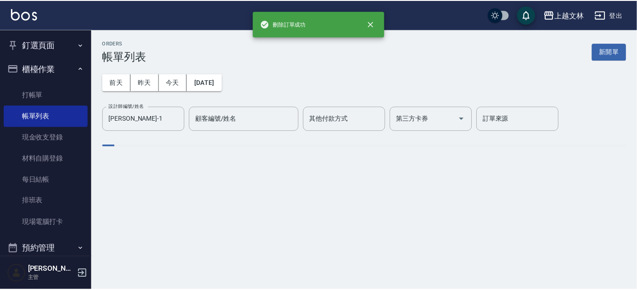
scroll to position [0, 0]
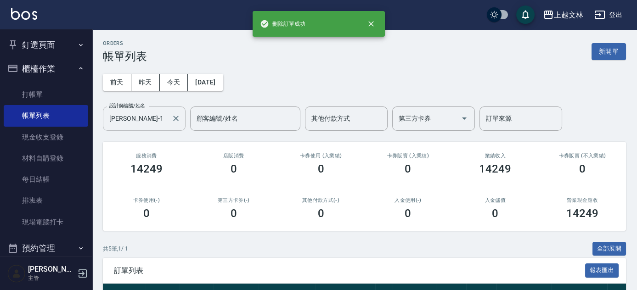
click at [163, 117] on input "FIONA-1" at bounding box center [137, 119] width 61 height 16
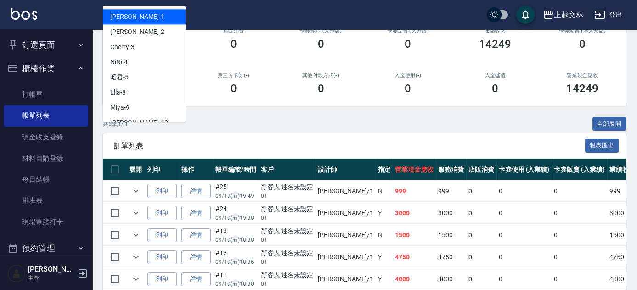
scroll to position [125, 0]
click at [196, 189] on link "詳情" at bounding box center [195, 191] width 29 height 14
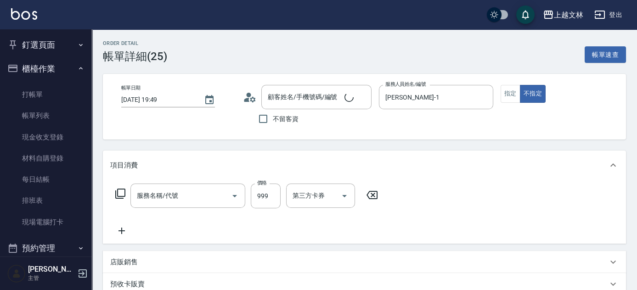
scroll to position [125, 0]
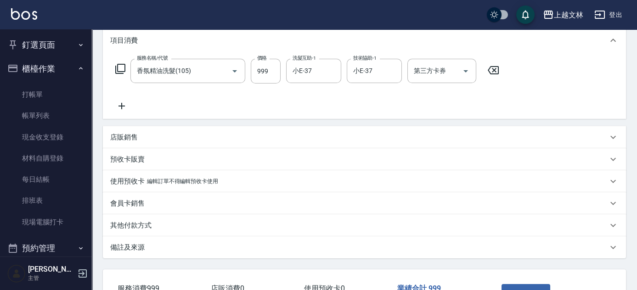
click at [124, 110] on icon at bounding box center [121, 106] width 23 height 11
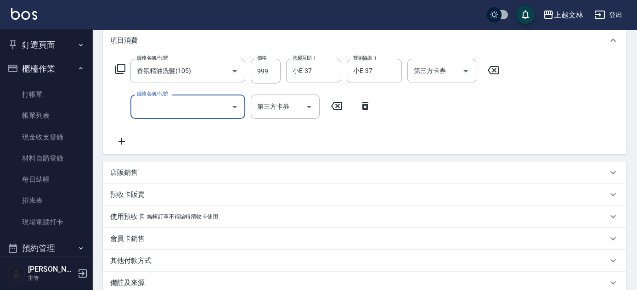
click at [178, 116] on div "服務名稱/代號" at bounding box center [187, 107] width 115 height 24
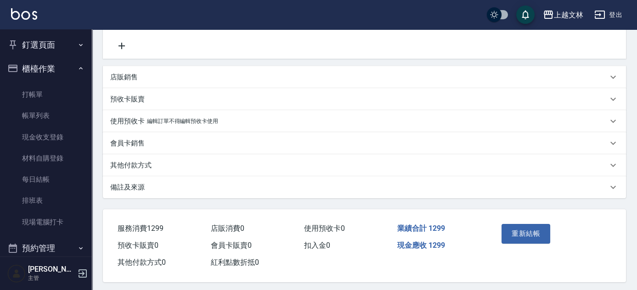
scroll to position [227, 0]
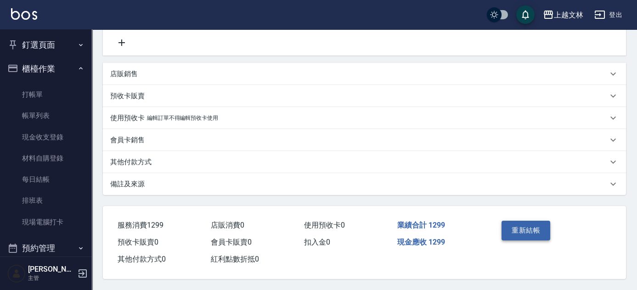
click at [530, 224] on button "重新結帳" at bounding box center [525, 230] width 49 height 19
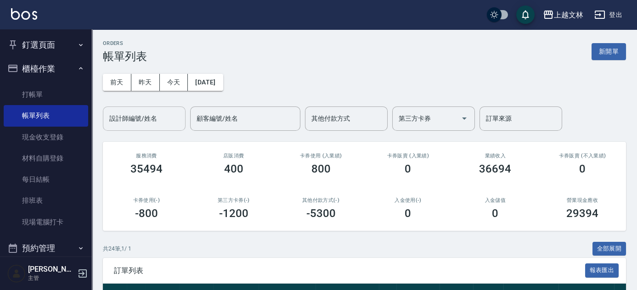
drag, startPoint x: 158, startPoint y: 121, endPoint x: 153, endPoint y: 129, distance: 9.9
click at [155, 124] on input "設計師編號/姓名" at bounding box center [144, 119] width 74 height 16
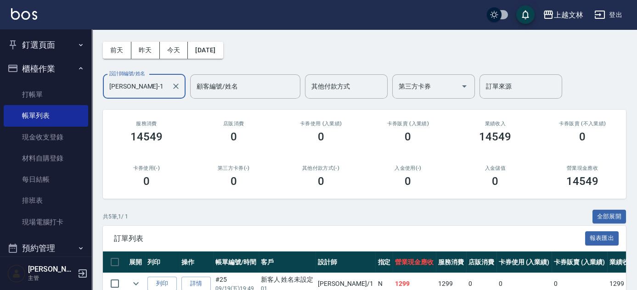
scroll to position [166, 0]
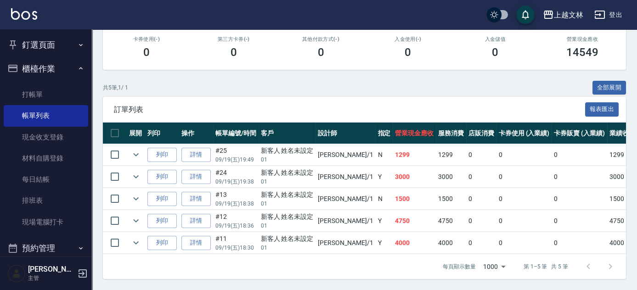
click at [32, 92] on link "打帳單" at bounding box center [46, 94] width 84 height 21
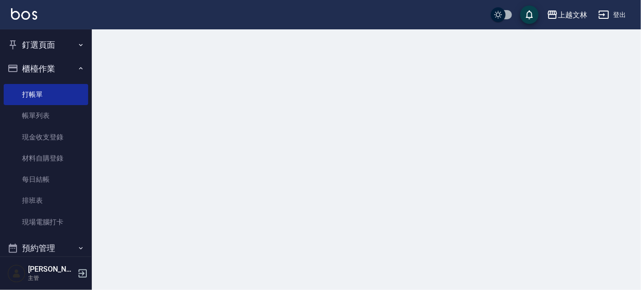
click at [42, 67] on button "櫃檯作業" at bounding box center [46, 69] width 84 height 24
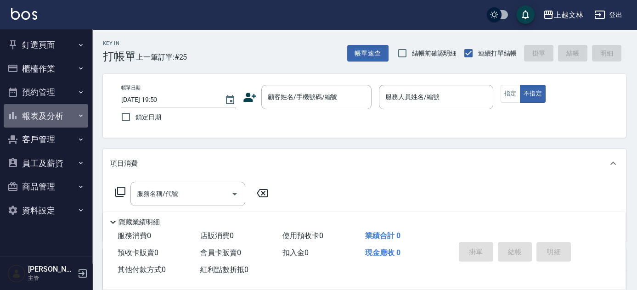
click at [64, 115] on button "報表及分析" at bounding box center [46, 116] width 84 height 24
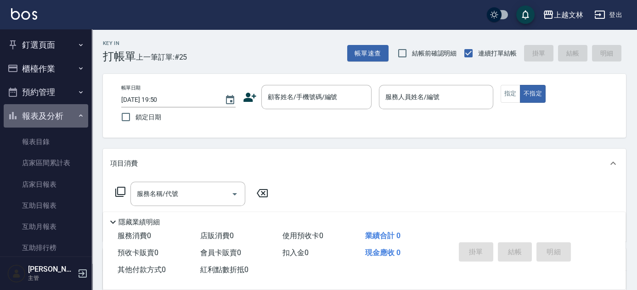
click at [66, 117] on button "報表及分析" at bounding box center [46, 116] width 84 height 24
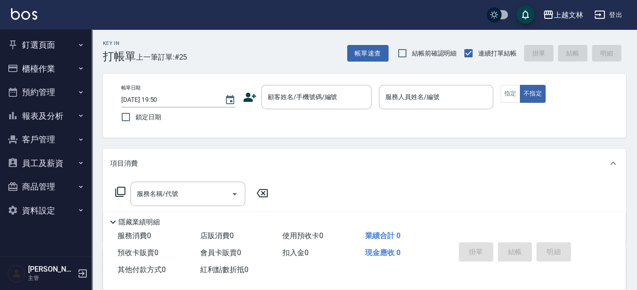
click at [65, 70] on button "櫃檯作業" at bounding box center [46, 69] width 84 height 24
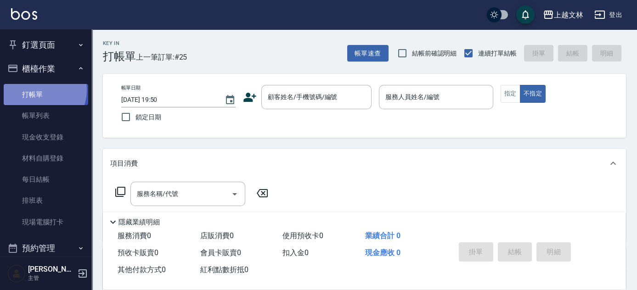
click at [37, 90] on link "打帳單" at bounding box center [46, 94] width 84 height 21
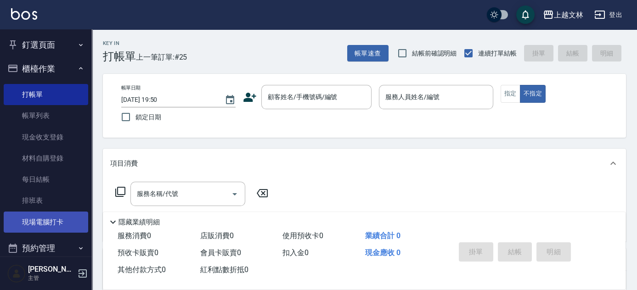
click at [65, 218] on link "現場電腦打卡" at bounding box center [46, 222] width 84 height 21
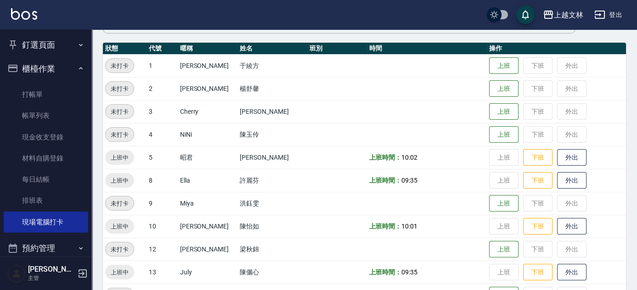
scroll to position [99, 0]
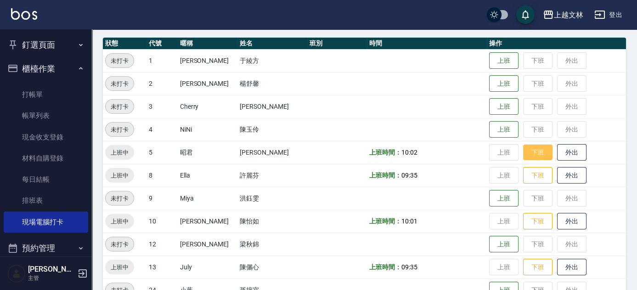
click at [535, 154] on button "下班" at bounding box center [537, 153] width 29 height 16
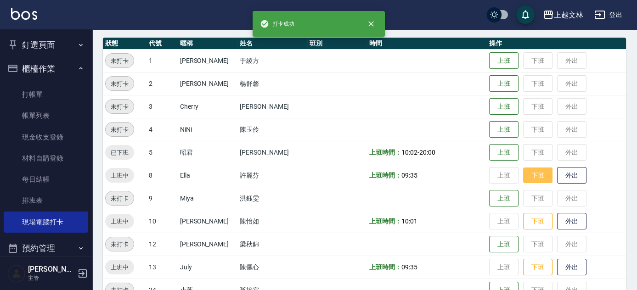
click at [531, 172] on button "下班" at bounding box center [537, 176] width 29 height 16
click at [536, 228] on button "下班" at bounding box center [537, 221] width 29 height 17
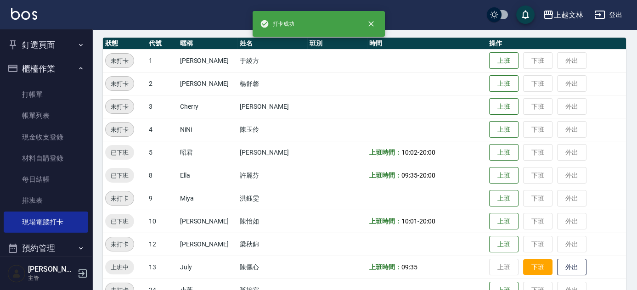
click at [534, 265] on button "下班" at bounding box center [537, 267] width 29 height 16
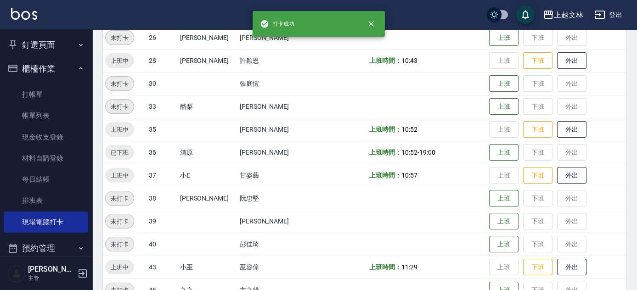
scroll to position [392, 0]
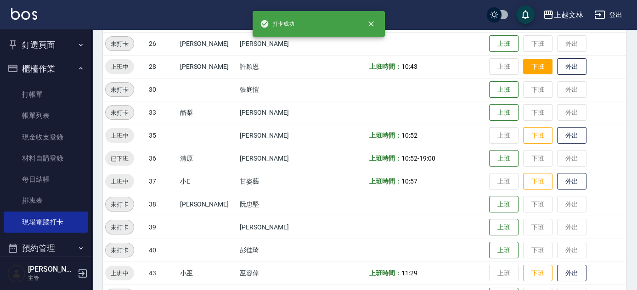
click at [539, 70] on button "下班" at bounding box center [537, 67] width 29 height 16
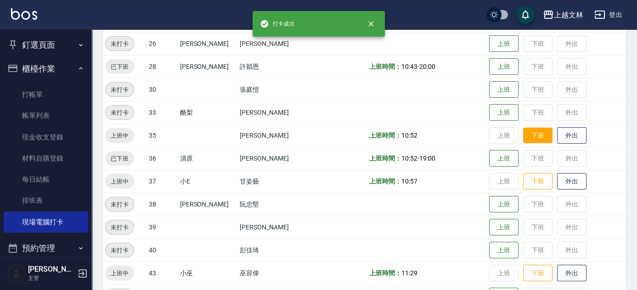
click at [534, 139] on button "下班" at bounding box center [537, 136] width 29 height 16
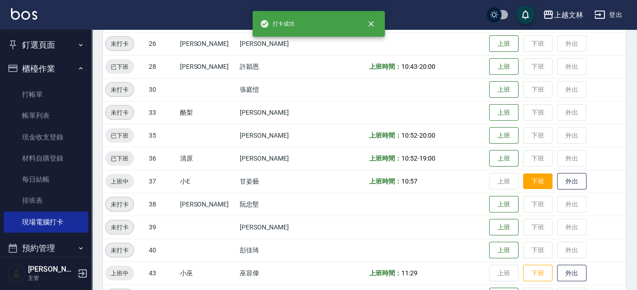
click at [533, 180] on button "下班" at bounding box center [537, 182] width 29 height 16
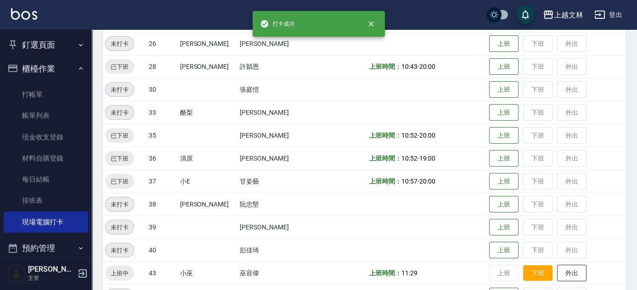
click at [535, 272] on button "下班" at bounding box center [537, 273] width 29 height 16
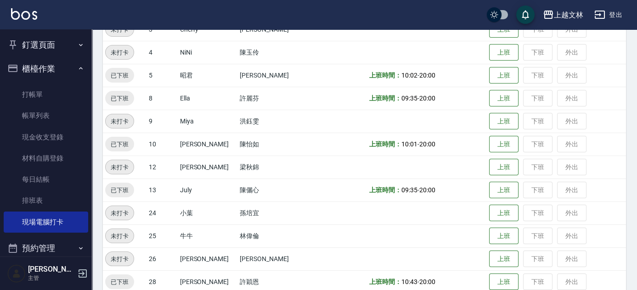
scroll to position [163, 0]
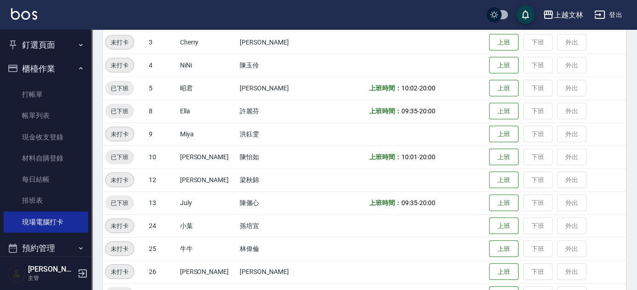
click at [45, 46] on button "釘選頁面" at bounding box center [46, 45] width 84 height 24
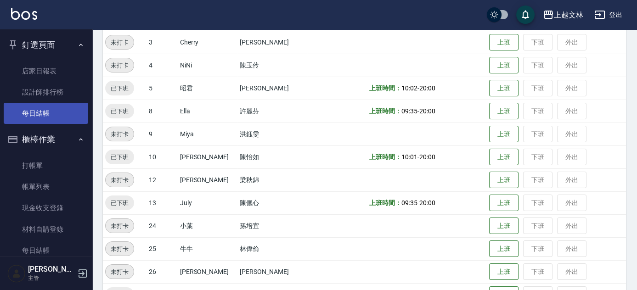
click at [39, 118] on link "每日結帳" at bounding box center [46, 113] width 84 height 21
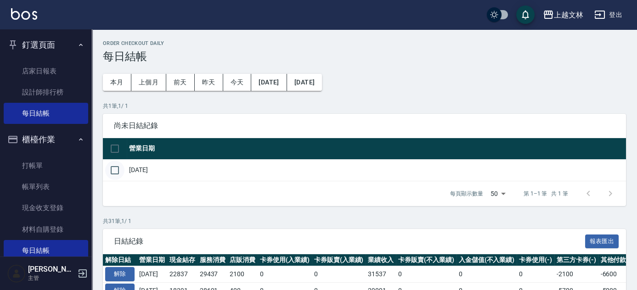
click at [113, 174] on input "checkbox" at bounding box center [114, 170] width 19 height 19
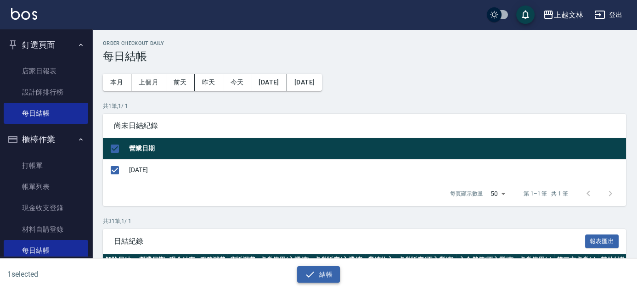
click at [313, 273] on icon "button" at bounding box center [310, 274] width 8 height 6
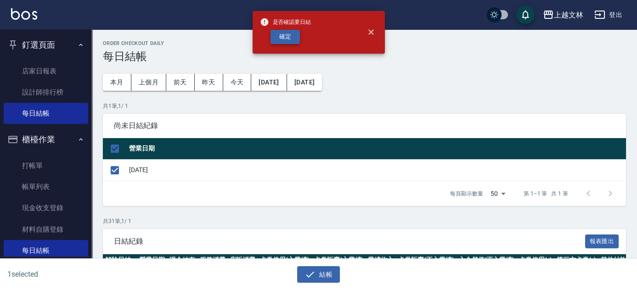
click at [288, 39] on button "確定" at bounding box center [284, 37] width 29 height 14
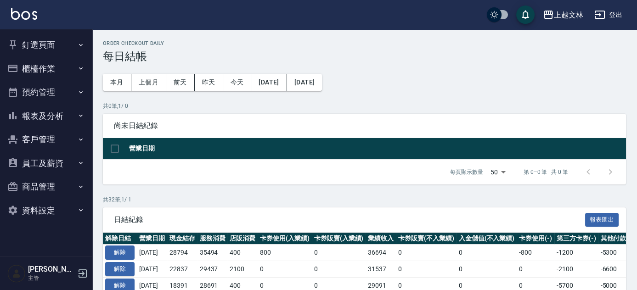
click at [45, 41] on button "釘選頁面" at bounding box center [46, 45] width 84 height 24
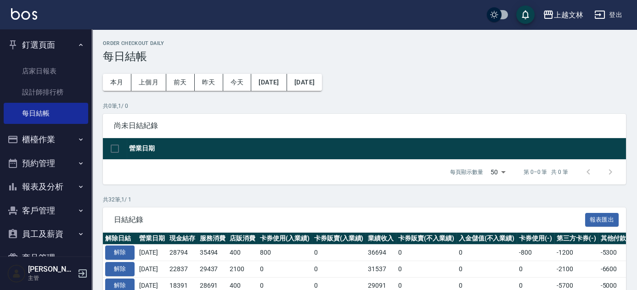
click at [15, 137] on icon "button" at bounding box center [12, 139] width 11 height 11
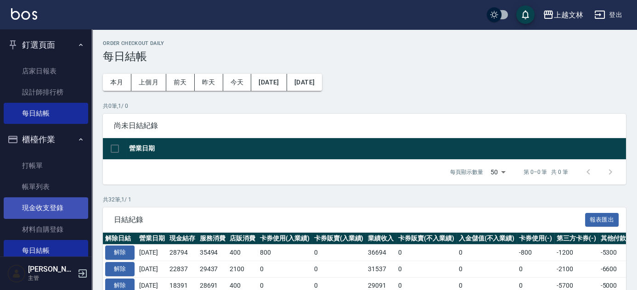
click at [51, 214] on link "現金收支登錄" at bounding box center [46, 207] width 84 height 21
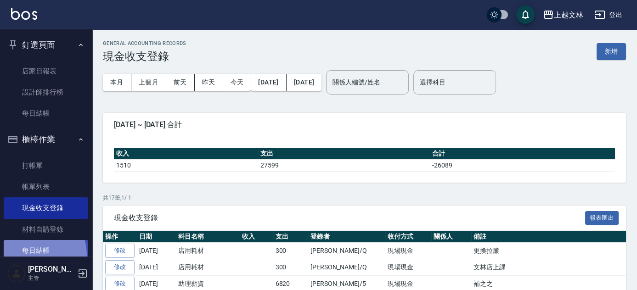
click at [35, 255] on link "每日結帳" at bounding box center [46, 250] width 84 height 21
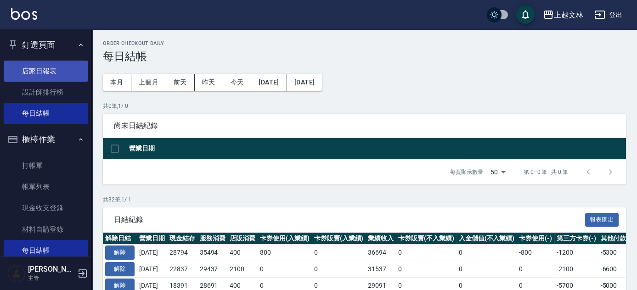
click at [53, 73] on link "店家日報表" at bounding box center [46, 71] width 84 height 21
